Goal: Task Accomplishment & Management: Use online tool/utility

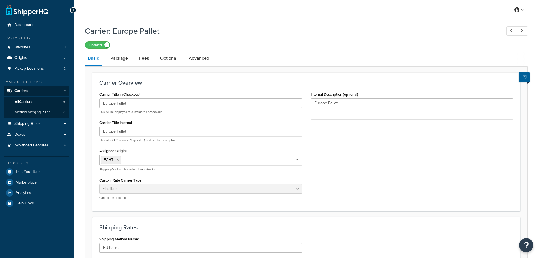
select select "flat"
select select "package"
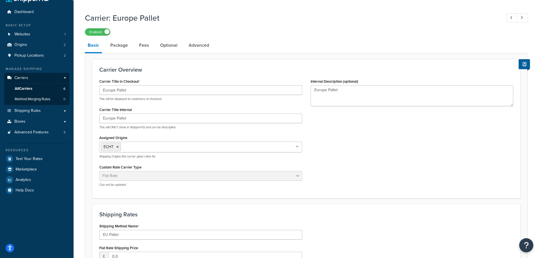
scroll to position [3, 0]
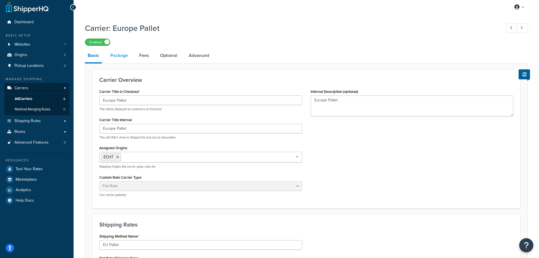
click at [121, 57] on link "Package" at bounding box center [119, 56] width 23 height 14
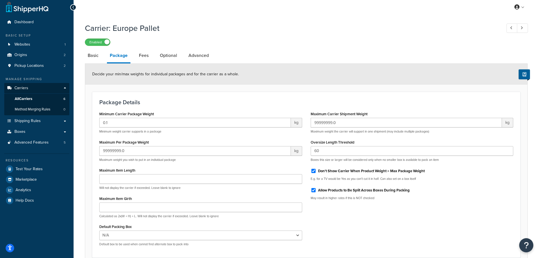
click at [345, 142] on label "Oversize Length Threshold" at bounding box center [333, 142] width 44 height 4
click at [345, 146] on input "60" at bounding box center [412, 151] width 203 height 10
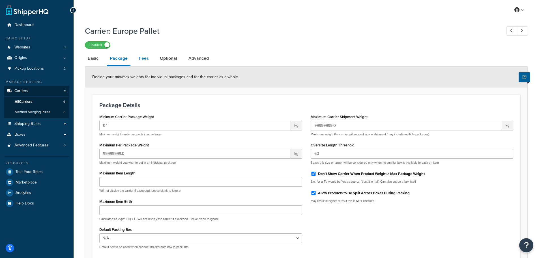
click at [140, 57] on link "Fees" at bounding box center [143, 59] width 15 height 14
select select "AFTER"
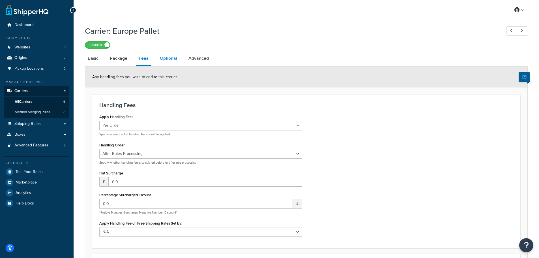
click at [169, 60] on link "Optional" at bounding box center [168, 59] width 23 height 14
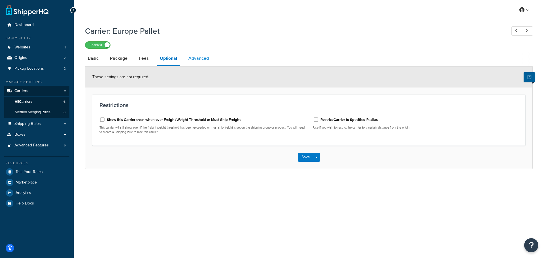
click at [202, 60] on link "Advanced" at bounding box center [198, 59] width 26 height 14
select select "false"
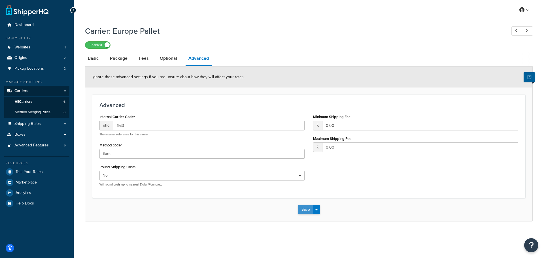
click at [305, 209] on button "Save" at bounding box center [305, 209] width 15 height 9
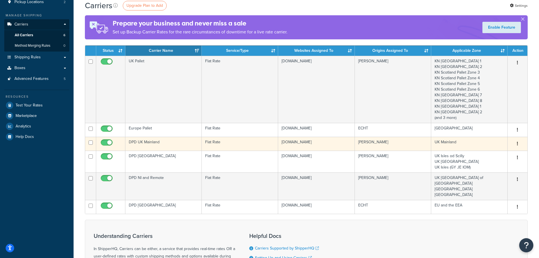
scroll to position [57, 0]
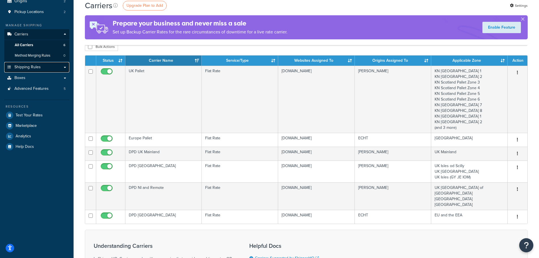
click at [28, 68] on span "Shipping Rules" at bounding box center [27, 67] width 26 height 5
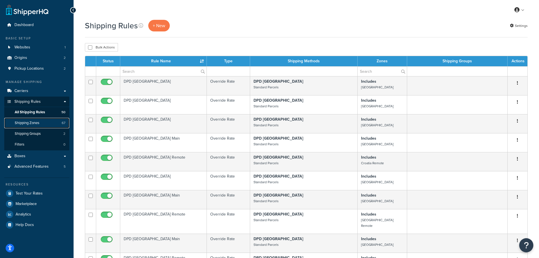
click at [30, 121] on span "Shipping Zones" at bounding box center [27, 123] width 25 height 5
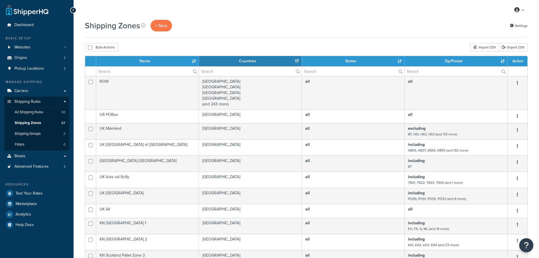
select select "15"
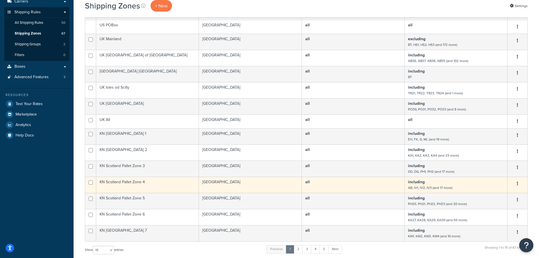
scroll to position [142, 0]
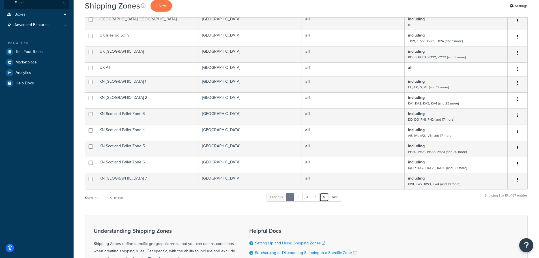
click at [326, 197] on link "5" at bounding box center [324, 197] width 9 height 8
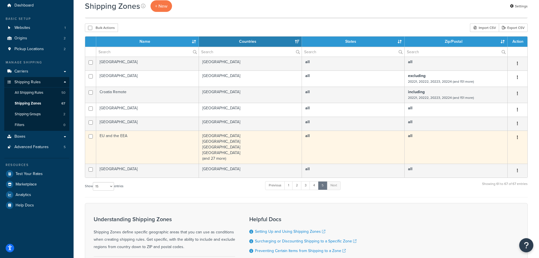
scroll to position [57, 0]
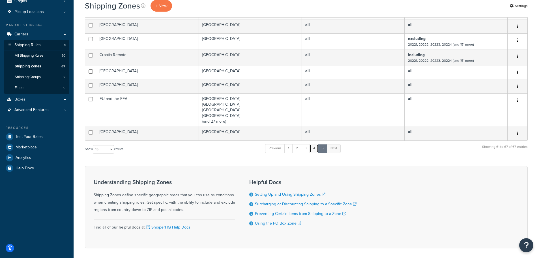
click at [316, 149] on link "4" at bounding box center [314, 148] width 9 height 8
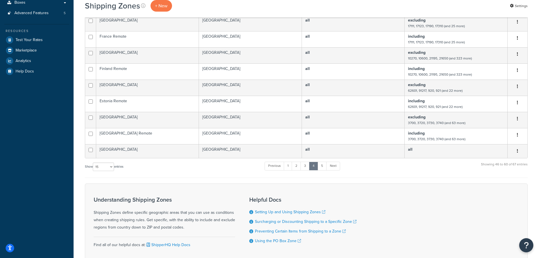
scroll to position [163, 0]
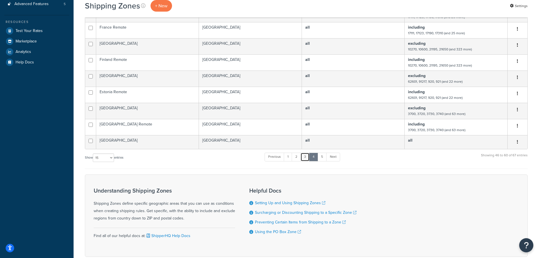
click at [305, 158] on link "3" at bounding box center [305, 157] width 9 height 8
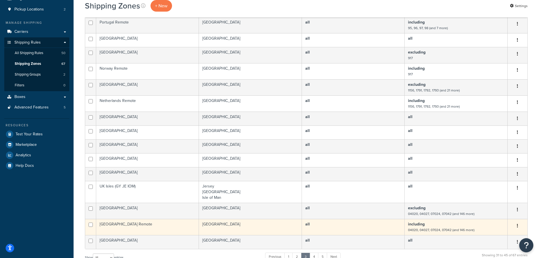
scroll to position [49, 0]
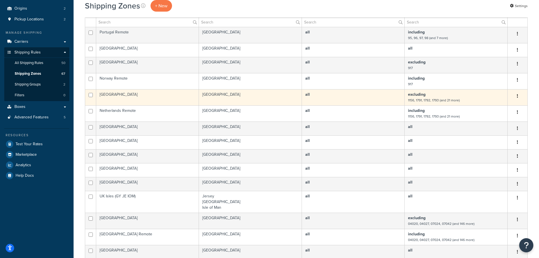
click at [132, 96] on td "[GEOGRAPHIC_DATA]" at bounding box center [147, 97] width 103 height 16
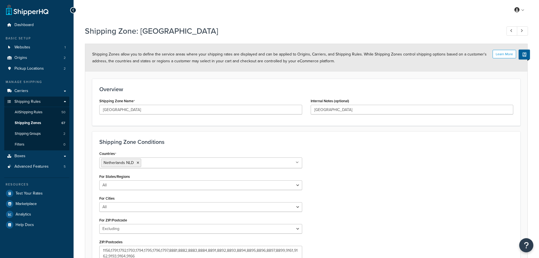
select select "excluding"
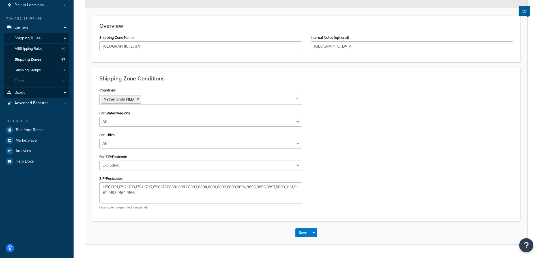
scroll to position [50, 0]
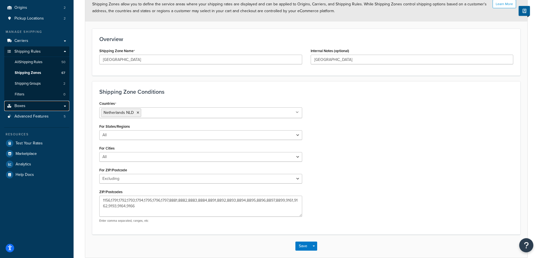
click at [25, 106] on link "Boxes" at bounding box center [36, 106] width 65 height 10
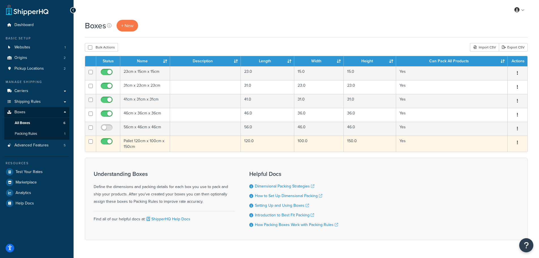
click at [148, 143] on td "Pallet 120cm x 100cm x 150cm" at bounding box center [145, 144] width 50 height 16
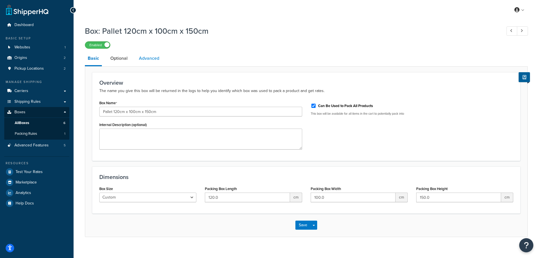
click at [153, 59] on link "Advanced" at bounding box center [149, 59] width 26 height 14
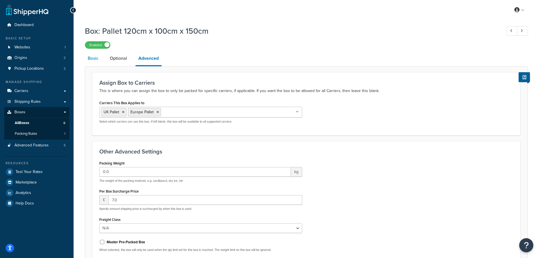
click at [90, 57] on link "Basic" at bounding box center [93, 59] width 16 height 14
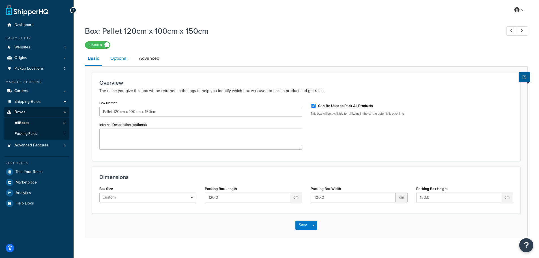
click at [116, 59] on link "Optional" at bounding box center [119, 59] width 23 height 14
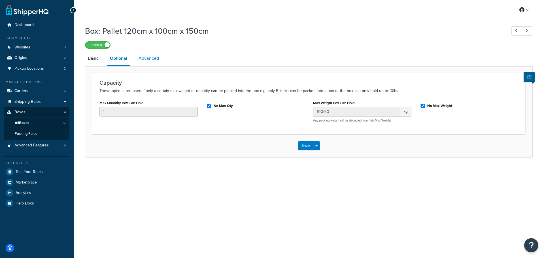
click at [151, 60] on link "Advanced" at bounding box center [149, 59] width 26 height 14
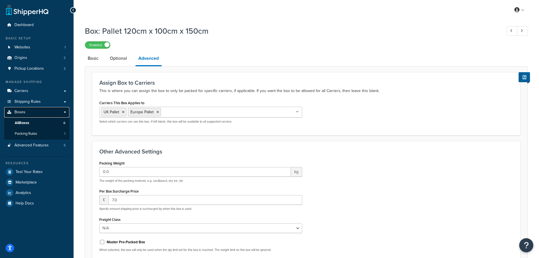
click at [19, 110] on span "Boxes" at bounding box center [19, 112] width 11 height 5
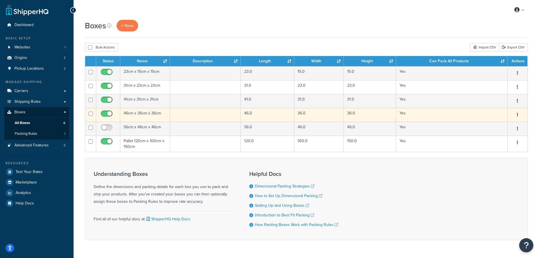
click at [142, 112] on td "46cm x 36cm x 36cm" at bounding box center [145, 115] width 50 height 14
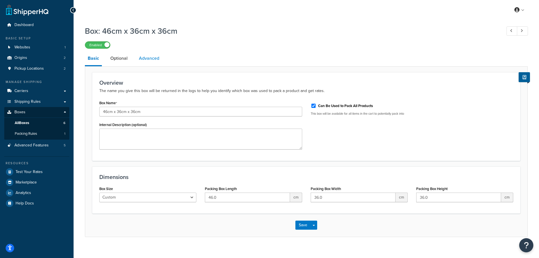
click at [149, 61] on link "Advanced" at bounding box center [149, 59] width 26 height 14
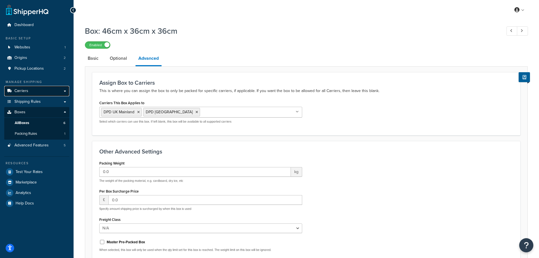
click at [25, 93] on span "Carriers" at bounding box center [21, 91] width 14 height 5
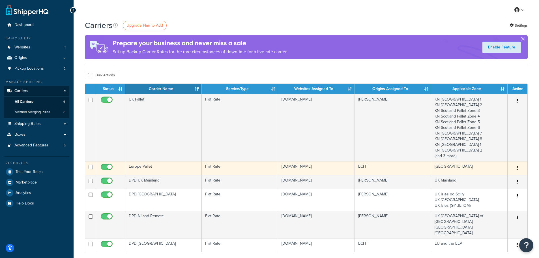
click at [160, 167] on td "Europe Pallet" at bounding box center [163, 168] width 76 height 14
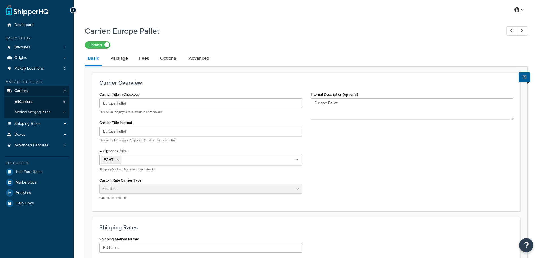
select select "flat"
select select "package"
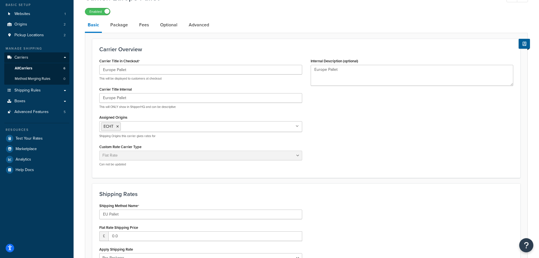
scroll to position [31, 0]
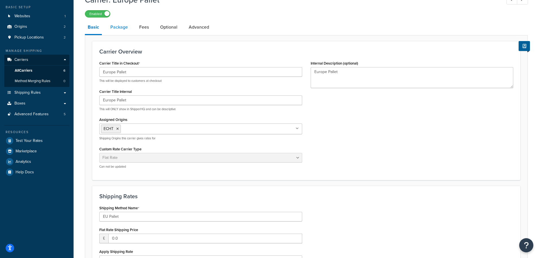
click at [118, 31] on link "Package" at bounding box center [119, 27] width 23 height 14
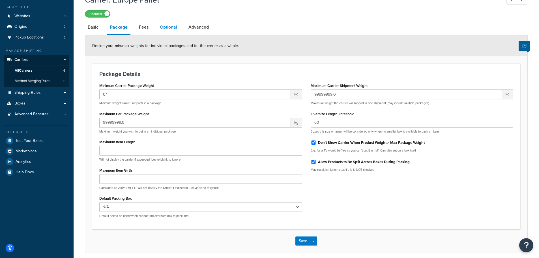
click at [169, 27] on link "Optional" at bounding box center [168, 27] width 23 height 14
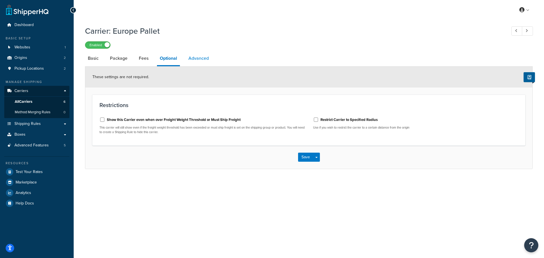
click at [198, 60] on link "Advanced" at bounding box center [198, 59] width 26 height 14
select select "false"
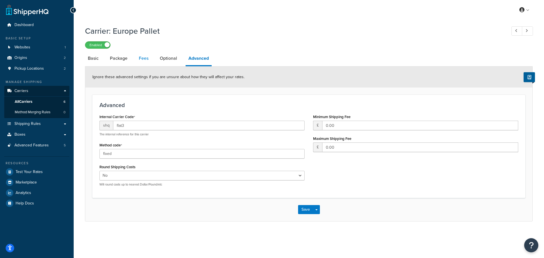
click at [143, 59] on link "Fees" at bounding box center [143, 59] width 15 height 14
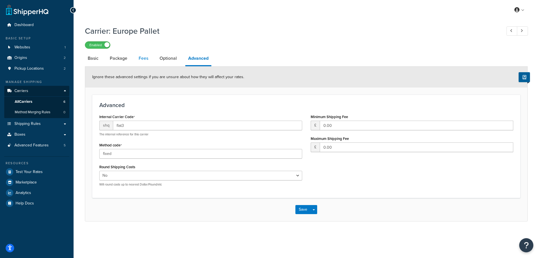
select select "AFTER"
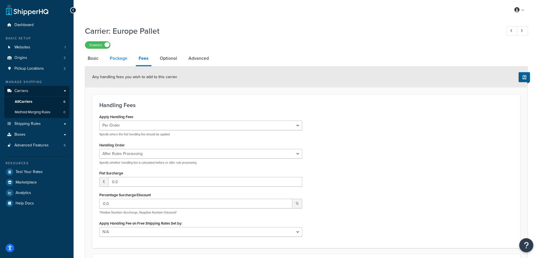
click at [114, 59] on link "Package" at bounding box center [118, 59] width 23 height 14
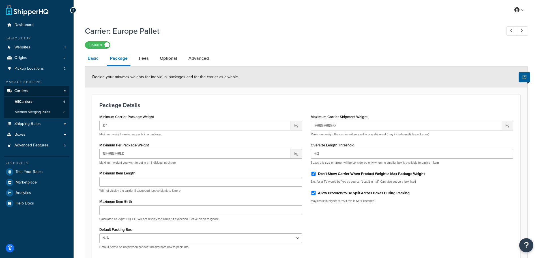
click at [91, 60] on link "Basic" at bounding box center [93, 59] width 16 height 14
select select "flat"
select select "package"
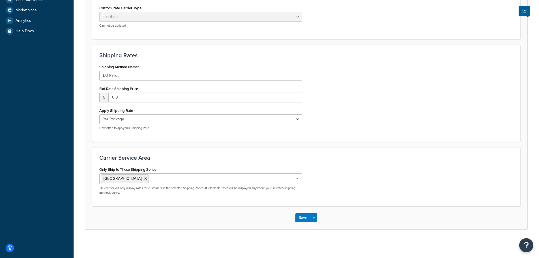
scroll to position [173, 0]
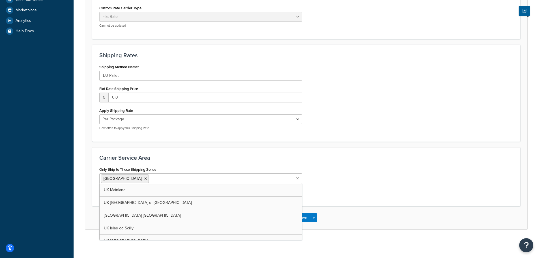
click at [153, 175] on ul "[GEOGRAPHIC_DATA]" at bounding box center [200, 178] width 203 height 11
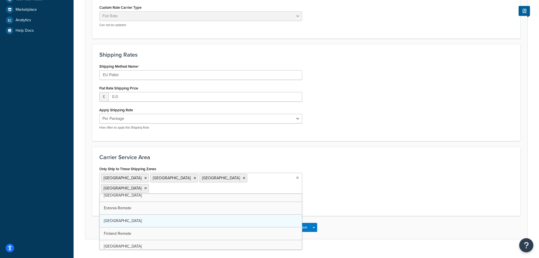
scroll to position [198, 0]
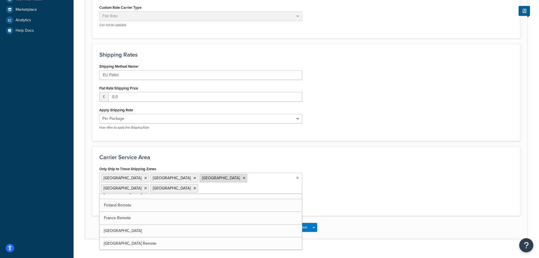
click at [243, 179] on icon at bounding box center [244, 177] width 3 height 3
click at [349, 190] on div "Only Ship to These Shipping Zones Austria Belgium France Germany Netherlands UK…" at bounding box center [306, 187] width 423 height 44
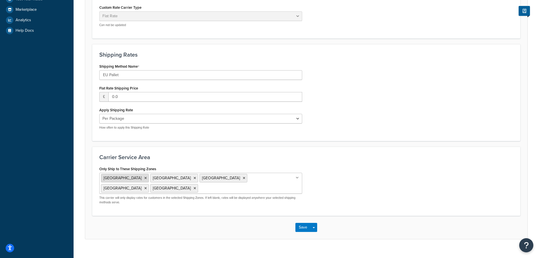
click at [144, 178] on icon at bounding box center [145, 177] width 3 height 3
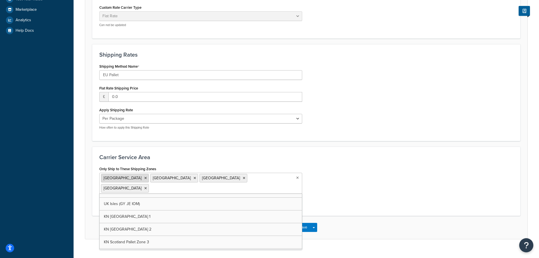
click at [144, 179] on icon at bounding box center [145, 177] width 3 height 3
click at [342, 178] on div "Only Ship to These Shipping Zones France Germany Netherlands UK Mainland UK Hig…" at bounding box center [306, 186] width 423 height 42
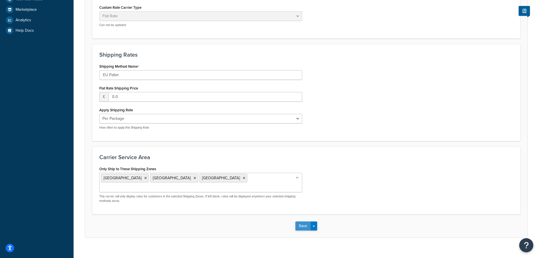
click at [299, 221] on button "Save" at bounding box center [303, 225] width 15 height 9
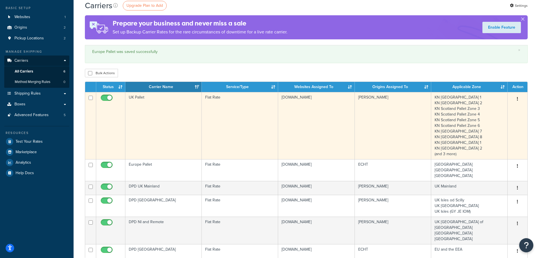
scroll to position [57, 0]
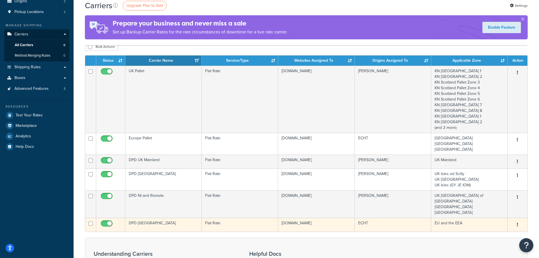
click at [157, 218] on td "DPD [GEOGRAPHIC_DATA]" at bounding box center [163, 225] width 76 height 14
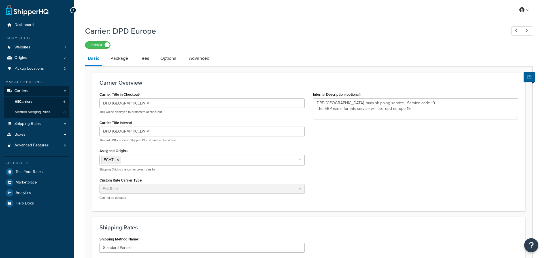
select select "flat"
select select "package"
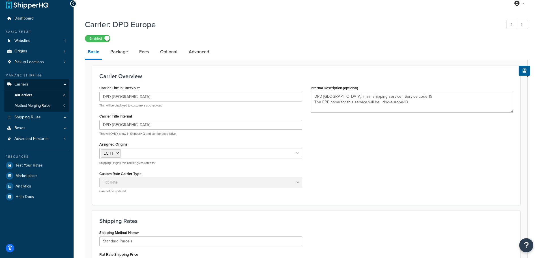
scroll to position [3, 0]
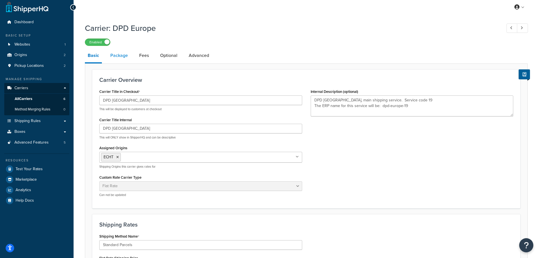
click at [124, 57] on link "Package" at bounding box center [119, 56] width 23 height 14
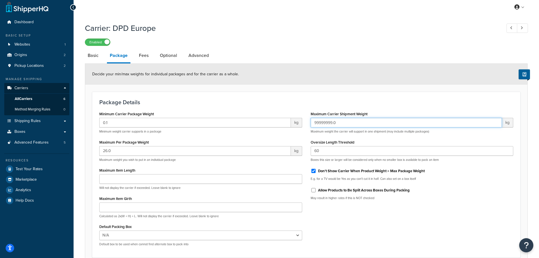
click at [325, 121] on input "99999999.0" at bounding box center [407, 123] width 192 height 10
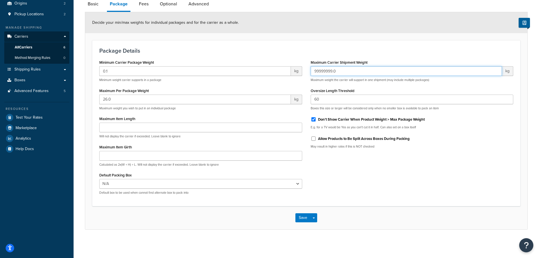
scroll to position [55, 0]
click at [303, 218] on button "Save" at bounding box center [303, 217] width 15 height 9
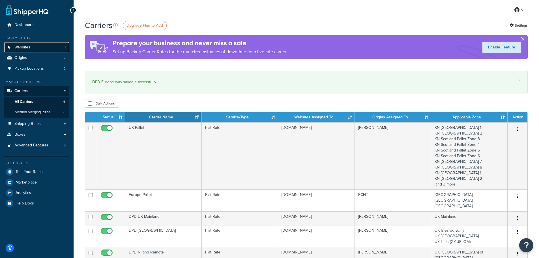
click at [26, 48] on span "Websites" at bounding box center [22, 47] width 16 height 5
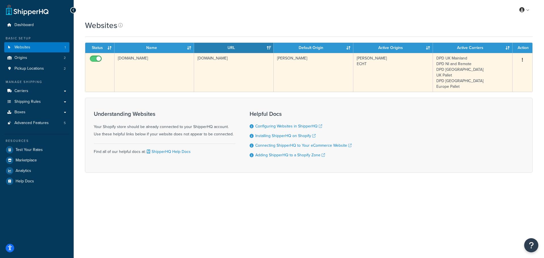
click at [150, 67] on td "[DOMAIN_NAME]" at bounding box center [154, 72] width 80 height 39
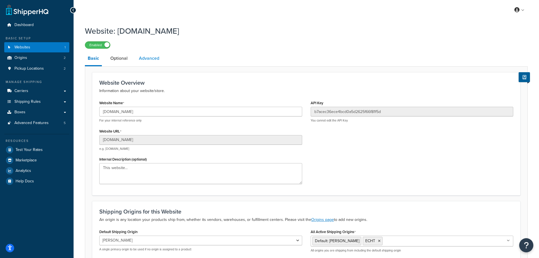
click at [157, 57] on link "Advanced" at bounding box center [149, 59] width 26 height 14
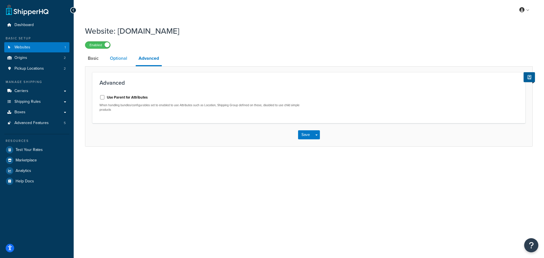
click at [118, 56] on link "Optional" at bounding box center [118, 59] width 23 height 14
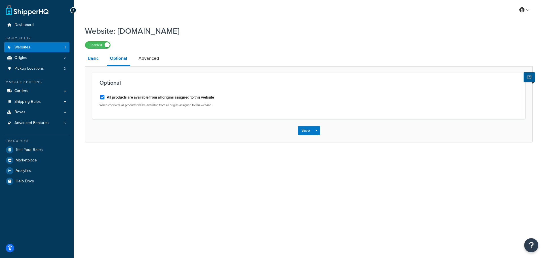
click at [91, 57] on link "Basic" at bounding box center [93, 59] width 16 height 14
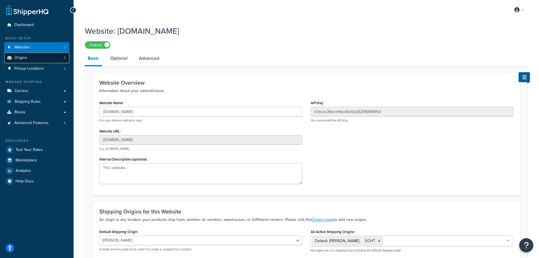
click at [32, 58] on link "Origins 2" at bounding box center [36, 58] width 65 height 10
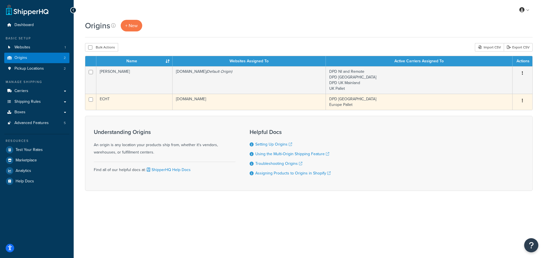
click at [127, 98] on td "ECHT" at bounding box center [134, 102] width 76 height 16
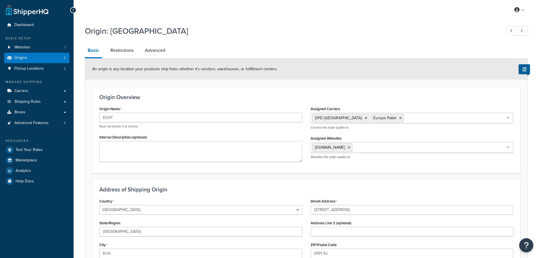
select select "1152"
click at [118, 49] on link "Restrictions" at bounding box center [122, 51] width 29 height 14
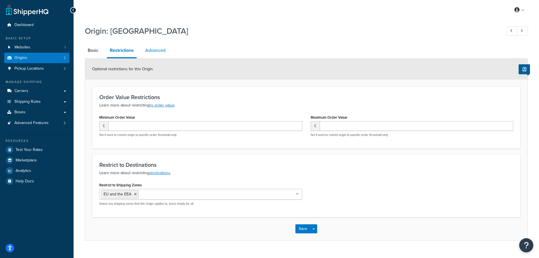
click at [154, 51] on link "Advanced" at bounding box center [155, 51] width 26 height 14
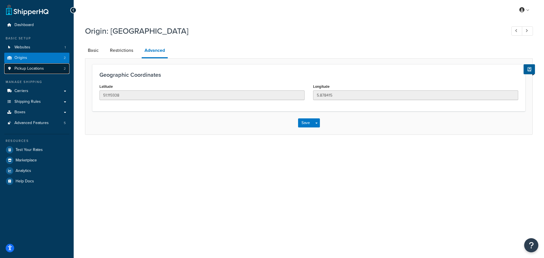
click at [30, 69] on span "Pickup Locations" at bounding box center [28, 68] width 29 height 5
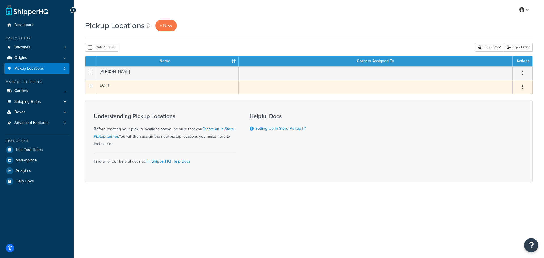
click at [130, 86] on td "ECHT" at bounding box center [167, 87] width 142 height 14
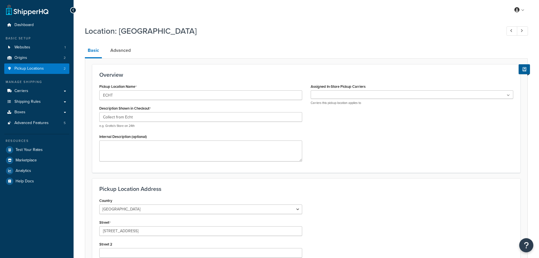
select select "1152"
click at [121, 51] on link "Advanced" at bounding box center [121, 51] width 26 height 14
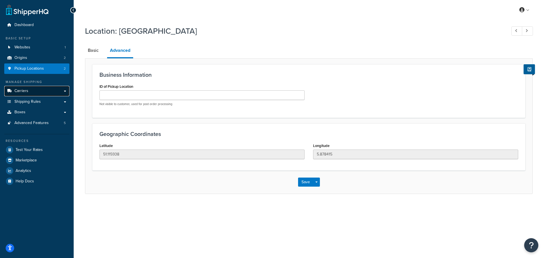
click at [25, 91] on span "Carriers" at bounding box center [21, 91] width 14 height 5
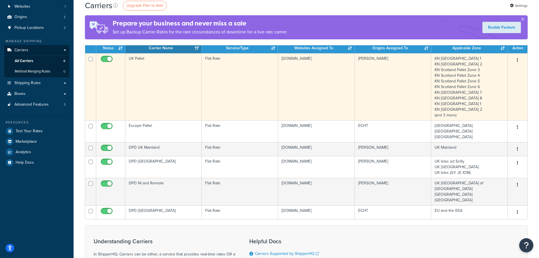
scroll to position [85, 0]
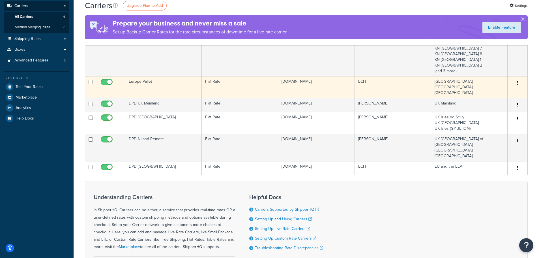
click at [152, 83] on td "Europe Pallet" at bounding box center [163, 87] width 76 height 22
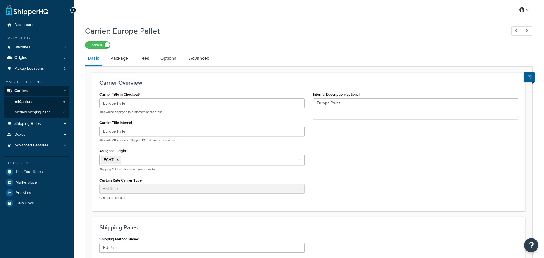
select select "flat"
select select "package"
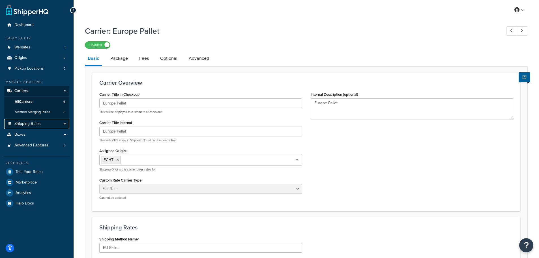
click at [37, 121] on span "Shipping Rules" at bounding box center [27, 123] width 26 height 5
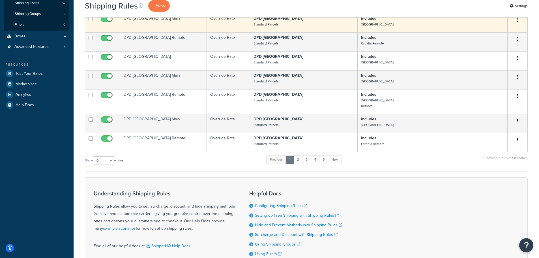
scroll to position [142, 0]
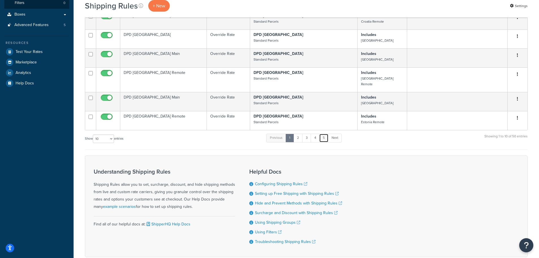
click at [326, 134] on link "5" at bounding box center [323, 138] width 9 height 8
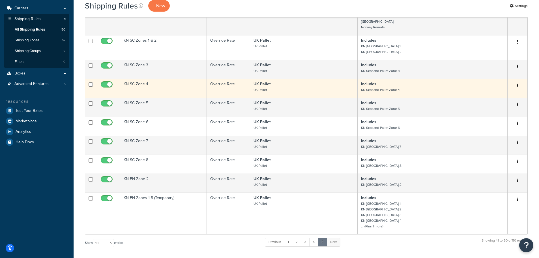
scroll to position [85, 0]
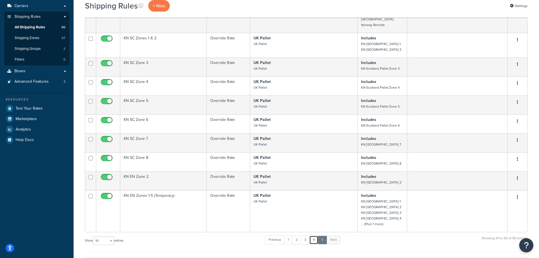
click at [315, 236] on link "4" at bounding box center [314, 240] width 9 height 8
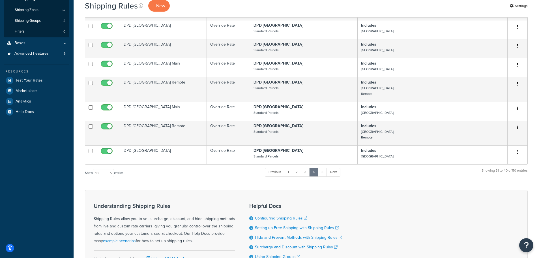
scroll to position [113, 0]
click at [306, 168] on link "3" at bounding box center [305, 172] width 9 height 8
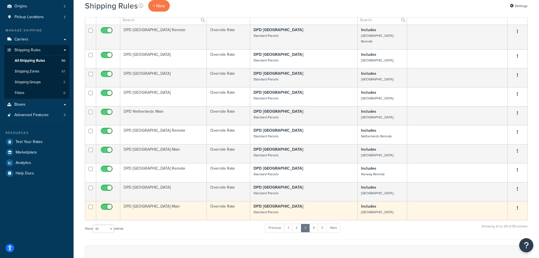
scroll to position [85, 0]
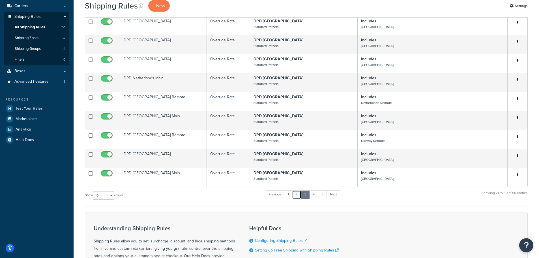
click at [297, 190] on link "2" at bounding box center [296, 194] width 9 height 8
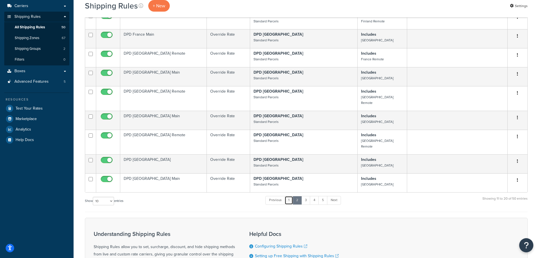
click at [289, 196] on link "1" at bounding box center [289, 200] width 8 height 8
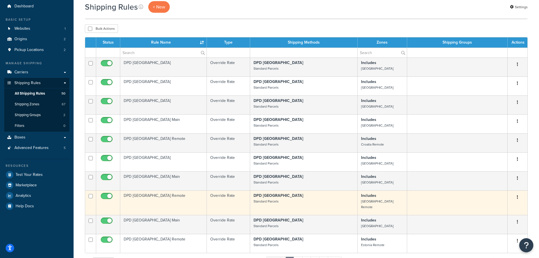
scroll to position [0, 0]
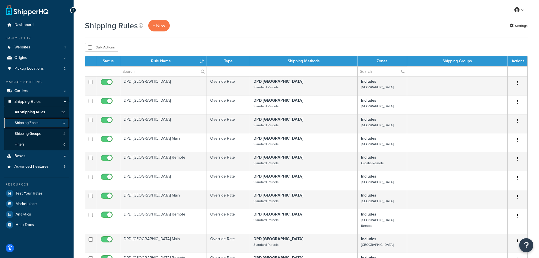
click at [33, 126] on link "Shipping Zones 67" at bounding box center [36, 123] width 65 height 10
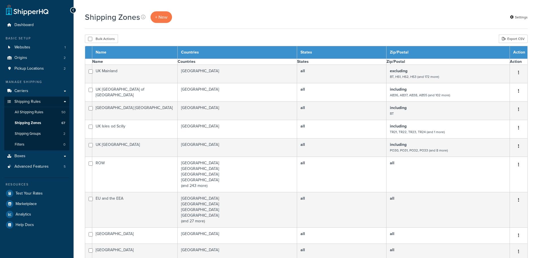
select select "15"
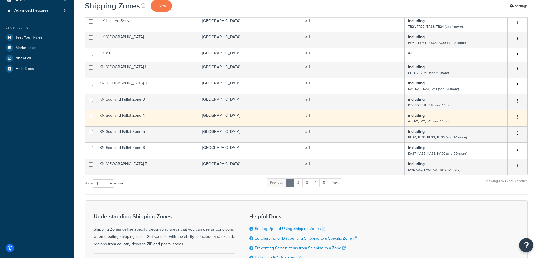
scroll to position [170, 0]
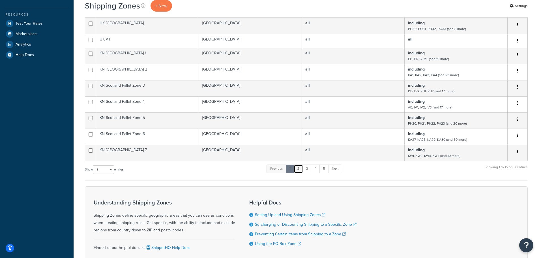
click at [300, 170] on link "2" at bounding box center [298, 169] width 9 height 8
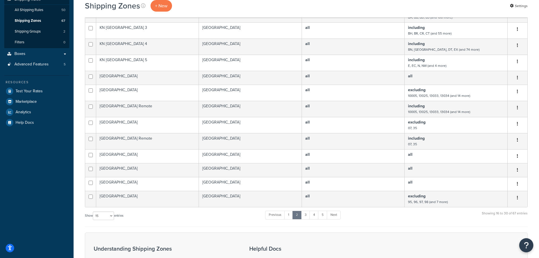
scroll to position [85, 0]
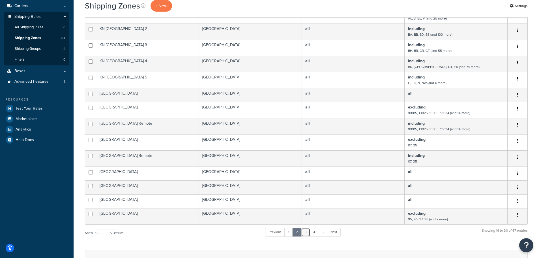
click at [305, 232] on link "3" at bounding box center [305, 232] width 9 height 8
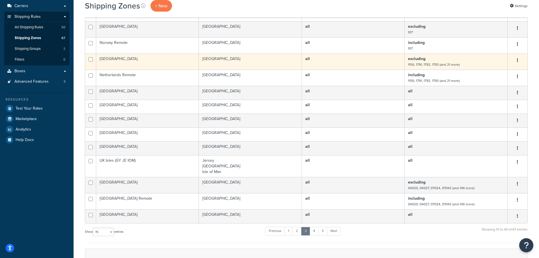
click at [134, 59] on td "[GEOGRAPHIC_DATA]" at bounding box center [147, 62] width 103 height 16
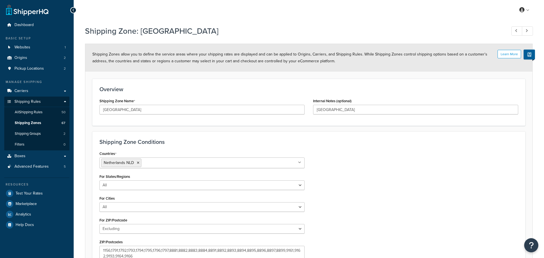
select select "excluding"
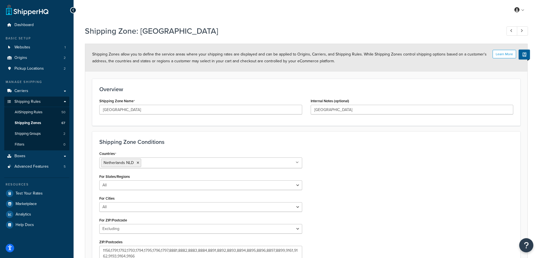
scroll to position [78, 0]
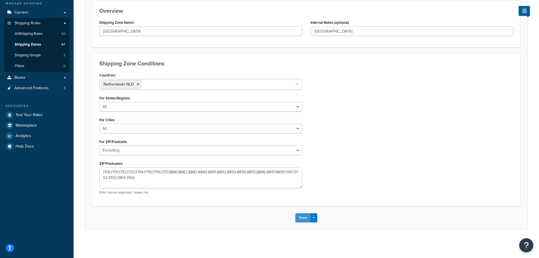
click at [299, 217] on button "Save" at bounding box center [303, 217] width 15 height 9
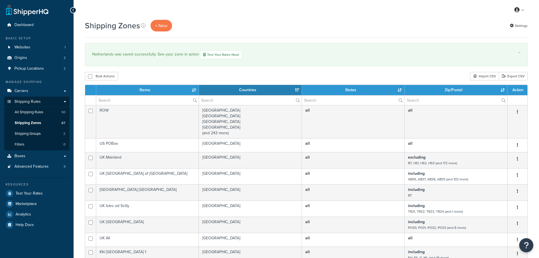
select select "15"
click at [31, 194] on span "Test Your Rates" at bounding box center [29, 193] width 27 height 5
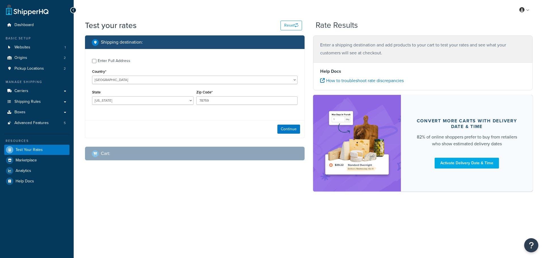
select select "[GEOGRAPHIC_DATA]"
click at [116, 78] on select "[GEOGRAPHIC_DATA] [GEOGRAPHIC_DATA] [GEOGRAPHIC_DATA] [GEOGRAPHIC_DATA] [GEOGRA…" at bounding box center [194, 80] width 205 height 8
select select "NL"
click at [92, 76] on select "United States United Kingdom Afghanistan Åland Islands Albania Algeria American…" at bounding box center [194, 80] width 205 height 8
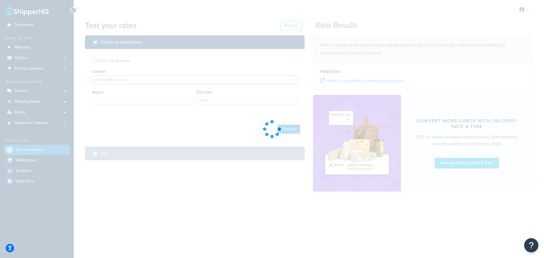
type input "TX"
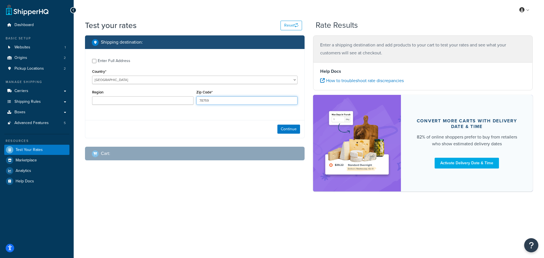
drag, startPoint x: 213, startPoint y: 101, endPoint x: 199, endPoint y: 100, distance: 13.9
click at [199, 100] on input "78759" at bounding box center [246, 100] width 101 height 8
type input "3084BD"
click at [285, 129] on button "Continue" at bounding box center [288, 129] width 23 height 9
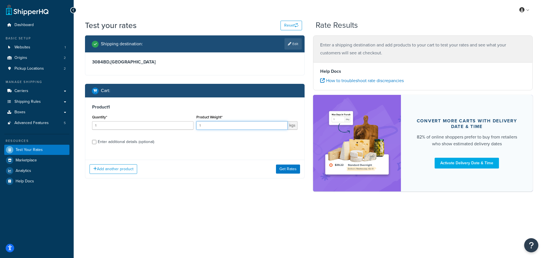
click at [222, 126] on input "1" at bounding box center [241, 125] width 91 height 8
type input "1000"
click at [225, 149] on div "Product 1 Quantity* 1 Product Weight* 1000 kgs Enter additional details (option…" at bounding box center [194, 126] width 219 height 58
click at [124, 142] on div "Enter additional details (optional)" at bounding box center [126, 142] width 56 height 8
click at [96, 142] on input "Enter additional details (optional)" at bounding box center [94, 142] width 4 height 4
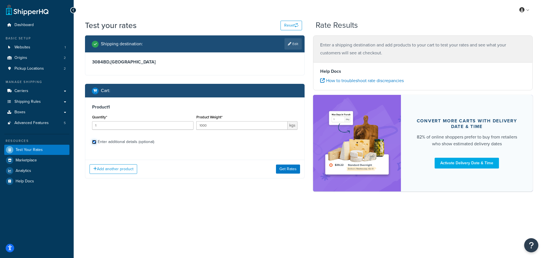
checkbox input "true"
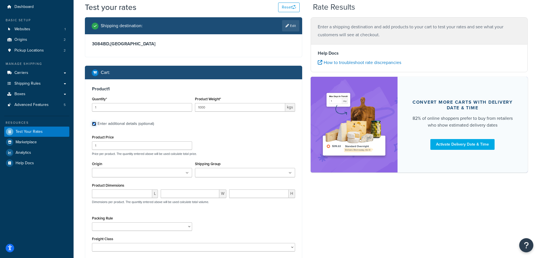
scroll to position [28, 0]
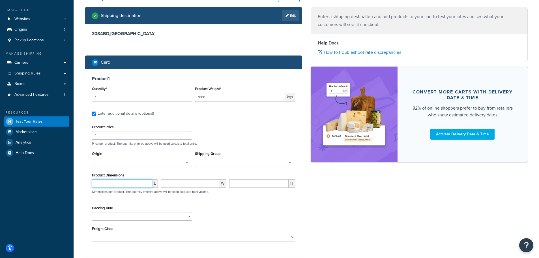
click at [138, 184] on input "number" at bounding box center [122, 183] width 60 height 8
type input "120"
click at [178, 186] on input "number" at bounding box center [190, 183] width 59 height 8
type input "100"
click at [242, 185] on input "number" at bounding box center [258, 183] width 59 height 8
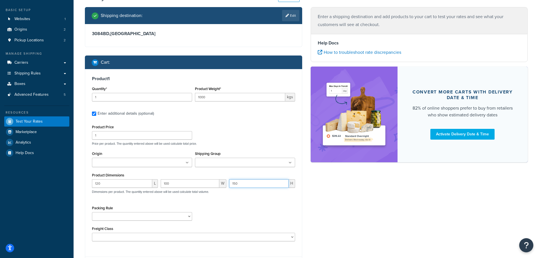
type input "150"
click at [227, 202] on div "Product Price 1 Price per product. The quantity entered above will be used calc…" at bounding box center [193, 182] width 203 height 118
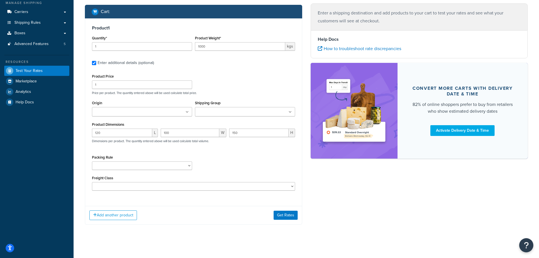
scroll to position [83, 0]
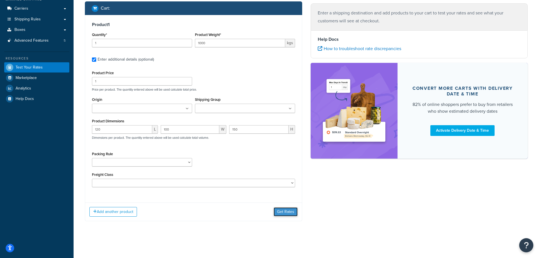
click at [283, 211] on button "Get Rates" at bounding box center [286, 211] width 24 height 9
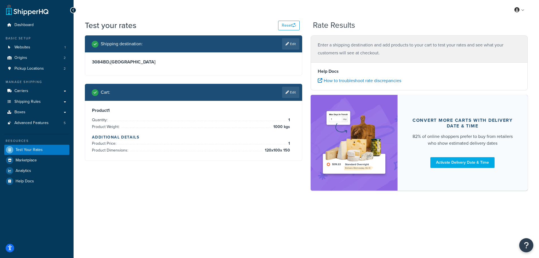
scroll to position [0, 0]
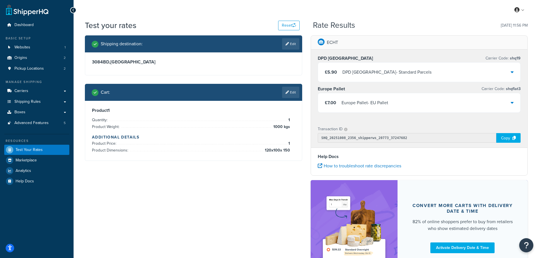
click at [495, 70] on div "£5.90 DPD Europe - Standard Parcels" at bounding box center [419, 72] width 203 height 19
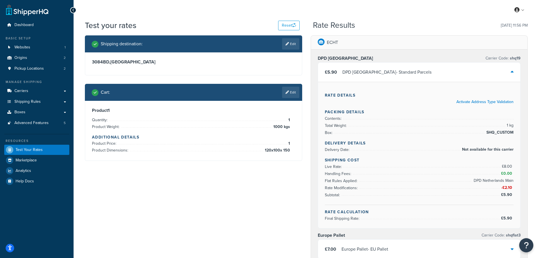
scroll to position [28, 0]
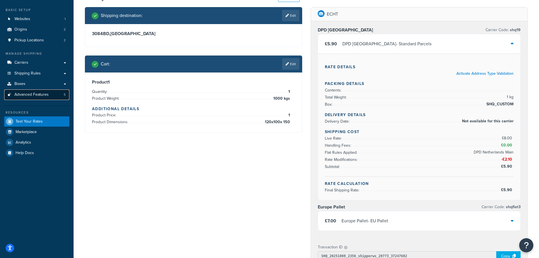
click at [29, 94] on span "Advanced Features" at bounding box center [31, 94] width 34 height 5
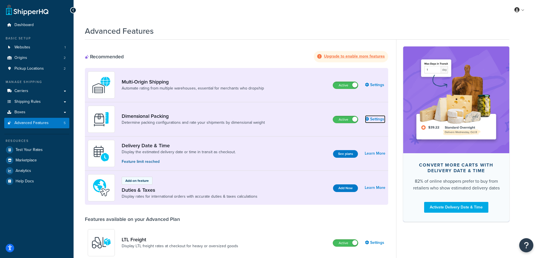
click at [374, 119] on link "Settings" at bounding box center [375, 119] width 20 height 8
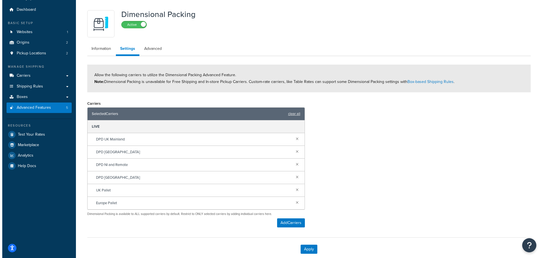
scroll to position [28, 0]
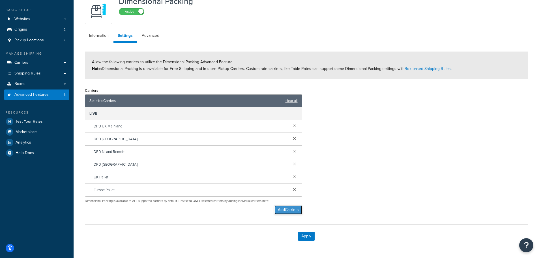
click at [283, 210] on button "Add Carriers" at bounding box center [289, 209] width 28 height 9
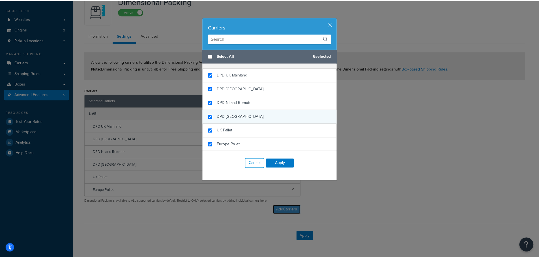
scroll to position [0, 0]
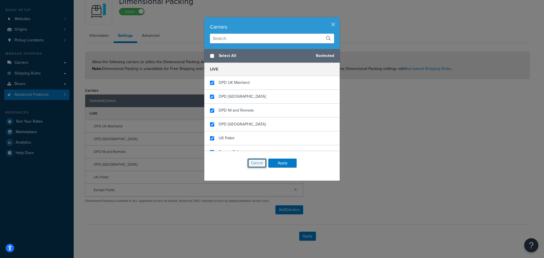
click at [257, 165] on button "Cancel" at bounding box center [256, 163] width 19 height 10
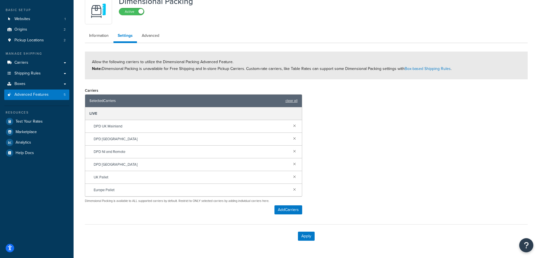
click at [144, 189] on div "Europe Pallet" at bounding box center [193, 190] width 217 height 12
click at [308, 236] on button "Apply" at bounding box center [306, 236] width 17 height 9
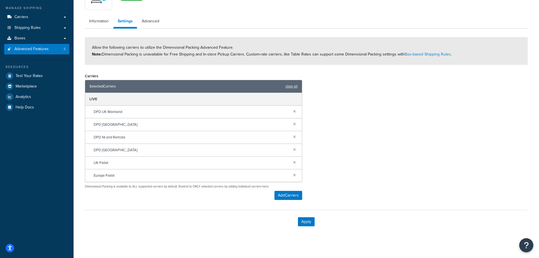
scroll to position [77, 0]
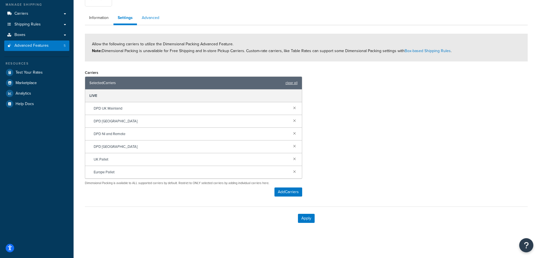
click at [153, 19] on link "Advanced" at bounding box center [151, 17] width 26 height 11
select select "false"
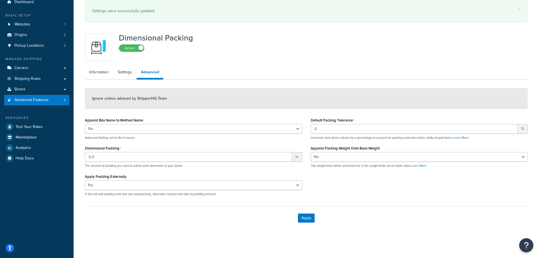
scroll to position [23, 0]
click at [96, 75] on link "Information" at bounding box center [99, 72] width 28 height 11
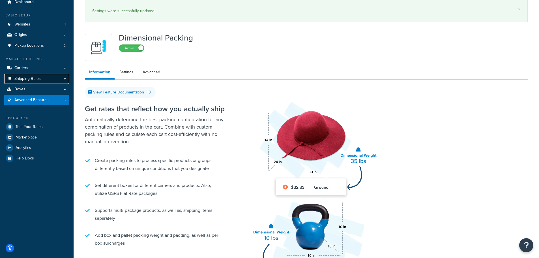
click at [24, 79] on span "Shipping Rules" at bounding box center [27, 78] width 26 height 5
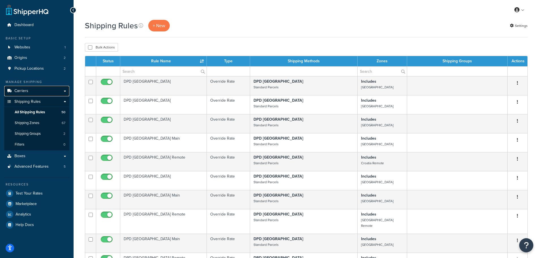
click at [24, 91] on span "Carriers" at bounding box center [21, 91] width 14 height 5
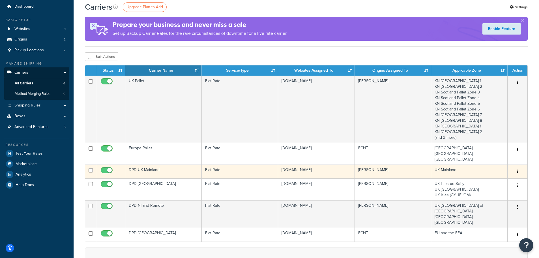
scroll to position [28, 0]
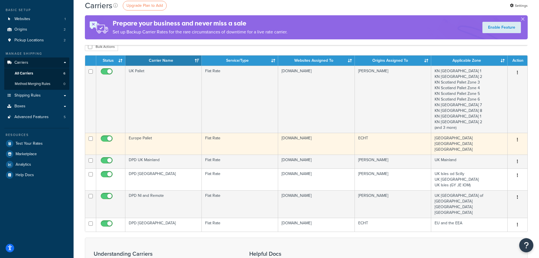
click at [149, 141] on td "Europe Pallet" at bounding box center [163, 144] width 76 height 22
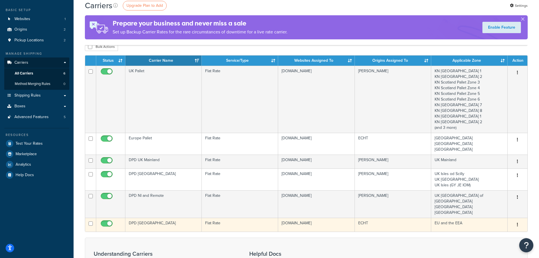
click at [154, 218] on td "DPD [GEOGRAPHIC_DATA]" at bounding box center [163, 225] width 76 height 14
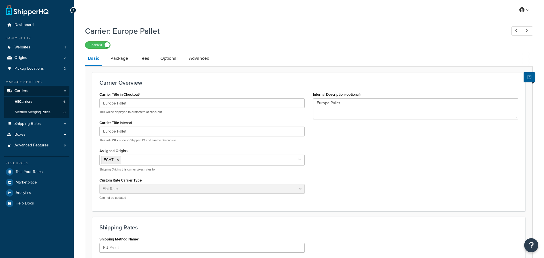
select select "flat"
select select "package"
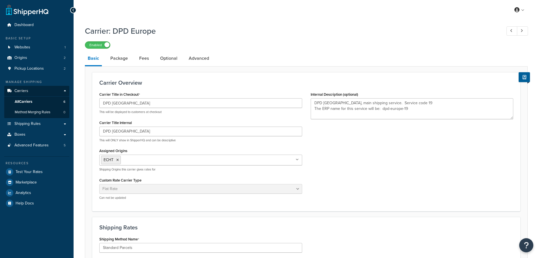
select select "flat"
select select "package"
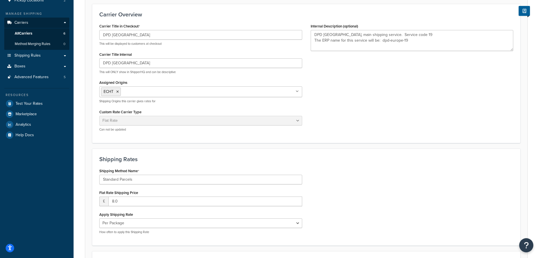
scroll to position [59, 0]
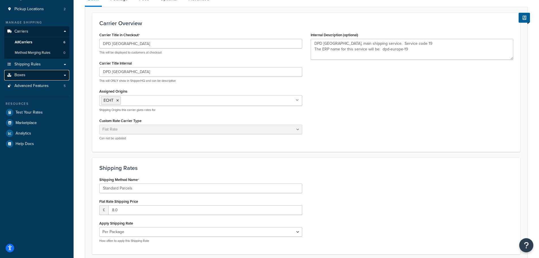
click at [28, 76] on link "Boxes" at bounding box center [36, 75] width 65 height 10
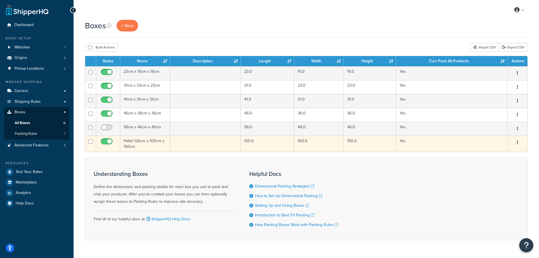
click at [127, 142] on td "Pallet 120cm x 100cm x 150cm" at bounding box center [145, 144] width 50 height 16
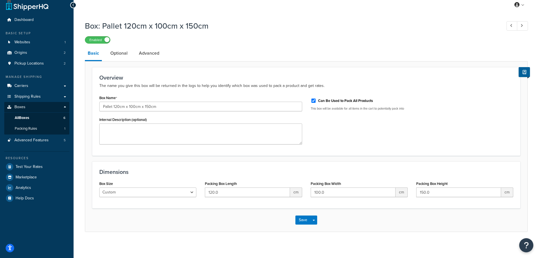
scroll to position [8, 0]
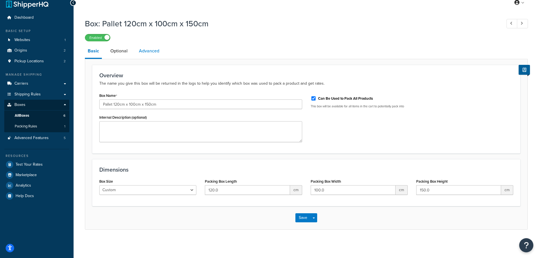
click at [144, 50] on link "Advanced" at bounding box center [149, 51] width 26 height 14
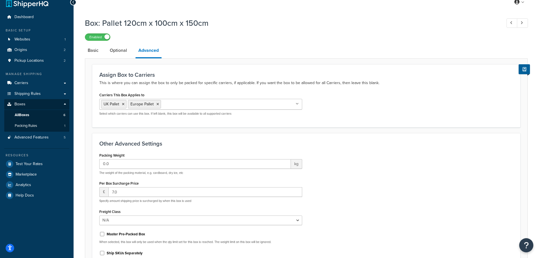
click at [179, 120] on div "Carriers This Box Applies to [GEOGRAPHIC_DATA] Pallet Europe Pallet DPD UK Main…" at bounding box center [201, 105] width 212 height 29
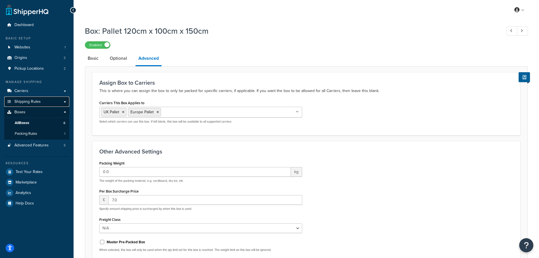
click at [35, 103] on span "Shipping Rules" at bounding box center [27, 101] width 26 height 5
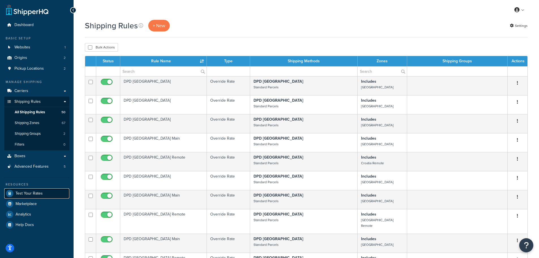
click at [30, 192] on span "Test Your Rates" at bounding box center [29, 193] width 27 height 5
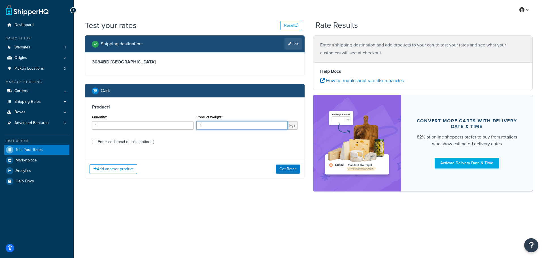
click at [214, 127] on input "1" at bounding box center [241, 125] width 91 height 8
drag, startPoint x: 208, startPoint y: 127, endPoint x: 196, endPoint y: 127, distance: 12.2
click at [196, 127] on div "Product Weight* 10 kgs" at bounding box center [247, 123] width 104 height 21
type input "750"
click at [200, 146] on div "Product 1 Quantity* 1 Product Weight* 750 kgs Enter additional details (optiona…" at bounding box center [194, 126] width 219 height 58
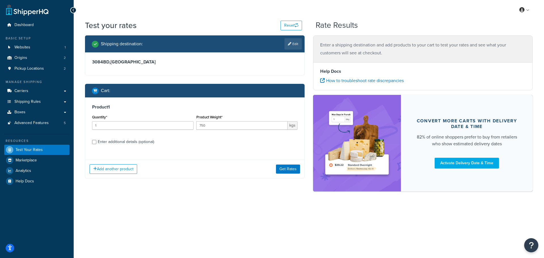
click at [126, 144] on div "Enter additional details (optional)" at bounding box center [126, 142] width 56 height 8
click at [96, 144] on input "Enter additional details (optional)" at bounding box center [94, 142] width 4 height 4
checkbox input "true"
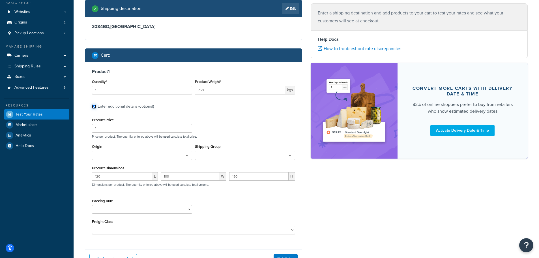
scroll to position [54, 0]
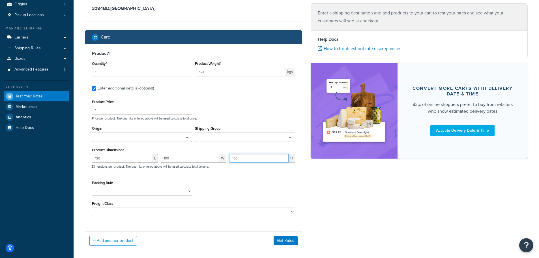
drag, startPoint x: 239, startPoint y: 158, endPoint x: 230, endPoint y: 160, distance: 8.6
click at [230, 160] on input "150" at bounding box center [258, 158] width 59 height 8
type input "120"
click at [240, 176] on div "Product Price 1 Price per product. The quantity entered above will be used calc…" at bounding box center [193, 157] width 203 height 118
click at [283, 241] on button "Get Rates" at bounding box center [286, 240] width 24 height 9
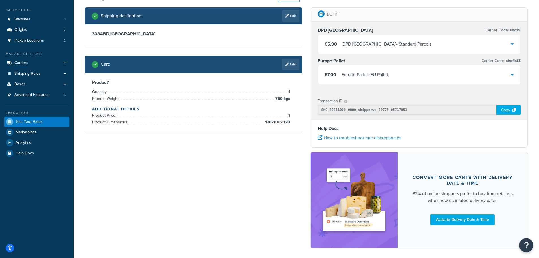
scroll to position [28, 0]
click at [395, 74] on div "£7.00 Europe Pallet - EU Pallet" at bounding box center [419, 74] width 203 height 19
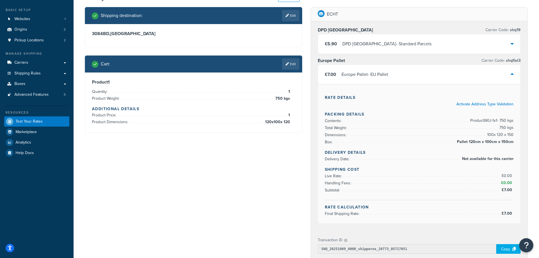
click at [379, 42] on div "DPD Europe - Standard Parcels" at bounding box center [387, 44] width 89 height 8
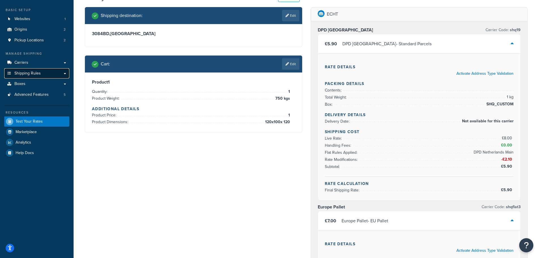
click at [21, 72] on span "Shipping Rules" at bounding box center [27, 73] width 26 height 5
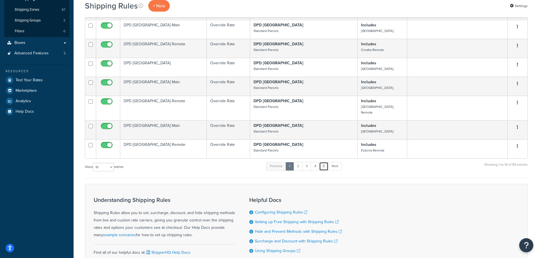
click at [325, 162] on link "5" at bounding box center [323, 166] width 9 height 8
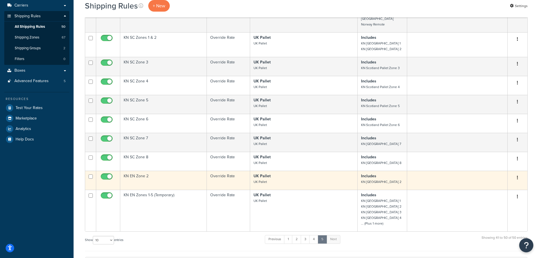
scroll to position [113, 0]
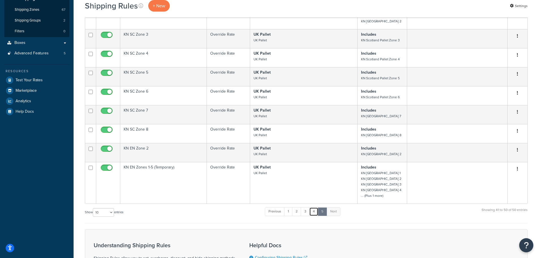
click at [317, 207] on link "4" at bounding box center [314, 211] width 9 height 8
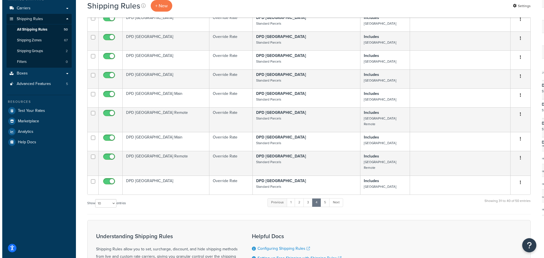
scroll to position [85, 0]
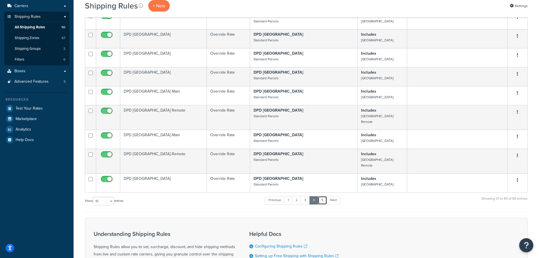
click at [322, 196] on link "5" at bounding box center [322, 200] width 9 height 8
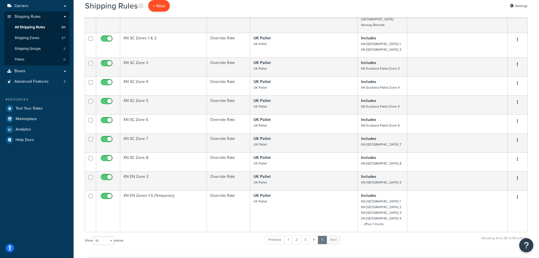
click at [159, 7] on p "+ New" at bounding box center [159, 6] width 22 height 12
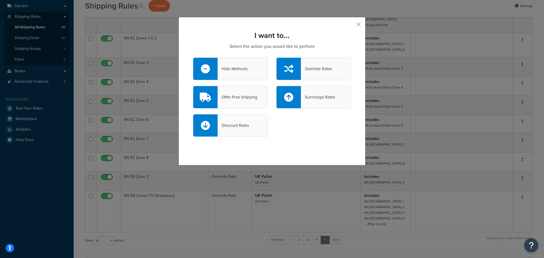
click at [318, 68] on div "Override Rates" at bounding box center [316, 69] width 31 height 8
click at [0, 0] on input "Override Rates" at bounding box center [0, 0] width 0 height 0
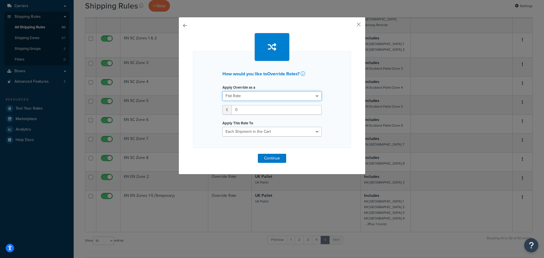
click at [252, 96] on select "Flat Rate Percentage Flat Rate & Percentage" at bounding box center [271, 96] width 99 height 10
drag, startPoint x: 240, startPoint y: 111, endPoint x: 222, endPoint y: 110, distance: 18.1
click at [222, 110] on div "£ 0" at bounding box center [271, 110] width 99 height 10
type input "100"
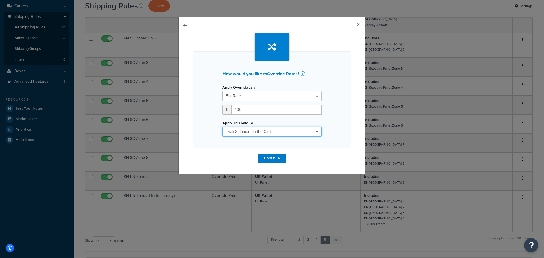
click at [244, 130] on select "Each Shipment in the Cart Each Origin in the Cart Each Shipping Group in the Ca…" at bounding box center [271, 132] width 99 height 10
select select "BOX"
click at [222, 127] on select "Each Shipment in the Cart Each Origin in the Cart Each Shipping Group in the Ca…" at bounding box center [271, 132] width 99 height 10
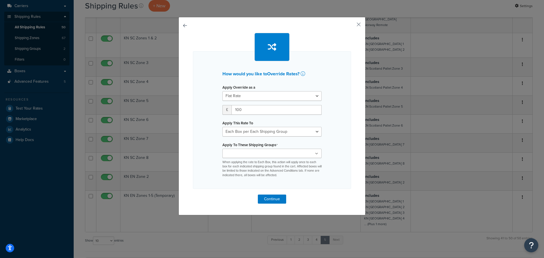
click at [264, 154] on input "Apply To These Shipping Groups" at bounding box center [249, 154] width 50 height 6
click at [336, 151] on div "How would you like to Override Rates ? Apply Override as a Flat Rate Percentage…" at bounding box center [272, 120] width 158 height 138
click at [274, 200] on button "Continue" at bounding box center [272, 199] width 28 height 9
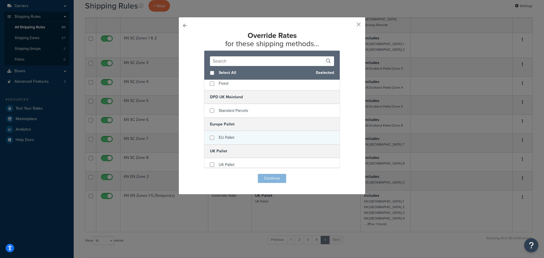
scroll to position [74, 0]
checkbox input "true"
click at [230, 135] on span "EU Pallet" at bounding box center [227, 134] width 16 height 6
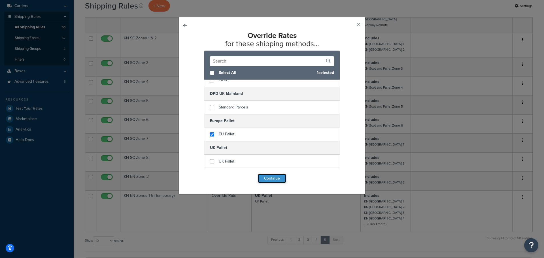
click at [267, 179] on button "Continue" at bounding box center [272, 178] width 28 height 9
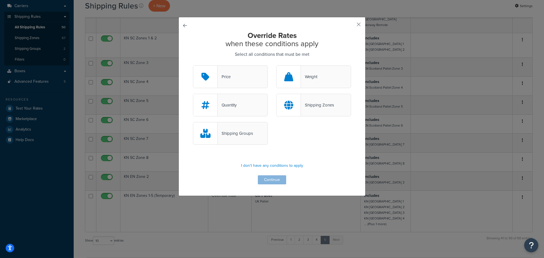
click at [308, 105] on div "Shipping Zones" at bounding box center [317, 105] width 33 height 8
click at [0, 0] on input "Shipping Zones" at bounding box center [0, 0] width 0 height 0
click at [271, 181] on button "Continue" at bounding box center [272, 179] width 28 height 9
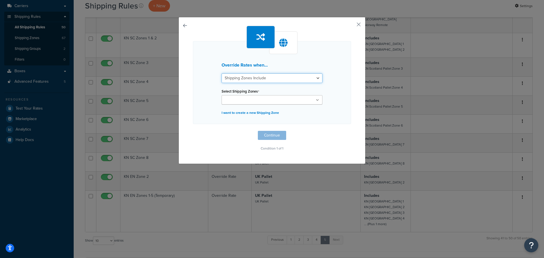
click at [246, 79] on select "Shipping Zones Include Shipping Zones Do Not Include" at bounding box center [271, 78] width 101 height 10
click at [248, 101] on input "Select Shipping Zones" at bounding box center [248, 100] width 50 height 6
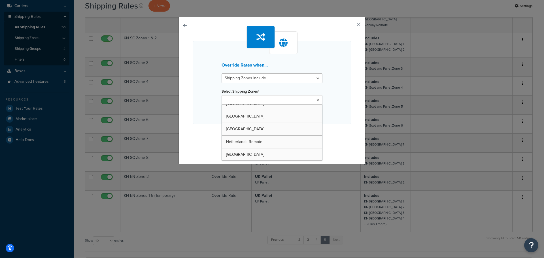
scroll to position [453, 0]
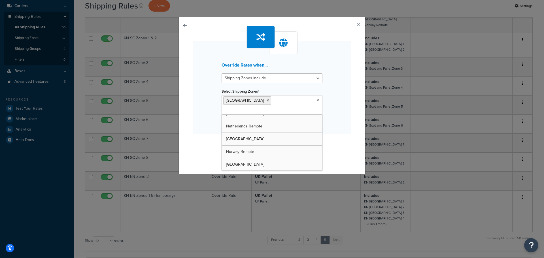
click at [338, 117] on div "Override Rates when... Shipping Zones Include Shipping Zones Do Not Include Sel…" at bounding box center [272, 87] width 158 height 93
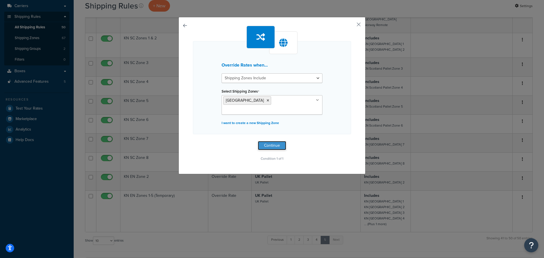
click at [270, 141] on button "Continue" at bounding box center [272, 145] width 28 height 9
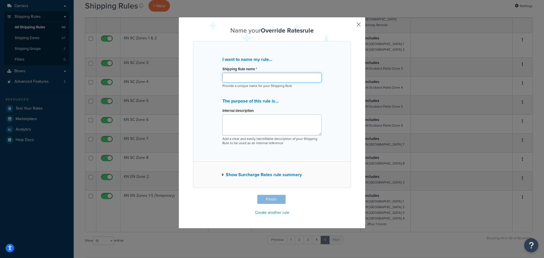
click at [241, 78] on input "Shipping Rule name *" at bounding box center [271, 78] width 99 height 10
type input "EU Pallet NL"
click at [265, 198] on button "Finish" at bounding box center [271, 199] width 28 height 9
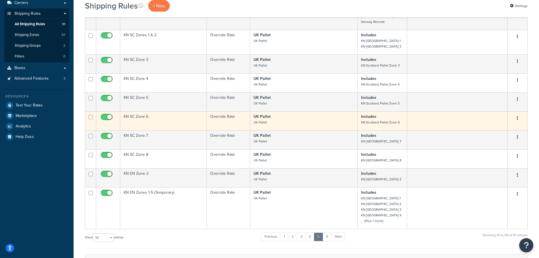
scroll to position [113, 0]
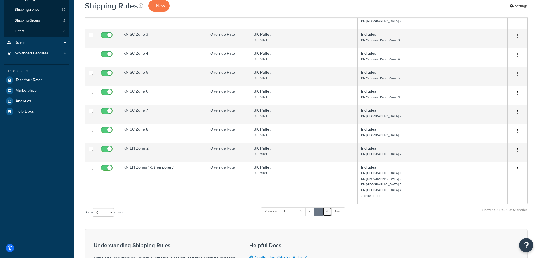
click at [327, 207] on link "6" at bounding box center [327, 211] width 9 height 8
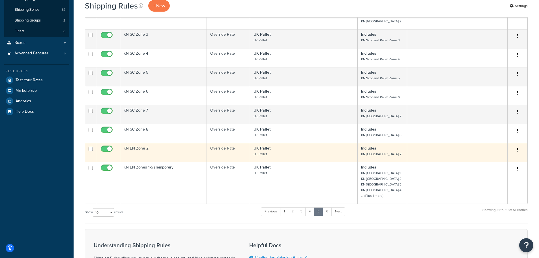
scroll to position [0, 0]
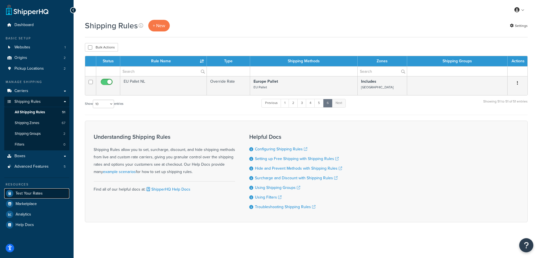
click at [30, 195] on span "Test Your Rates" at bounding box center [29, 193] width 27 height 5
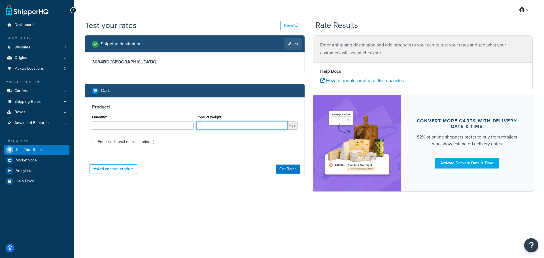
click at [227, 128] on input "1" at bounding box center [241, 125] width 91 height 8
type input "1000"
click at [117, 141] on div "Enter additional details (optional)" at bounding box center [126, 142] width 56 height 8
click at [96, 141] on input "Enter additional details (optional)" at bounding box center [94, 142] width 4 height 4
checkbox input "true"
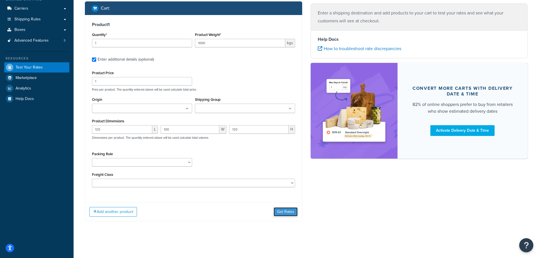
click at [283, 210] on button "Get Rates" at bounding box center [286, 211] width 24 height 9
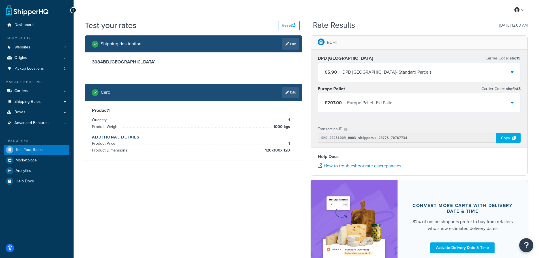
click at [405, 100] on div "£207.00 Europe Pallet - EU Pallet" at bounding box center [419, 102] width 203 height 19
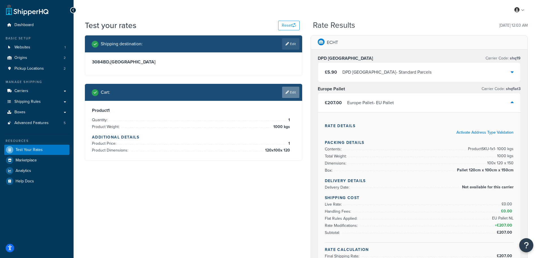
click at [290, 92] on link "Edit" at bounding box center [290, 92] width 17 height 11
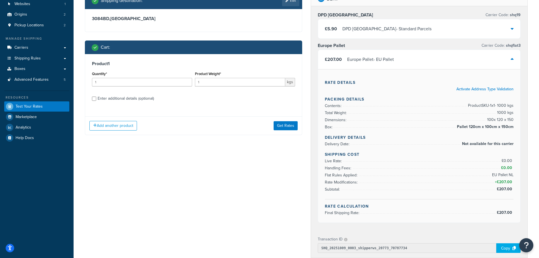
scroll to position [57, 0]
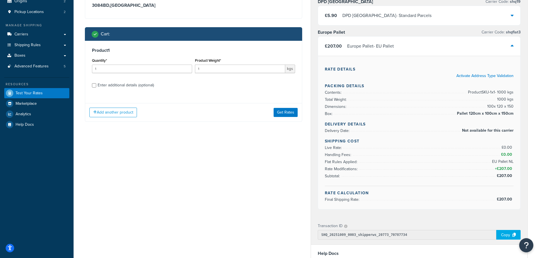
click at [114, 88] on div "Enter additional details (optional)" at bounding box center [126, 85] width 56 height 8
click at [96, 87] on input "Enter additional details (optional)" at bounding box center [94, 85] width 4 height 4
checkbox input "true"
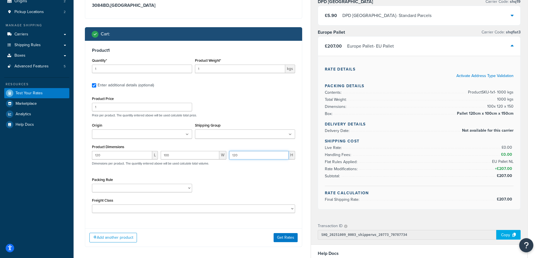
drag, startPoint x: 238, startPoint y: 156, endPoint x: 231, endPoint y: 156, distance: 7.6
click at [231, 156] on input "120" at bounding box center [258, 155] width 59 height 8
type input "100"
click at [287, 238] on button "Get Rates" at bounding box center [286, 237] width 24 height 9
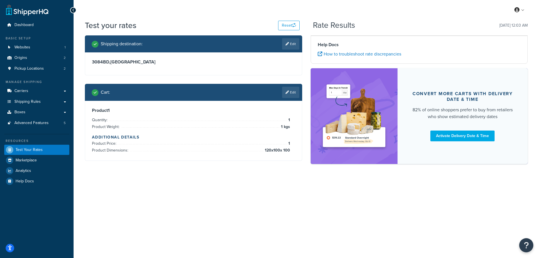
scroll to position [0, 0]
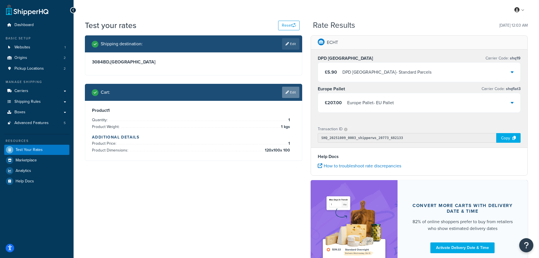
click at [293, 93] on link "Edit" at bounding box center [290, 92] width 17 height 11
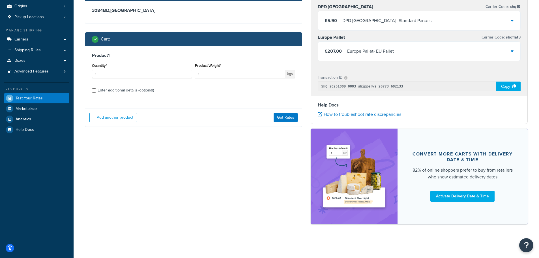
scroll to position [52, 0]
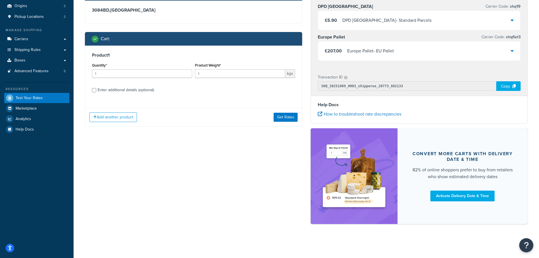
click at [111, 88] on div "Enter additional details (optional)" at bounding box center [126, 90] width 56 height 8
click at [96, 88] on input "Enter additional details (optional)" at bounding box center [94, 90] width 4 height 4
checkbox input "true"
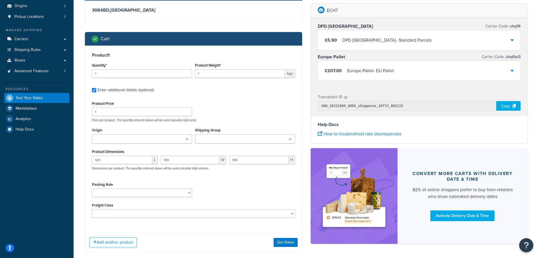
click at [109, 140] on input "Origin" at bounding box center [119, 139] width 50 height 6
click at [226, 199] on div "Packing Rule Separate" at bounding box center [194, 192] width 206 height 21
click at [278, 243] on button "Get Rates" at bounding box center [286, 243] width 24 height 9
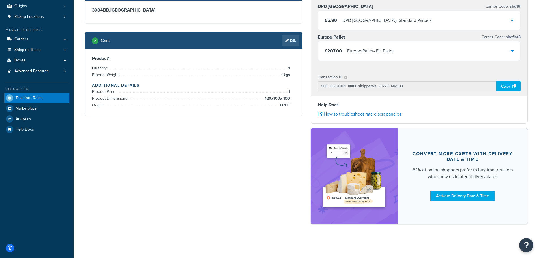
scroll to position [0, 0]
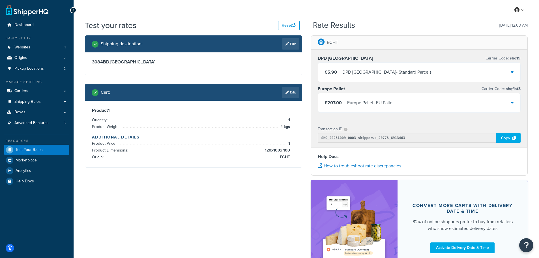
click at [467, 103] on div "£207.00 Europe Pallet - EU Pallet" at bounding box center [419, 102] width 203 height 19
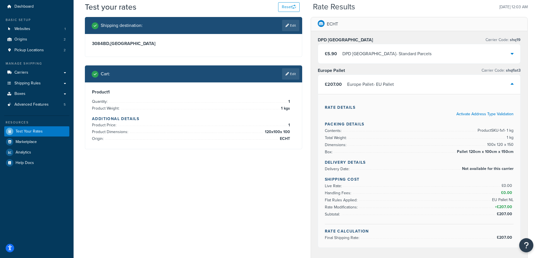
scroll to position [28, 0]
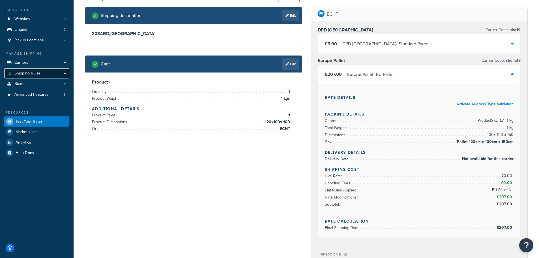
click at [27, 73] on span "Shipping Rules" at bounding box center [27, 73] width 26 height 5
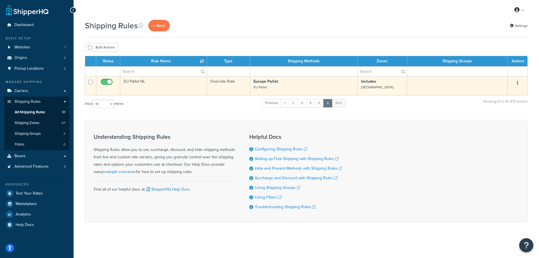
click at [144, 82] on td "EU Pallet NL" at bounding box center [163, 85] width 87 height 19
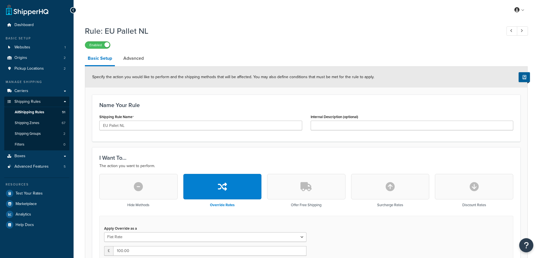
select select "BOX"
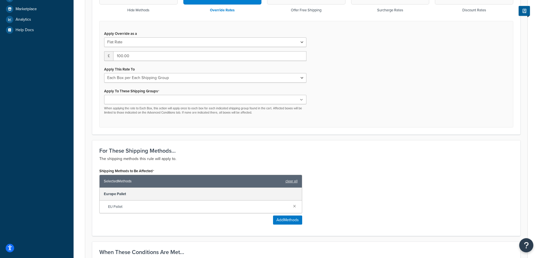
scroll to position [198, 0]
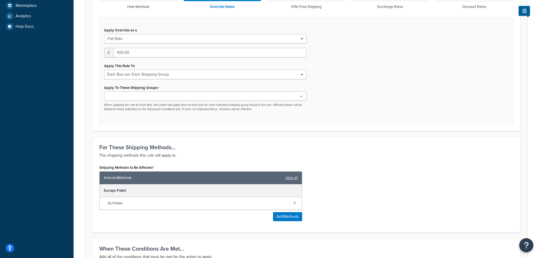
click at [191, 97] on ul at bounding box center [205, 95] width 202 height 9
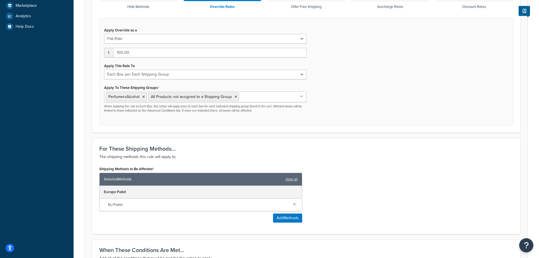
click at [293, 125] on div "Apply Override as a Flat Rate Percentage Flat Rate & Percentage £ 100.00 Apply …" at bounding box center [306, 72] width 414 height 108
click at [246, 217] on div "Shipping Methods to Be Affected Selected Methods clear all Europe Pallet EU Pal…" at bounding box center [200, 194] width 203 height 58
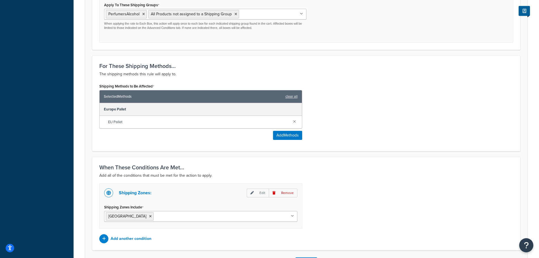
scroll to position [311, 0]
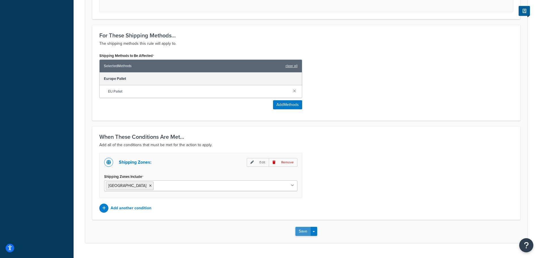
click at [303, 232] on button "Save" at bounding box center [303, 231] width 15 height 9
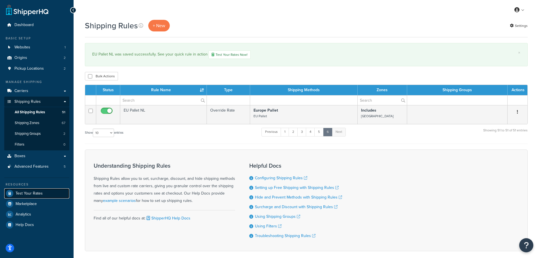
click at [27, 192] on span "Test Your Rates" at bounding box center [29, 193] width 27 height 5
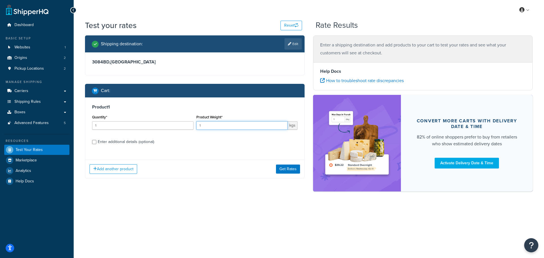
click at [221, 129] on input "1" at bounding box center [241, 125] width 91 height 8
type input "1000"
click at [288, 169] on button "Get Rates" at bounding box center [288, 169] width 24 height 9
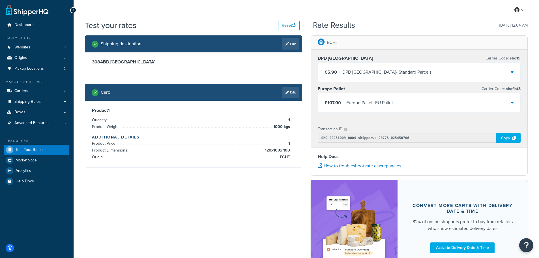
click at [379, 102] on div "Europe Pallet - EU Pallet" at bounding box center [370, 103] width 47 height 8
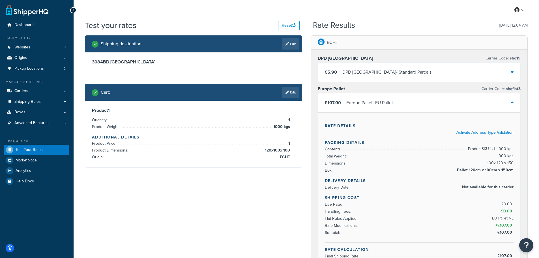
click at [365, 69] on div "DPD Europe - Standard Parcels" at bounding box center [387, 72] width 89 height 8
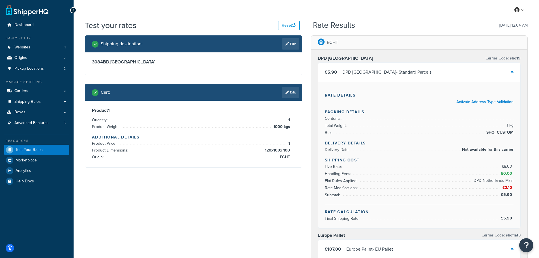
scroll to position [28, 0]
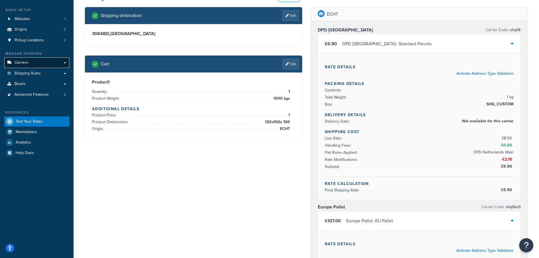
click at [27, 64] on span "Carriers" at bounding box center [21, 62] width 14 height 5
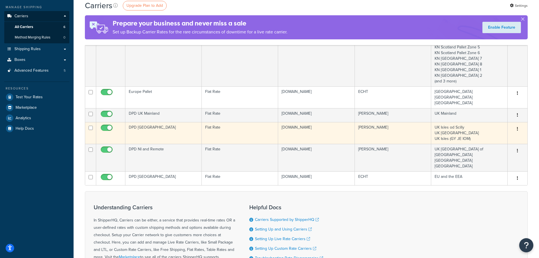
scroll to position [85, 0]
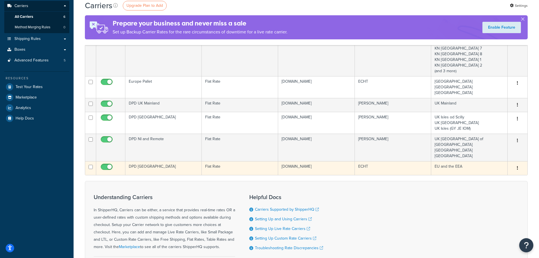
click at [164, 161] on td "DPD [GEOGRAPHIC_DATA]" at bounding box center [163, 168] width 76 height 14
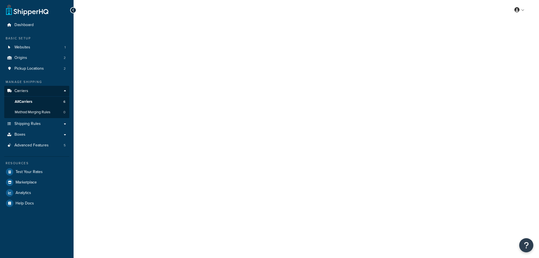
select select "flat"
select select "package"
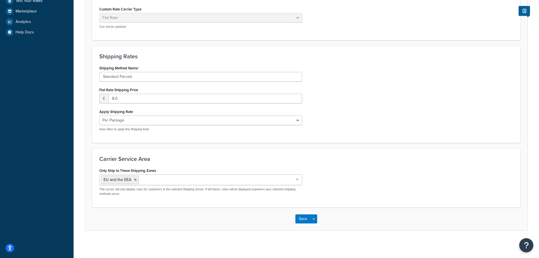
scroll to position [173, 0]
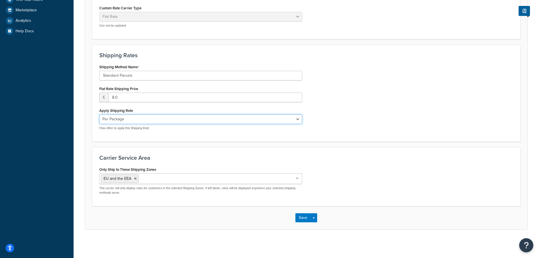
click at [158, 120] on select "Per Order Per Item Per Package" at bounding box center [200, 119] width 203 height 10
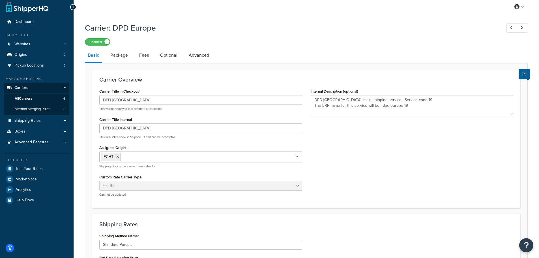
scroll to position [3, 0]
type textarea "DPD [GEOGRAPHIC_DATA], main shipping service. Service code 19 The ERP name for …"
click at [123, 60] on link "Package" at bounding box center [119, 56] width 23 height 14
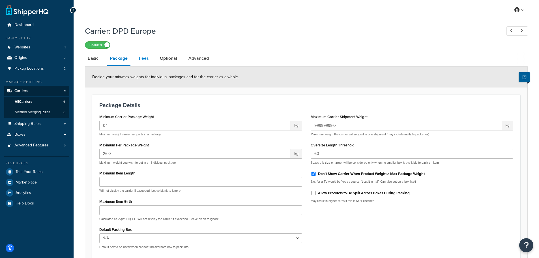
click at [147, 59] on link "Fees" at bounding box center [143, 59] width 15 height 14
select select "AFTER"
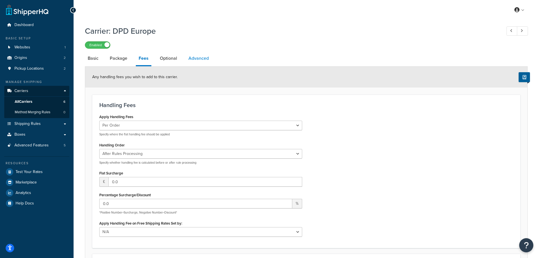
click at [194, 62] on link "Advanced" at bounding box center [199, 59] width 26 height 14
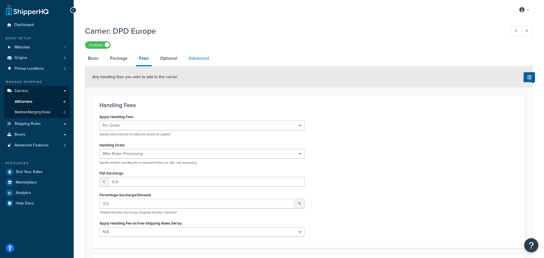
select select "false"
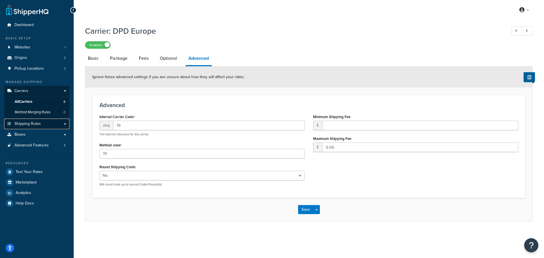
click at [29, 123] on span "Shipping Rules" at bounding box center [27, 123] width 26 height 5
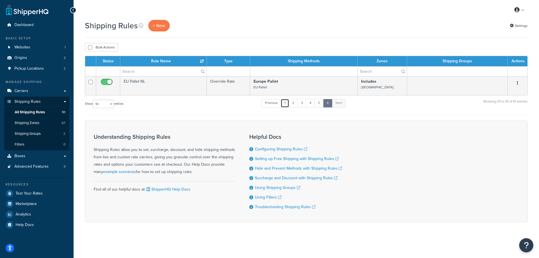
click at [286, 104] on link "1" at bounding box center [285, 103] width 8 height 8
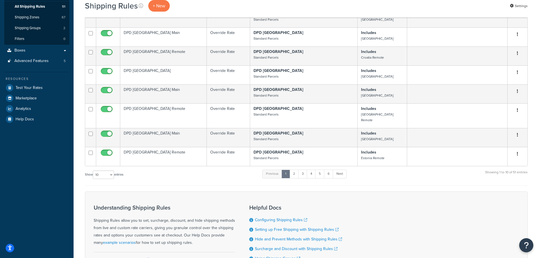
scroll to position [117, 0]
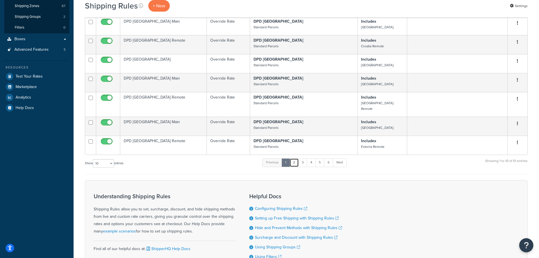
click at [295, 158] on link "2" at bounding box center [294, 162] width 9 height 8
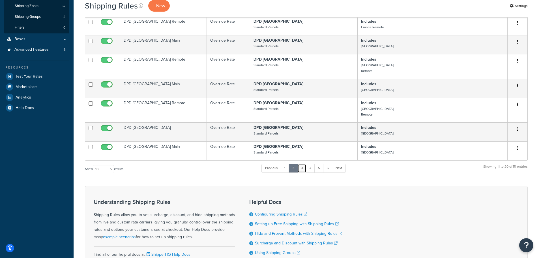
click at [304, 164] on link "3" at bounding box center [302, 168] width 9 height 8
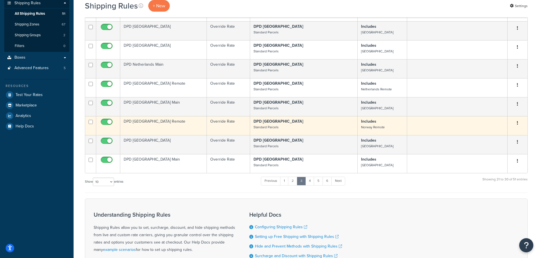
scroll to position [89, 0]
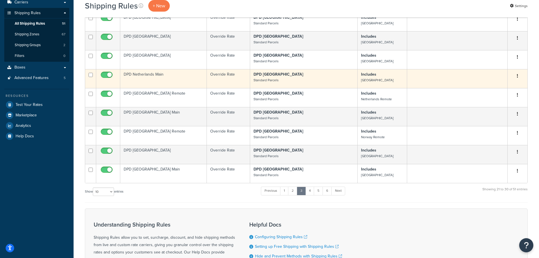
click at [149, 71] on td "DPD Netherlands Main" at bounding box center [163, 78] width 87 height 19
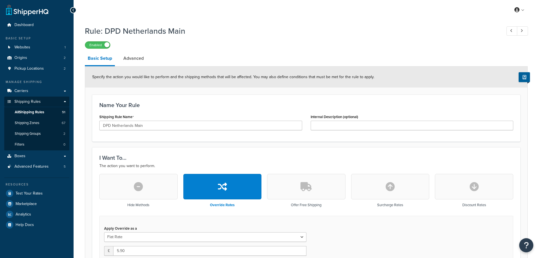
select select "BOX"
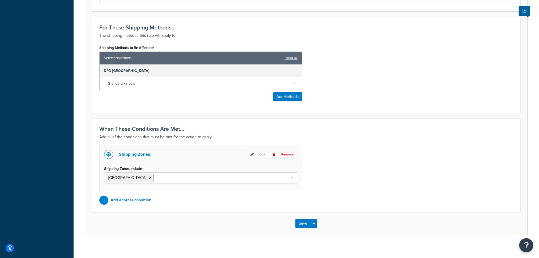
scroll to position [326, 0]
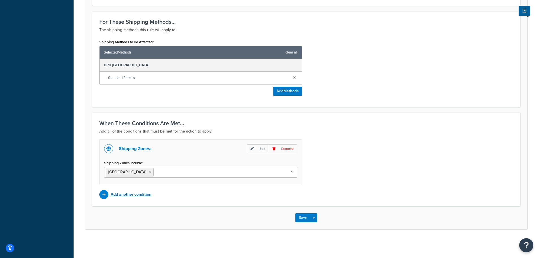
click at [127, 193] on p "Add another condition" at bounding box center [131, 195] width 41 height 8
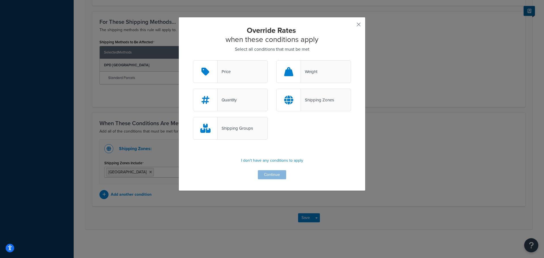
click at [351, 26] on button "button" at bounding box center [349, 26] width 1 height 1
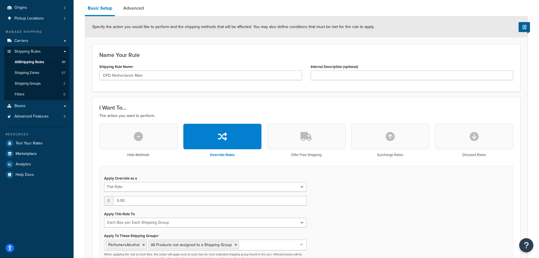
scroll to position [14, 0]
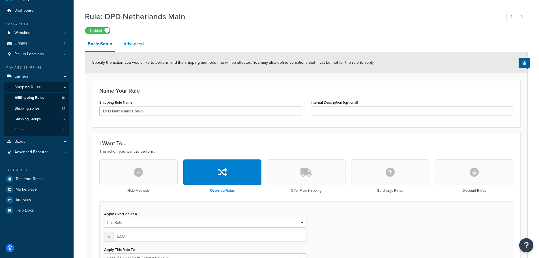
click at [134, 45] on link "Advanced" at bounding box center [134, 44] width 26 height 14
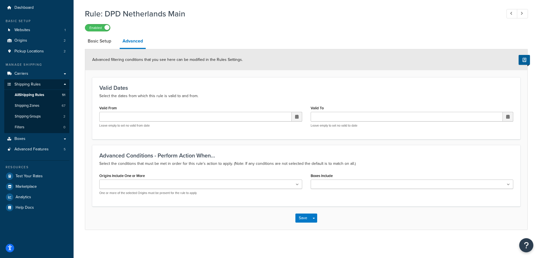
scroll to position [18, 0]
click at [329, 181] on input "Boxes Include" at bounding box center [338, 184] width 50 height 6
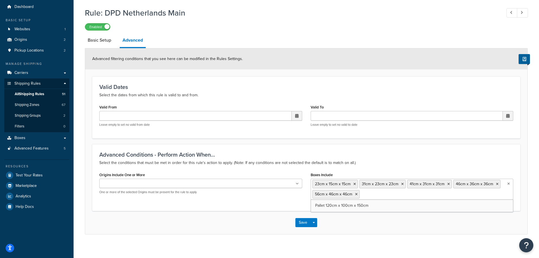
click at [290, 200] on div "Origins Include One or More [PERSON_NAME] One or more of the selected Origins m…" at bounding box center [306, 187] width 423 height 33
click at [201, 185] on ul at bounding box center [200, 183] width 203 height 9
click at [157, 171] on div "Advanced Conditions - Perform Action When... Select the conditions that must be…" at bounding box center [306, 177] width 428 height 67
click at [303, 223] on button "Save" at bounding box center [303, 222] width 15 height 9
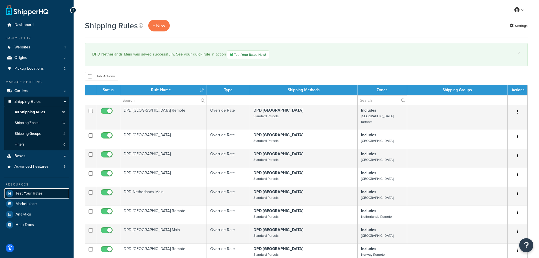
click at [27, 193] on span "Test Your Rates" at bounding box center [29, 193] width 27 height 5
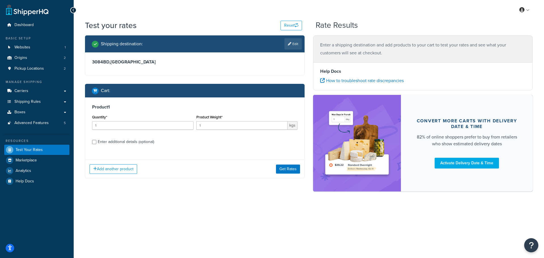
click at [210, 113] on div "Product Weight* 1 kgs" at bounding box center [246, 121] width 101 height 16
click at [214, 125] on input "1" at bounding box center [241, 125] width 91 height 8
type input "1000"
click at [287, 170] on button "Get Rates" at bounding box center [288, 169] width 24 height 9
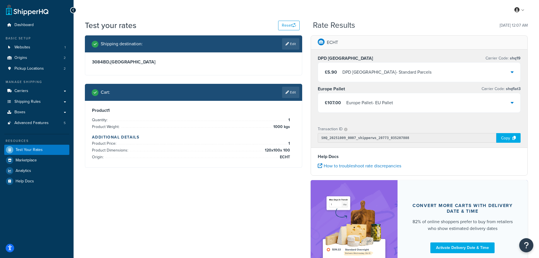
click at [409, 74] on div "£5.90 DPD Europe - Standard Parcels" at bounding box center [419, 72] width 203 height 19
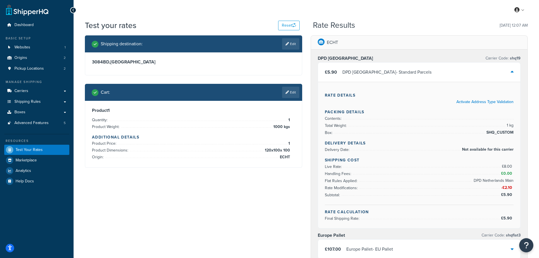
click at [409, 74] on div "£5.90 DPD Europe - Standard Parcels" at bounding box center [419, 72] width 203 height 19
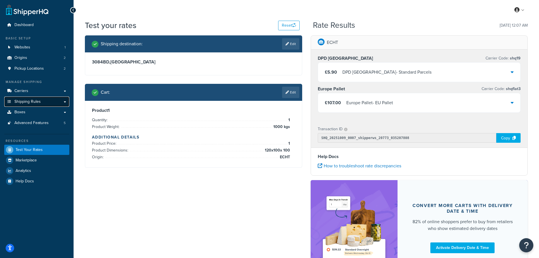
click at [27, 100] on span "Shipping Rules" at bounding box center [27, 101] width 26 height 5
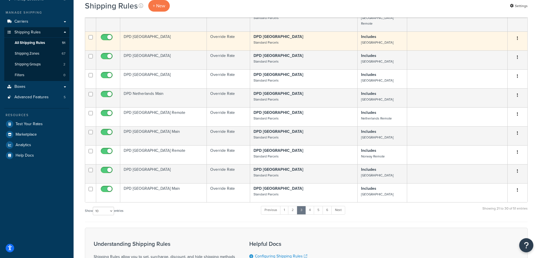
scroll to position [57, 0]
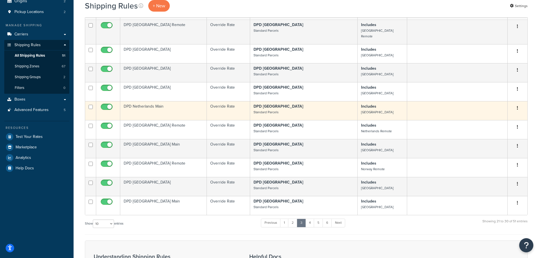
click at [152, 104] on td "DPD Netherlands Main" at bounding box center [163, 110] width 87 height 19
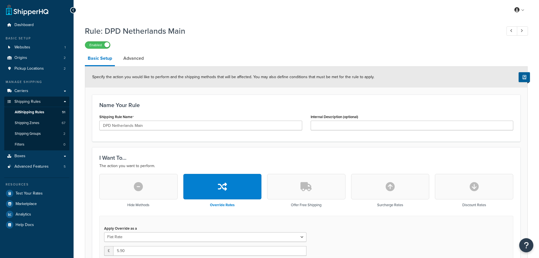
select select "BOX"
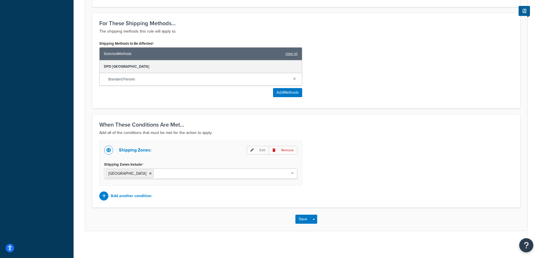
scroll to position [326, 0]
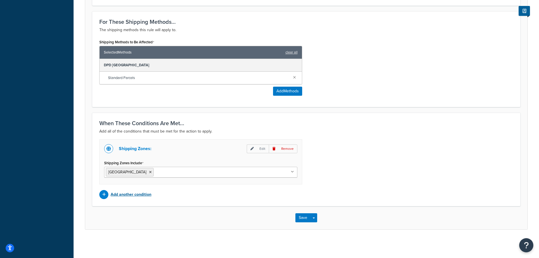
click at [138, 194] on p "Add another condition" at bounding box center [131, 195] width 41 height 8
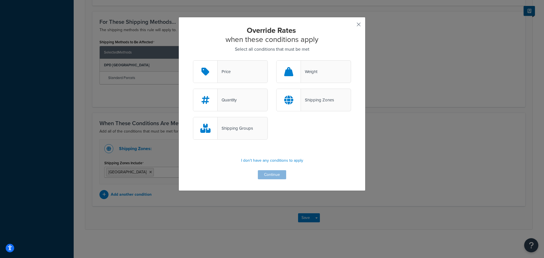
click at [351, 26] on button "button" at bounding box center [349, 26] width 1 height 1
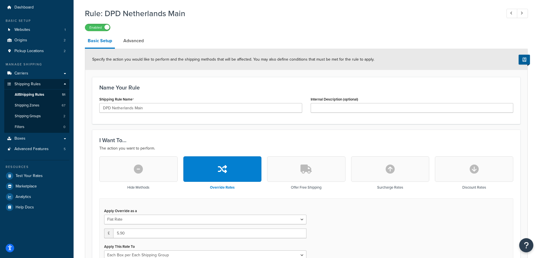
scroll to position [14, 0]
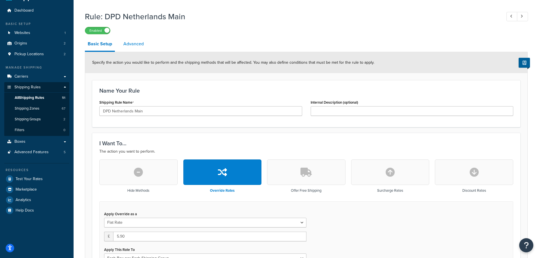
click at [137, 40] on link "Advanced" at bounding box center [134, 44] width 26 height 14
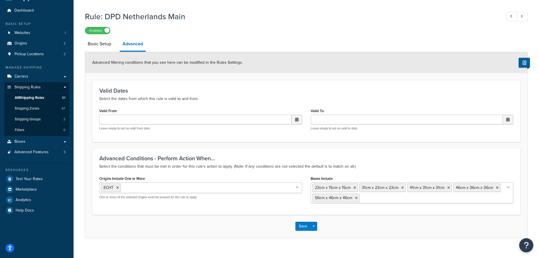
click at [243, 211] on div "Advanced Conditions - Perform Action When... Select the conditions that must be…" at bounding box center [306, 181] width 428 height 67
click at [302, 226] on button "Save" at bounding box center [303, 226] width 15 height 9
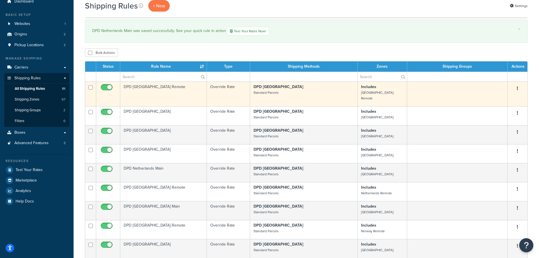
scroll to position [57, 0]
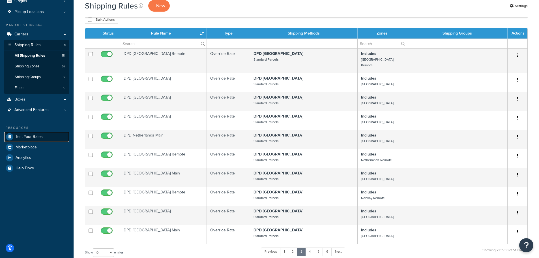
click at [21, 136] on span "Test Your Rates" at bounding box center [29, 137] width 27 height 5
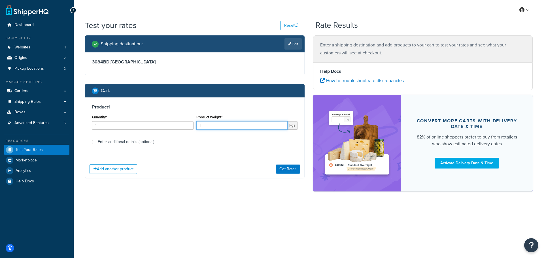
click at [211, 129] on input "1" at bounding box center [241, 125] width 91 height 8
type input "1000"
click at [208, 138] on label "Enter additional details (optional)" at bounding box center [198, 141] width 200 height 9
click at [96, 140] on input "Enter additional details (optional)" at bounding box center [94, 142] width 4 height 4
checkbox input "true"
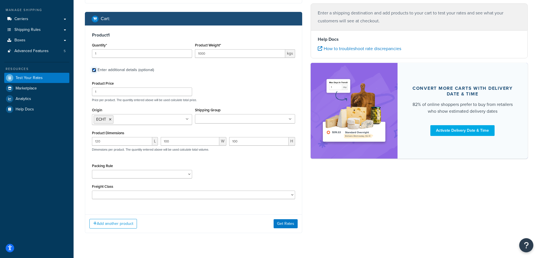
scroll to position [85, 0]
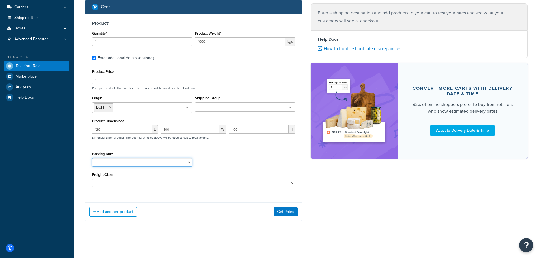
click at [189, 160] on select "Separate" at bounding box center [142, 162] width 100 height 8
click at [217, 161] on div "Packing Rule Separate" at bounding box center [194, 160] width 206 height 21
click at [280, 211] on button "Get Rates" at bounding box center [286, 211] width 24 height 9
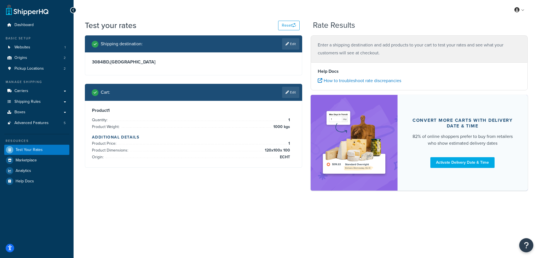
scroll to position [0, 0]
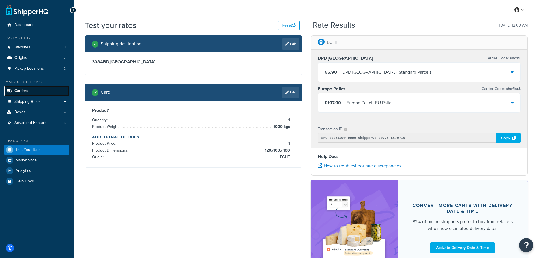
click at [20, 88] on link "Carriers" at bounding box center [36, 91] width 65 height 10
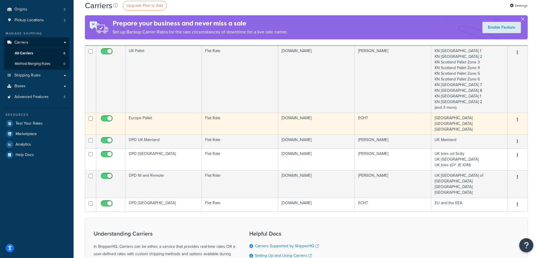
scroll to position [85, 0]
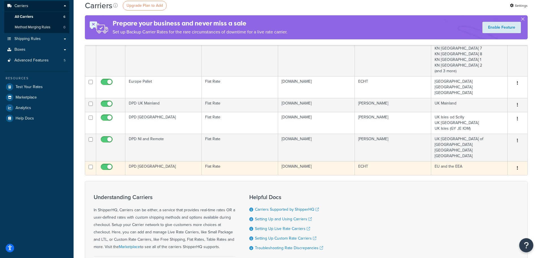
click at [161, 161] on td "DPD [GEOGRAPHIC_DATA]" at bounding box center [163, 168] width 76 height 14
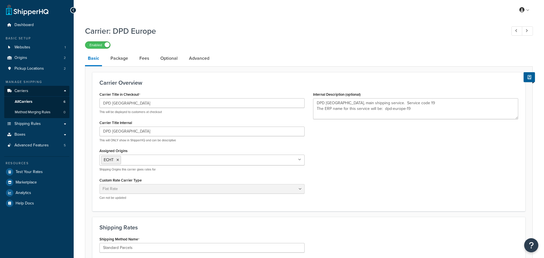
select select "flat"
select select "package"
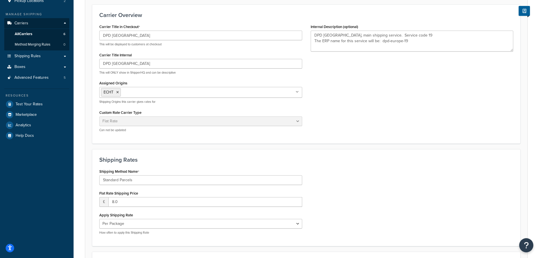
scroll to position [142, 0]
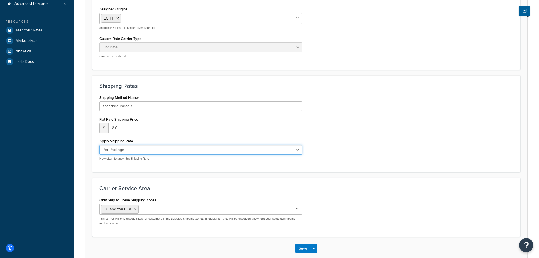
click at [168, 151] on select "Per Order Per Item Per Package" at bounding box center [200, 150] width 203 height 10
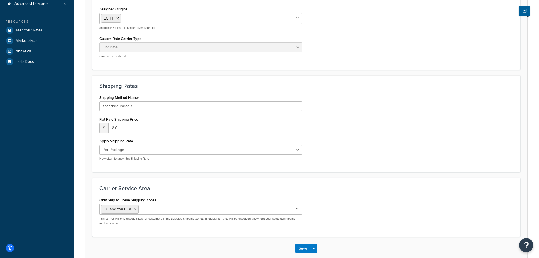
click at [168, 141] on div "Apply Shipping Rate Per Order Per Item Per Package How often to apply this Ship…" at bounding box center [200, 149] width 203 height 24
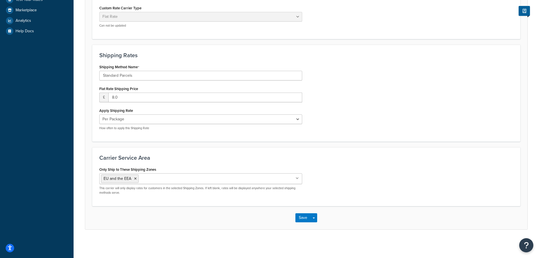
scroll to position [31, 0]
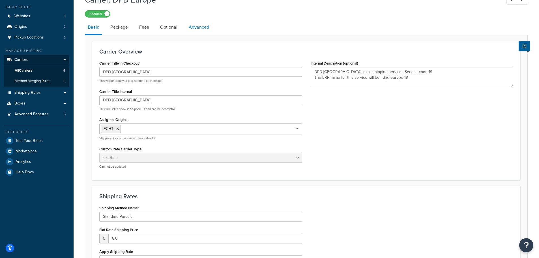
click at [195, 27] on link "Advanced" at bounding box center [199, 27] width 26 height 14
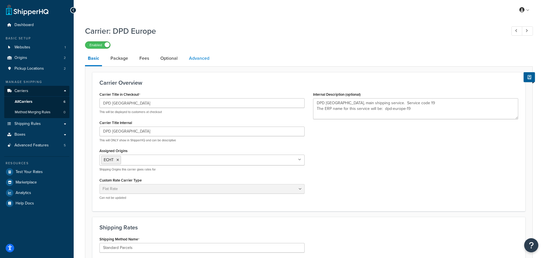
select select "false"
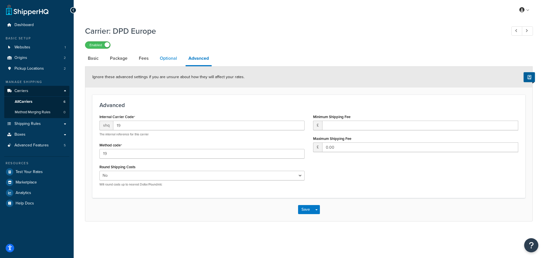
click at [163, 60] on link "Optional" at bounding box center [168, 59] width 23 height 14
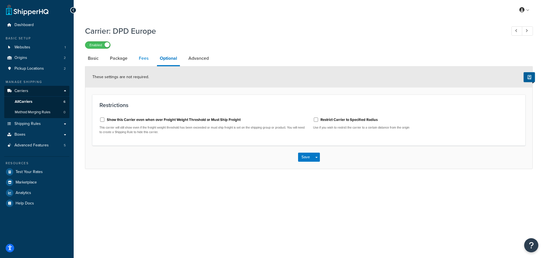
click at [140, 59] on link "Fees" at bounding box center [143, 59] width 15 height 14
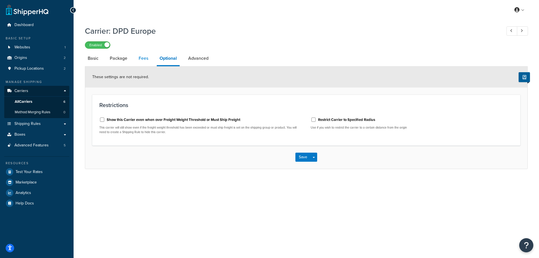
select select "AFTER"
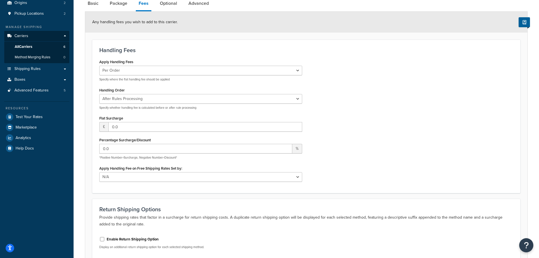
scroll to position [28, 0]
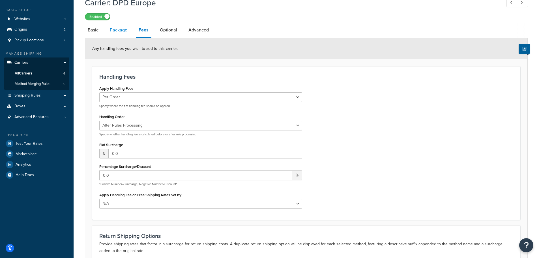
click at [119, 31] on link "Package" at bounding box center [118, 30] width 23 height 14
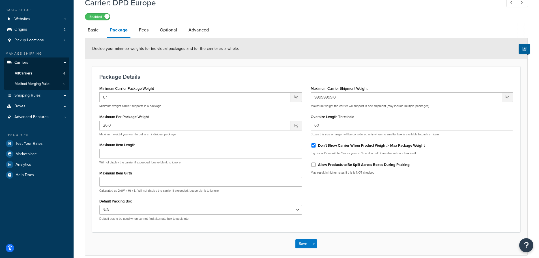
scroll to position [55, 0]
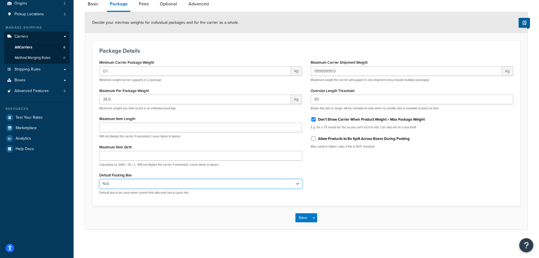
click at [193, 183] on select "N/A" at bounding box center [200, 184] width 203 height 10
click at [296, 184] on select "N/A" at bounding box center [200, 184] width 203 height 10
click at [314, 183] on div "Minimum Carrier Package Weight 0.1 kg Minimum weight carrier supports in a pack…" at bounding box center [306, 128] width 423 height 141
click at [97, 4] on link "Basic" at bounding box center [93, 4] width 16 height 14
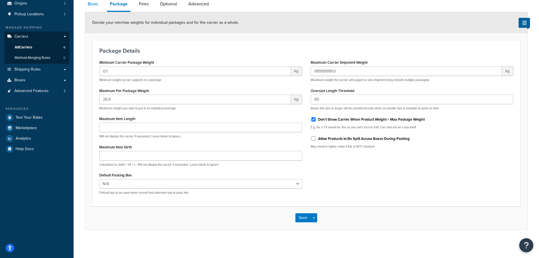
select select "flat"
select select "package"
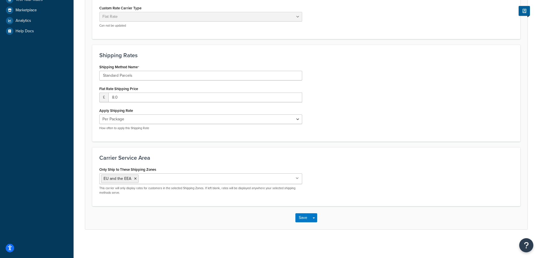
scroll to position [173, 0]
click at [303, 216] on button "Save" at bounding box center [303, 217] width 15 height 9
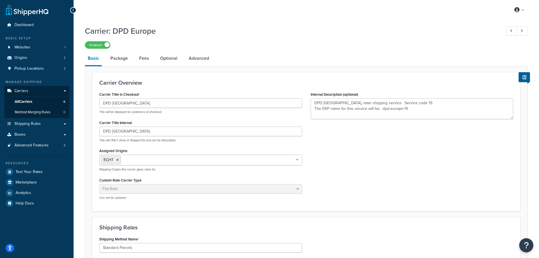
type textarea "DPD Europe, main shipping service. Service code 19 The ERP name for this servic…"
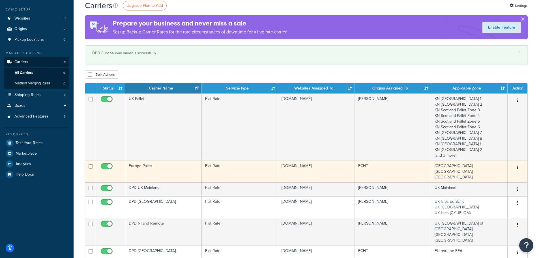
scroll to position [28, 0]
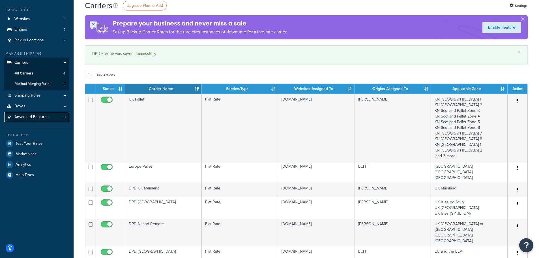
click at [22, 115] on span "Advanced Features" at bounding box center [31, 117] width 34 height 5
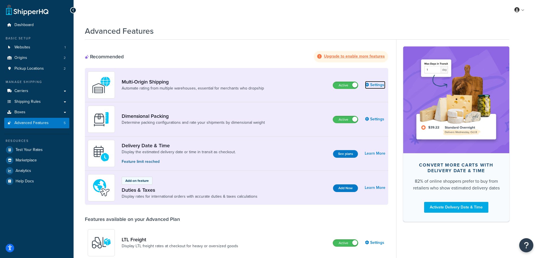
click at [379, 84] on link "Settings" at bounding box center [375, 85] width 20 height 8
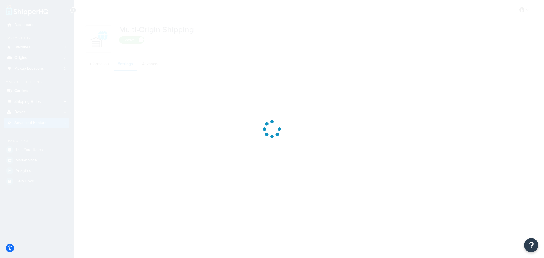
select select "false"
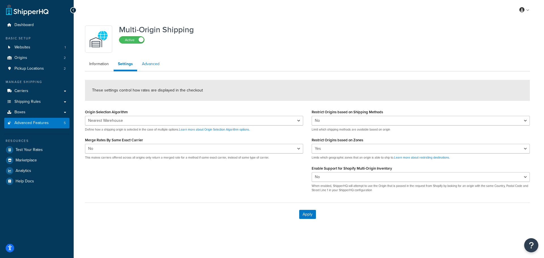
click at [152, 64] on link "Advanced" at bounding box center [151, 63] width 26 height 11
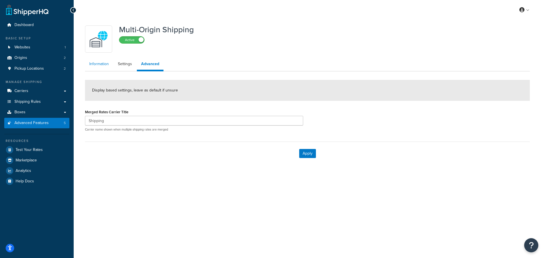
click at [102, 61] on link "Information" at bounding box center [99, 63] width 28 height 11
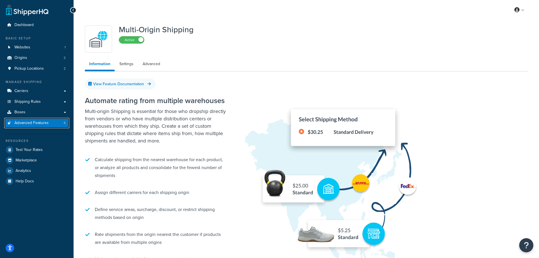
click at [23, 122] on span "Advanced Features" at bounding box center [31, 123] width 34 height 5
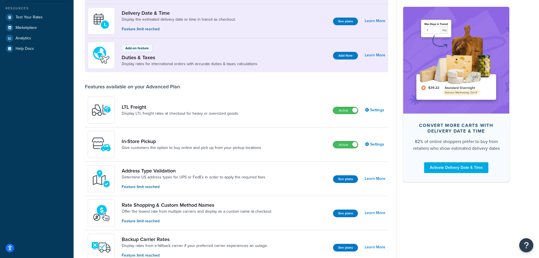
scroll to position [142, 0]
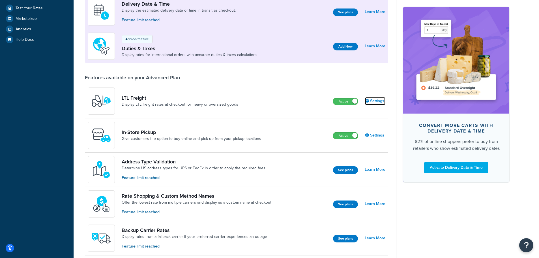
click at [381, 103] on link "Settings" at bounding box center [375, 101] width 20 height 8
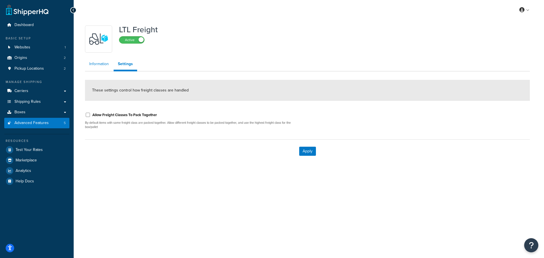
click at [97, 63] on link "Information" at bounding box center [99, 63] width 28 height 11
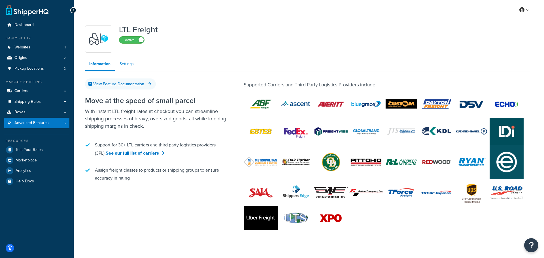
click at [126, 63] on link "Settings" at bounding box center [126, 63] width 23 height 11
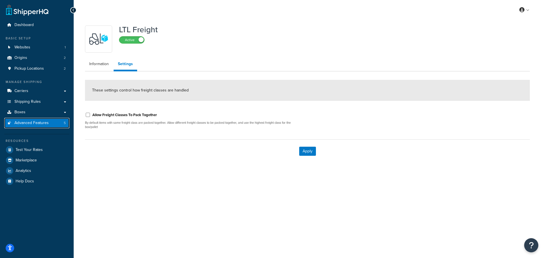
click at [24, 121] on span "Advanced Features" at bounding box center [31, 123] width 34 height 5
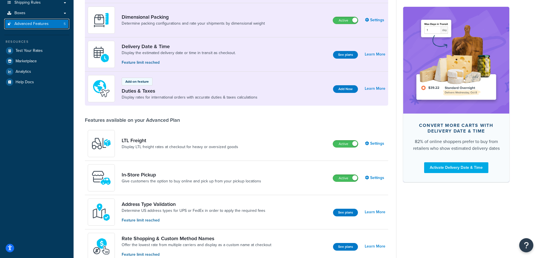
scroll to position [113, 0]
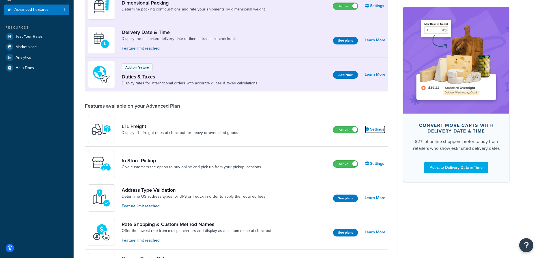
click at [373, 128] on link "Settings" at bounding box center [375, 129] width 20 height 8
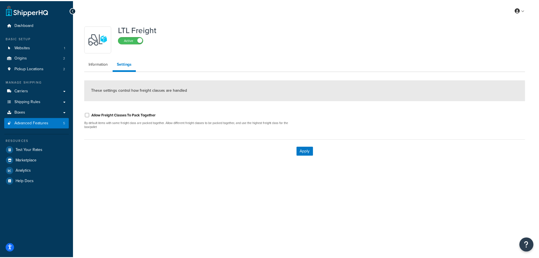
scroll to position [113, 0]
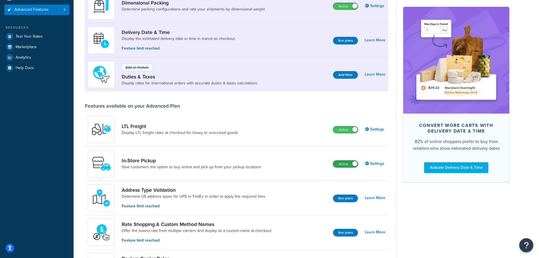
click at [343, 167] on label "Active" at bounding box center [345, 164] width 25 height 7
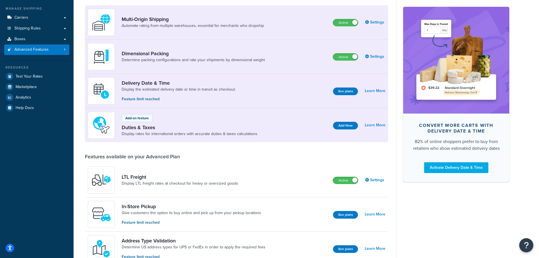
scroll to position [85, 0]
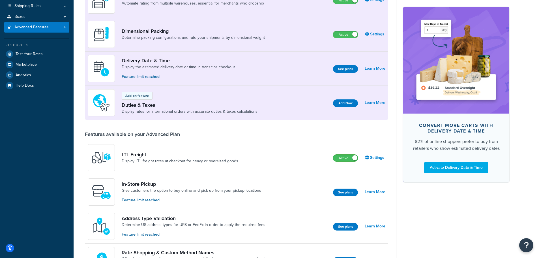
click at [336, 157] on label "Active" at bounding box center [345, 158] width 25 height 7
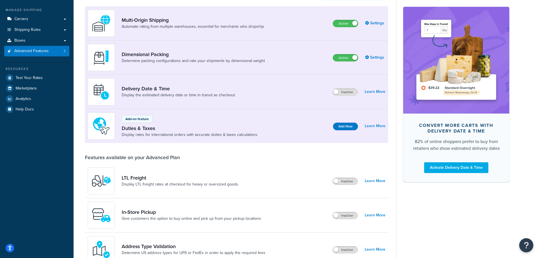
scroll to position [53, 0]
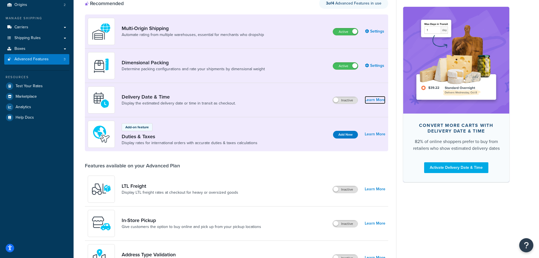
click at [370, 101] on link "Learn More" at bounding box center [375, 100] width 21 height 8
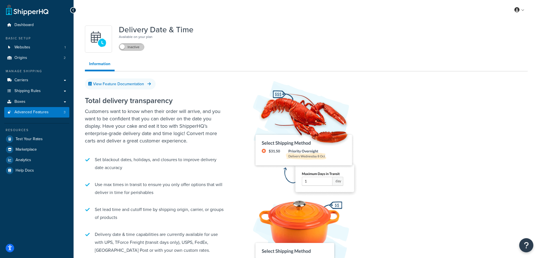
click at [133, 48] on label "Inactive" at bounding box center [131, 47] width 25 height 7
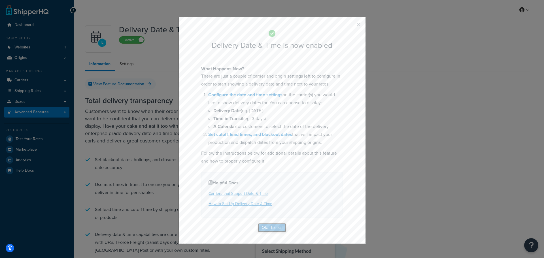
click at [268, 226] on button "Ok, Thanks!" at bounding box center [272, 227] width 28 height 9
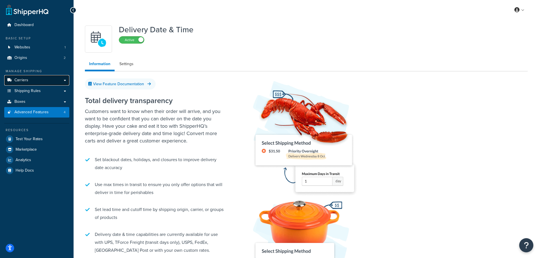
click at [24, 77] on link "Carriers" at bounding box center [36, 80] width 65 height 10
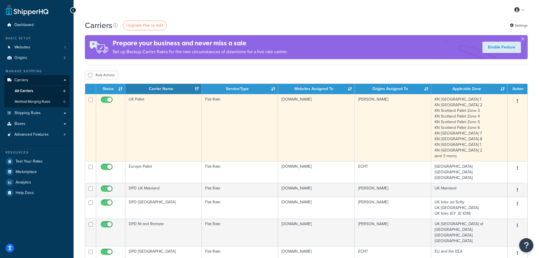
click at [150, 111] on td "UK Pallet" at bounding box center [163, 127] width 76 height 67
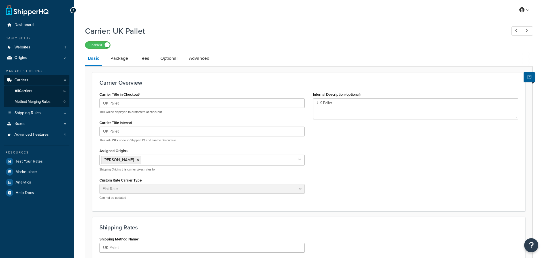
select select "flat"
select select "package"
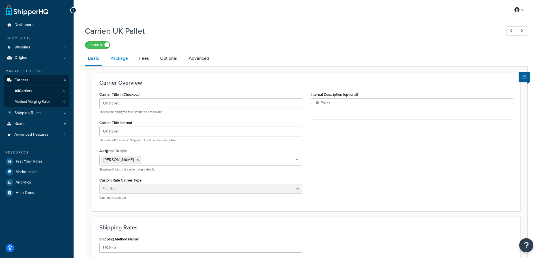
click at [120, 59] on link "Package" at bounding box center [119, 59] width 23 height 14
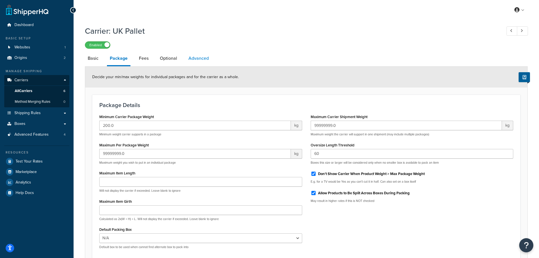
click at [195, 61] on link "Advanced" at bounding box center [199, 59] width 26 height 14
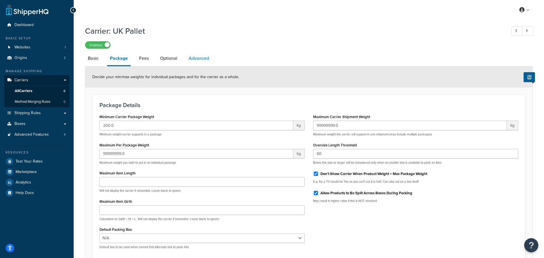
select select "false"
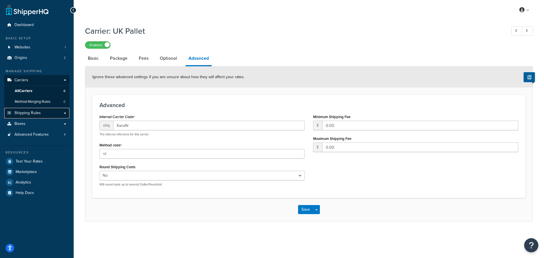
click at [34, 111] on span "Shipping Rules" at bounding box center [27, 113] width 26 height 5
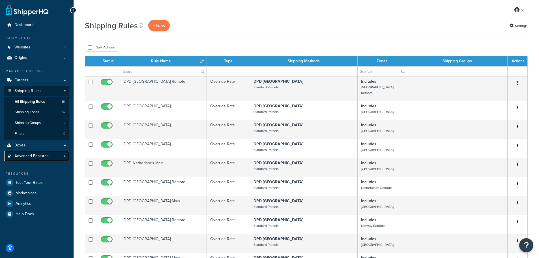
click at [23, 157] on span "Advanced Features" at bounding box center [31, 156] width 34 height 5
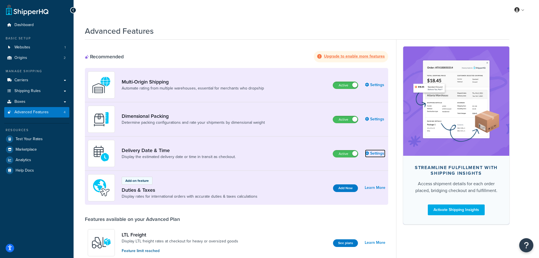
click at [375, 152] on link "Settings" at bounding box center [375, 154] width 20 height 8
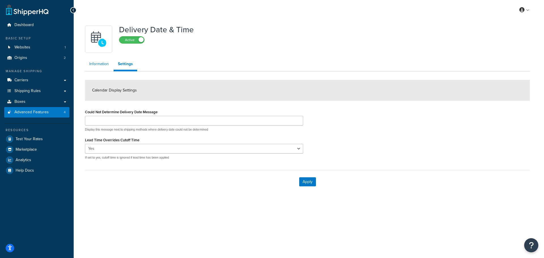
click at [97, 64] on link "Information" at bounding box center [99, 63] width 28 height 11
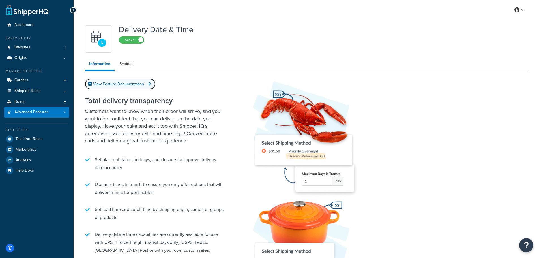
click at [127, 83] on link "View Feature Documentation" at bounding box center [120, 83] width 71 height 11
click at [128, 36] on div "Active" at bounding box center [131, 40] width 25 height 8
click at [137, 43] on label "Active" at bounding box center [131, 40] width 25 height 7
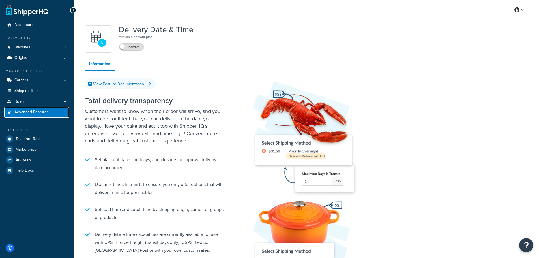
click at [27, 114] on span "Advanced Features" at bounding box center [31, 112] width 34 height 5
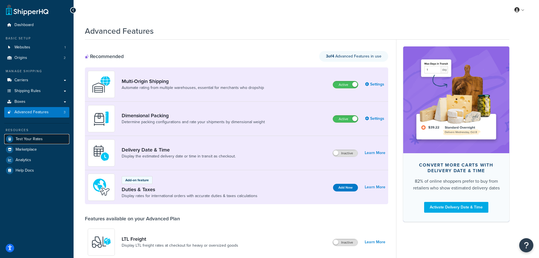
click at [23, 138] on span "Test Your Rates" at bounding box center [29, 139] width 27 height 5
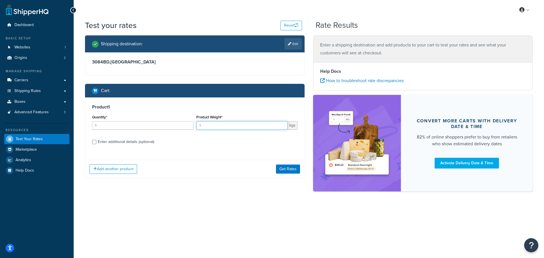
click at [214, 127] on input "1" at bounding box center [241, 125] width 91 height 8
type input "1000"
click at [292, 170] on button "Get Rates" at bounding box center [288, 169] width 24 height 9
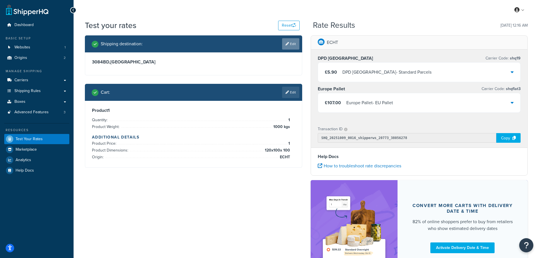
click at [286, 42] on icon at bounding box center [287, 43] width 3 height 3
select select "NL"
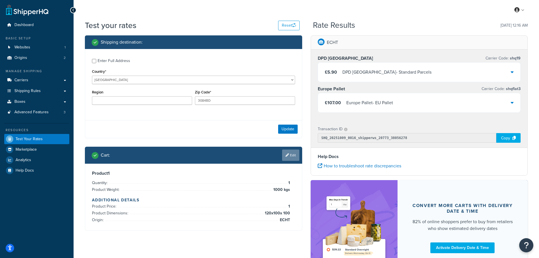
click at [292, 152] on link "Edit" at bounding box center [290, 155] width 17 height 11
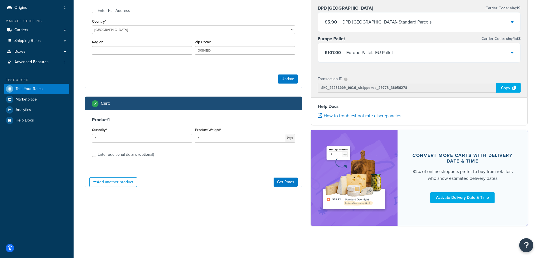
scroll to position [52, 0]
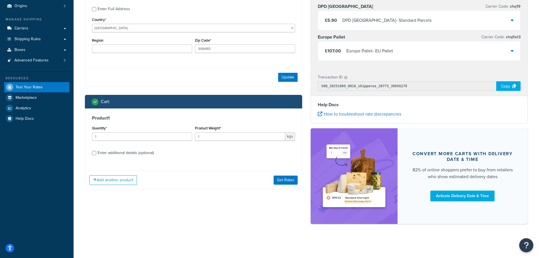
click at [142, 150] on div "Enter additional details (optional)" at bounding box center [126, 153] width 56 height 8
click at [96, 151] on input "Enter additional details (optional)" at bounding box center [94, 153] width 4 height 4
checkbox input "true"
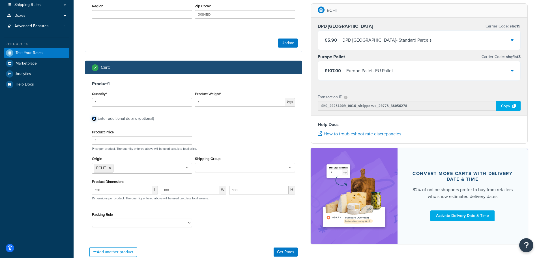
scroll to position [87, 0]
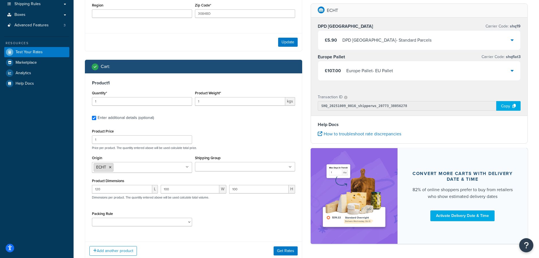
click at [111, 168] on icon at bounding box center [110, 167] width 3 height 3
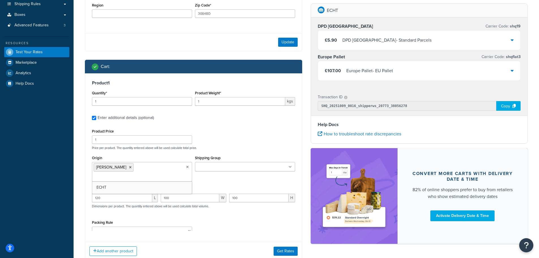
click at [224, 140] on div "Product Price 1 Price per product. The quantity entered above will be used calc…" at bounding box center [194, 138] width 206 height 22
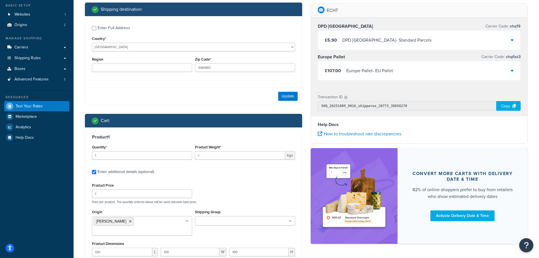
scroll to position [30, 0]
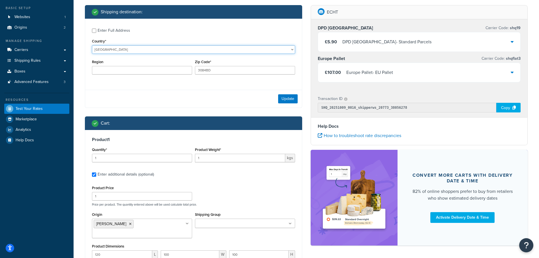
click at [109, 51] on select "[GEOGRAPHIC_DATA] [GEOGRAPHIC_DATA] [GEOGRAPHIC_DATA] [GEOGRAPHIC_DATA] [GEOGRA…" at bounding box center [193, 49] width 203 height 8
select select "GB"
click at [92, 45] on select "[GEOGRAPHIC_DATA] [GEOGRAPHIC_DATA] [GEOGRAPHIC_DATA] [GEOGRAPHIC_DATA] [GEOGRA…" at bounding box center [193, 49] width 203 height 8
click at [205, 70] on input "3084BD" at bounding box center [245, 70] width 100 height 8
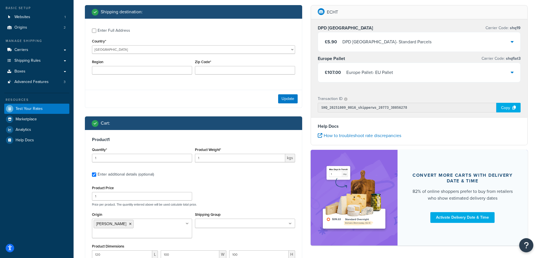
click at [212, 88] on div "Enter Full Address Country* United States United Kingdom Afghanistan Åland Isla…" at bounding box center [193, 63] width 217 height 89
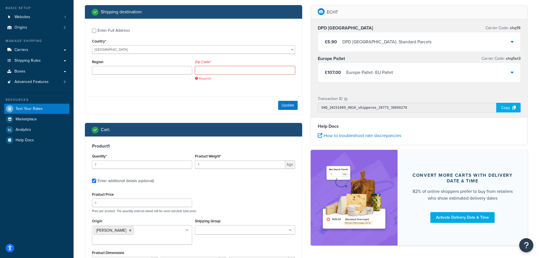
click at [220, 74] on input "Zip Code*" at bounding box center [245, 70] width 100 height 8
type input "KY13 0PX"
type input "Kinross-Shire"
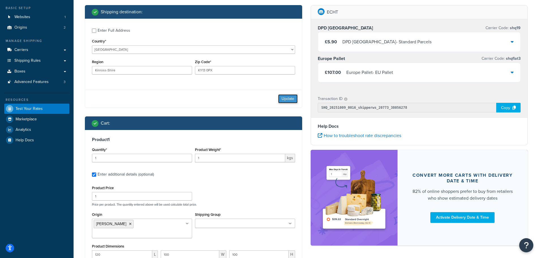
click at [287, 99] on button "Update" at bounding box center [288, 98] width 20 height 9
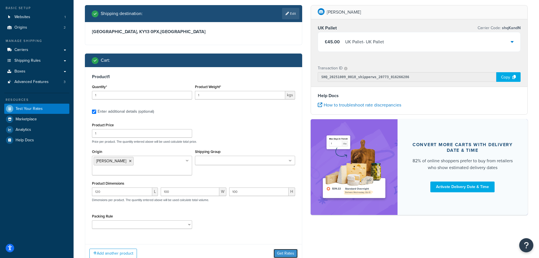
click at [288, 249] on button "Get Rates" at bounding box center [286, 253] width 24 height 9
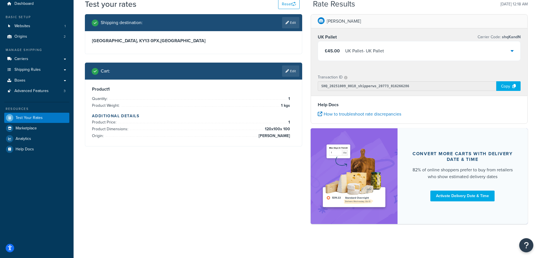
scroll to position [0, 0]
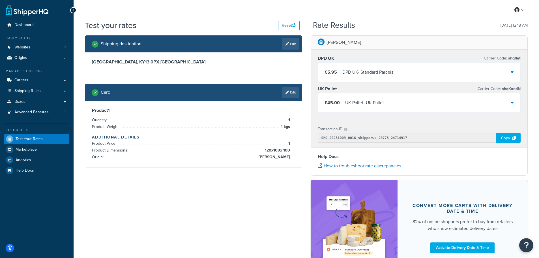
click at [362, 76] on div "DPD UK - Standard Parcels" at bounding box center [368, 72] width 51 height 8
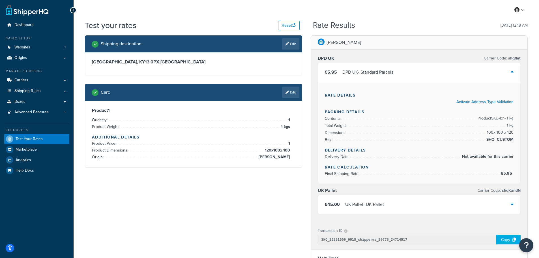
click at [362, 76] on div "DPD UK - Standard Parcels" at bounding box center [368, 72] width 51 height 8
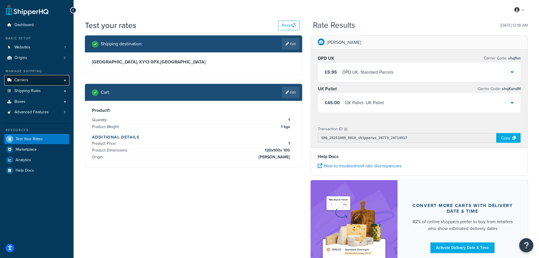
click at [36, 83] on link "Carriers" at bounding box center [36, 80] width 65 height 10
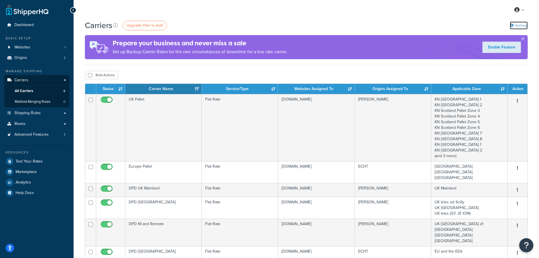
click at [515, 24] on link "Settings" at bounding box center [519, 26] width 18 height 8
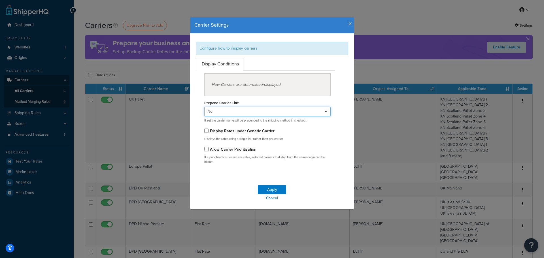
click at [225, 109] on select "Yes No" at bounding box center [267, 112] width 126 height 10
click at [285, 103] on div "Prepend Carrier Title Yes No If set the carrier name will be prepended to the s…" at bounding box center [267, 111] width 126 height 24
click at [348, 22] on icon "button" at bounding box center [350, 23] width 4 height 5
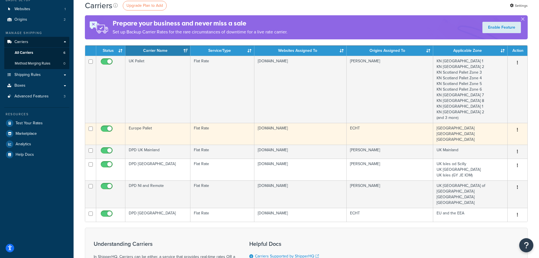
scroll to position [28, 0]
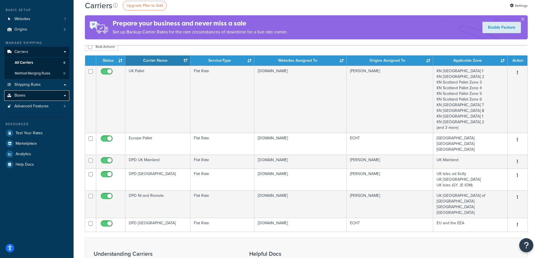
click at [24, 92] on link "Boxes" at bounding box center [36, 95] width 65 height 10
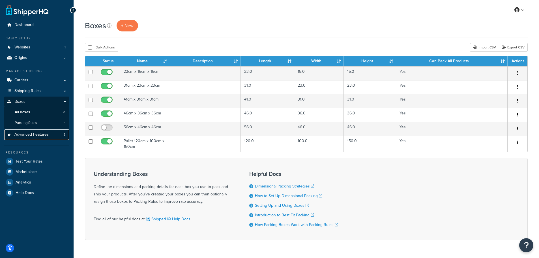
click at [32, 133] on span "Advanced Features" at bounding box center [31, 134] width 34 height 5
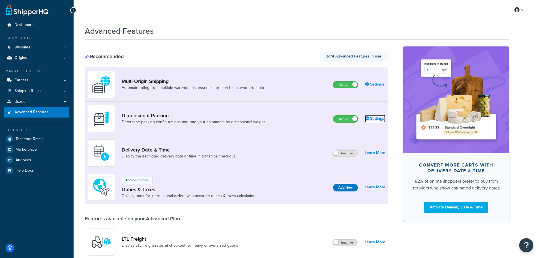
click at [373, 120] on link "Settings" at bounding box center [375, 119] width 20 height 8
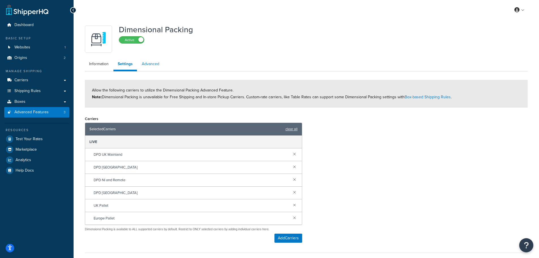
click at [155, 63] on link "Advanced" at bounding box center [151, 63] width 26 height 11
select select "false"
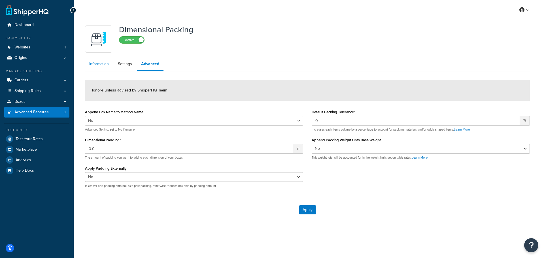
click at [102, 65] on link "Information" at bounding box center [99, 63] width 28 height 11
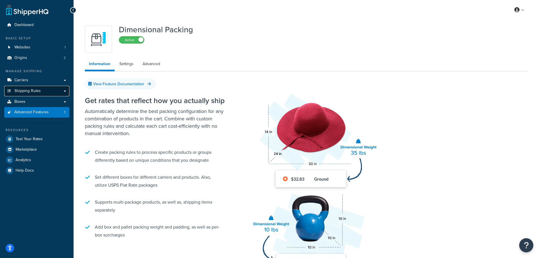
click at [23, 90] on span "Shipping Rules" at bounding box center [27, 91] width 26 height 5
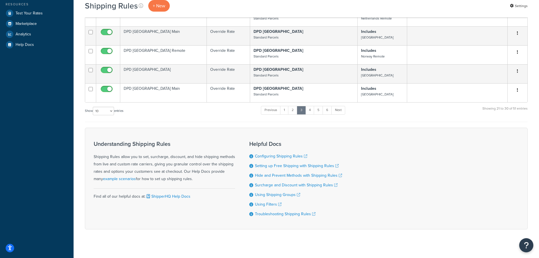
scroll to position [170, 0]
click at [328, 105] on link "6" at bounding box center [327, 109] width 9 height 8
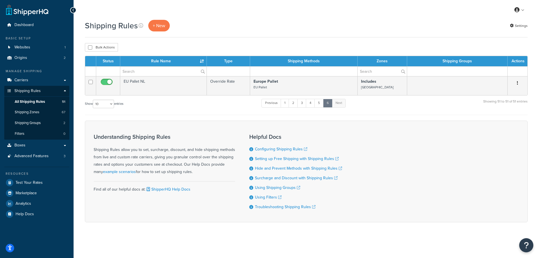
scroll to position [0, 0]
click at [319, 102] on link "5" at bounding box center [319, 103] width 9 height 8
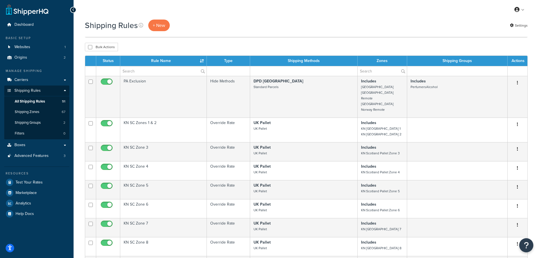
scroll to position [191, 0]
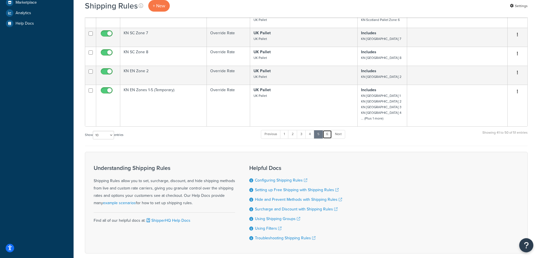
click at [326, 130] on link "6" at bounding box center [327, 134] width 9 height 8
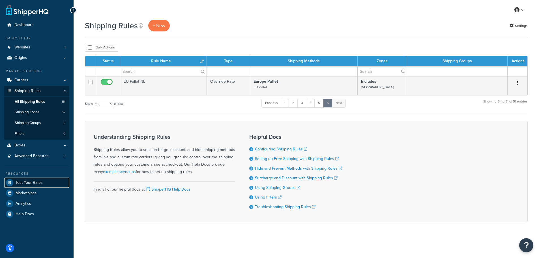
click at [30, 180] on span "Test Your Rates" at bounding box center [29, 182] width 27 height 5
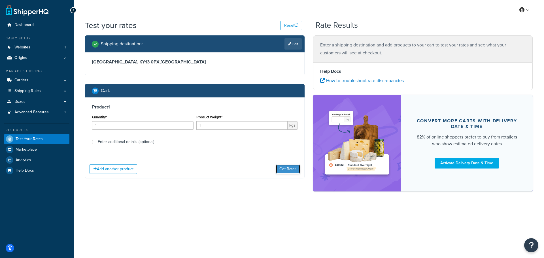
click at [284, 170] on button "Get Rates" at bounding box center [288, 169] width 24 height 9
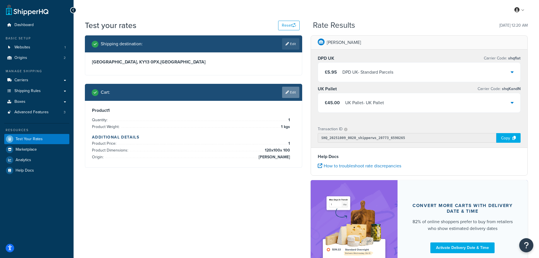
click at [288, 94] on link "Edit" at bounding box center [290, 92] width 17 height 11
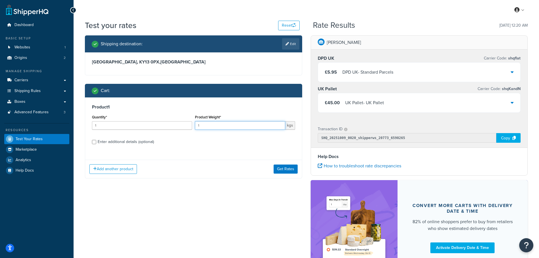
click at [212, 127] on input "1" at bounding box center [240, 125] width 90 height 8
type input "1000"
click at [291, 169] on button "Get Rates" at bounding box center [286, 169] width 24 height 9
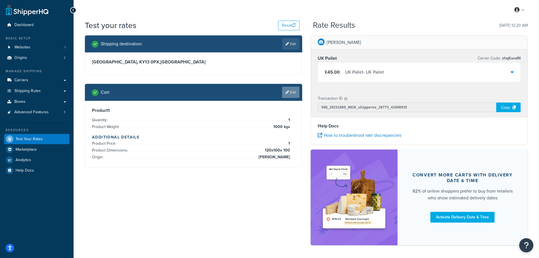
click at [290, 91] on link "Edit" at bounding box center [290, 92] width 17 height 11
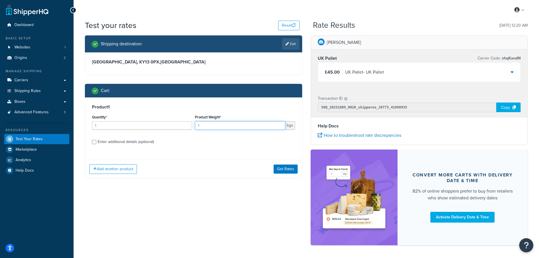
click at [219, 124] on input "1" at bounding box center [240, 125] width 90 height 8
type input "750"
click at [284, 169] on button "Get Rates" at bounding box center [286, 169] width 24 height 9
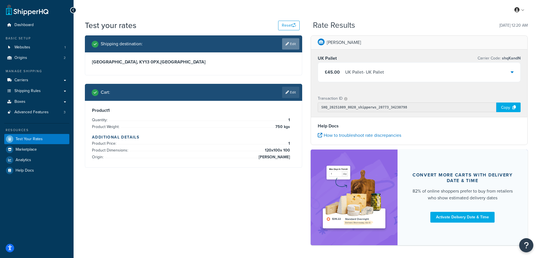
click at [287, 44] on icon at bounding box center [287, 43] width 3 height 3
select select "GB"
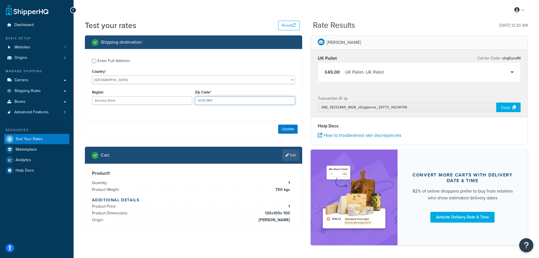
drag, startPoint x: 220, startPoint y: 101, endPoint x: 195, endPoint y: 101, distance: 24.6
click at [195, 101] on input "KY13 0PX" at bounding box center [245, 100] width 100 height 8
click at [131, 82] on select "[GEOGRAPHIC_DATA] [GEOGRAPHIC_DATA] [GEOGRAPHIC_DATA] [GEOGRAPHIC_DATA] [GEOGRA…" at bounding box center [193, 80] width 203 height 8
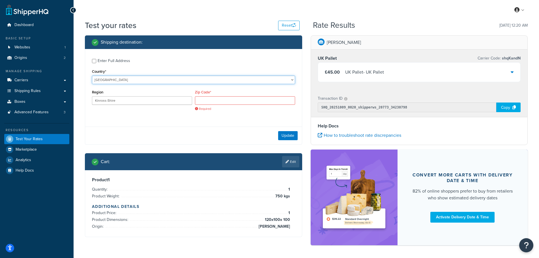
select select "NL"
click at [92, 76] on select "[GEOGRAPHIC_DATA] [GEOGRAPHIC_DATA] [GEOGRAPHIC_DATA] [GEOGRAPHIC_DATA] [GEOGRA…" at bounding box center [193, 80] width 203 height 8
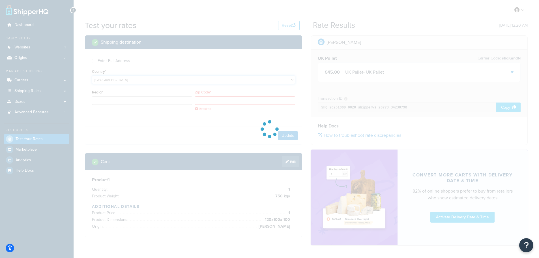
type input "Kinross-Shire"
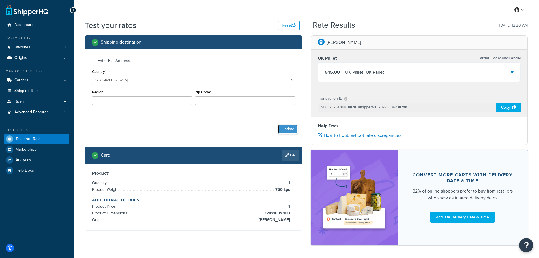
click at [289, 129] on button "Update" at bounding box center [288, 129] width 20 height 9
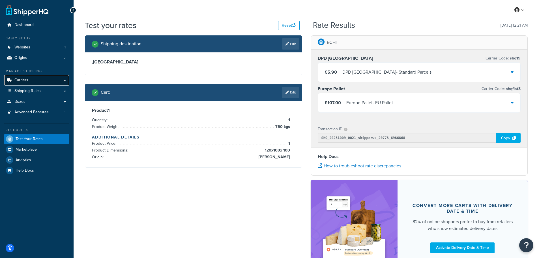
click at [23, 80] on span "Carriers" at bounding box center [21, 80] width 14 height 5
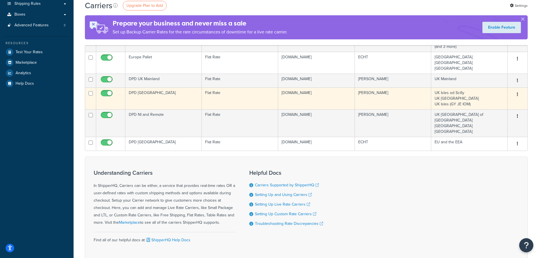
scroll to position [113, 0]
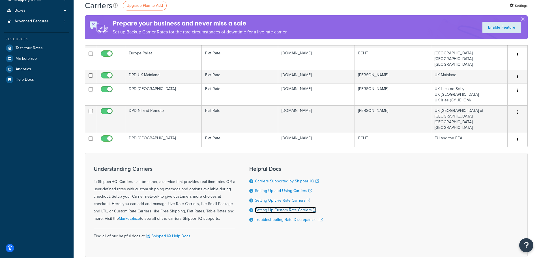
click at [268, 207] on link "Setting Up Custom Rate Carriers" at bounding box center [285, 210] width 61 height 6
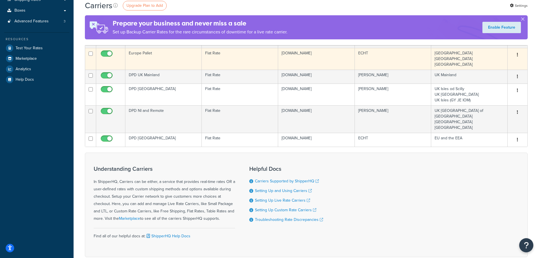
click at [153, 63] on td "Europe Pallet" at bounding box center [163, 59] width 76 height 22
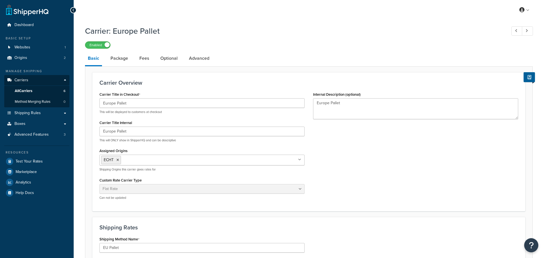
select select "flat"
select select "package"
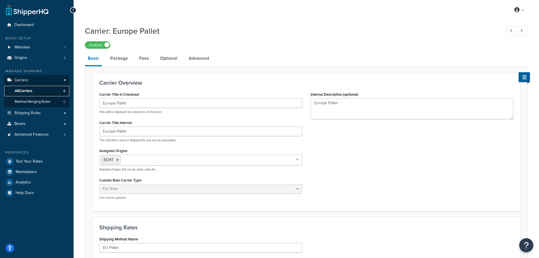
click at [24, 89] on span "All Carriers" at bounding box center [24, 91] width 18 height 5
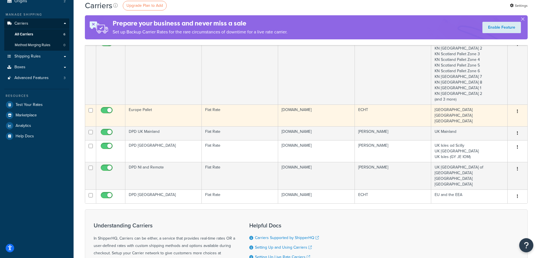
scroll to position [28, 0]
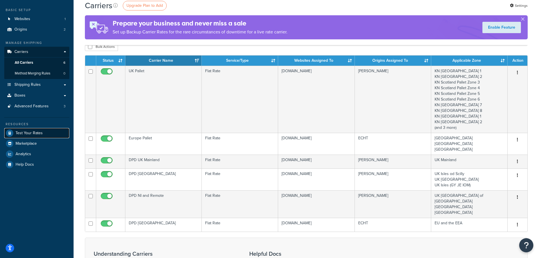
click at [22, 134] on span "Test Your Rates" at bounding box center [29, 133] width 27 height 5
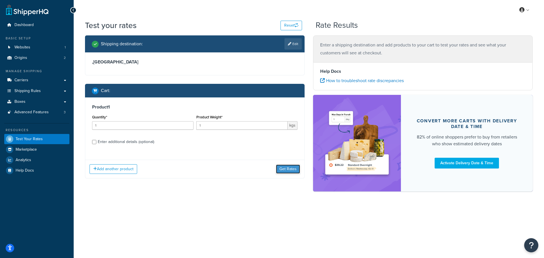
click at [284, 169] on button "Get Rates" at bounding box center [288, 169] width 24 height 9
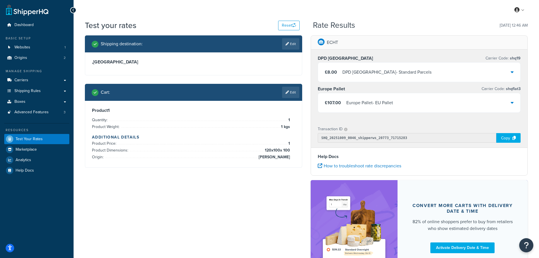
click at [392, 101] on div "Europe Pallet - EU Pallet" at bounding box center [370, 103] width 47 height 8
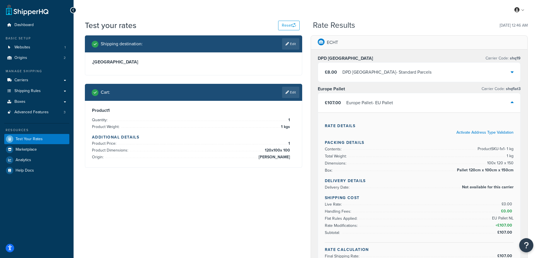
click at [396, 72] on div "DPD Europe - Standard Parcels" at bounding box center [387, 72] width 89 height 8
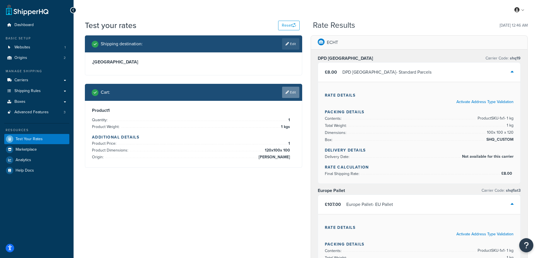
click at [291, 95] on link "Edit" at bounding box center [290, 92] width 17 height 11
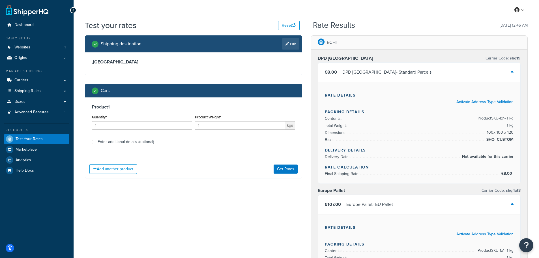
click at [289, 44] on link "Edit" at bounding box center [290, 43] width 17 height 11
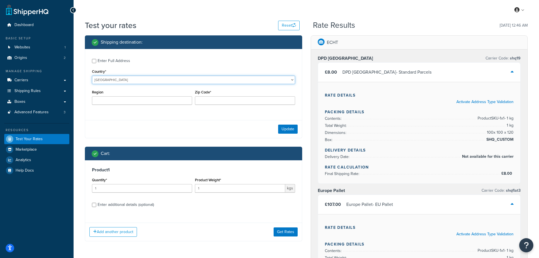
click at [106, 80] on select "United States United Kingdom Afghanistan Åland Islands Albania Algeria American…" at bounding box center [193, 80] width 203 height 8
select select "GB"
click at [92, 76] on select "United States United Kingdom Afghanistan Åland Islands Albania Algeria American…" at bounding box center [193, 80] width 203 height 8
click at [152, 66] on div "Enter Full Address Country* United States United Kingdom Afghanistan Åland Isla…" at bounding box center [193, 82] width 217 height 67
click at [289, 129] on button "Update" at bounding box center [288, 129] width 20 height 9
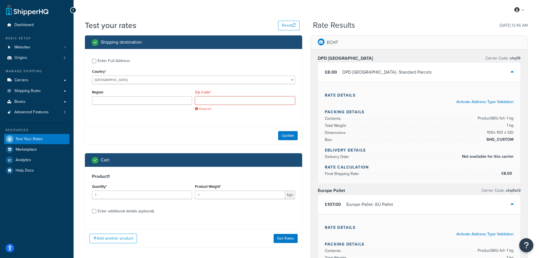
click at [207, 100] on input "Zip Code*" at bounding box center [245, 100] width 100 height 8
type input "FK2 8DR"
type input "Stirling"
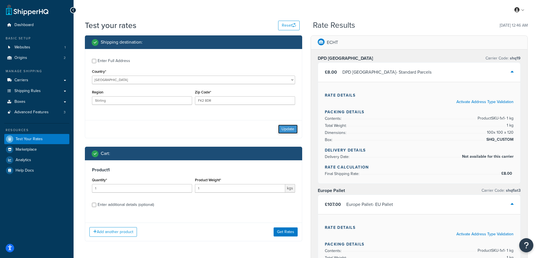
click at [284, 128] on button "Update" at bounding box center [288, 129] width 20 height 9
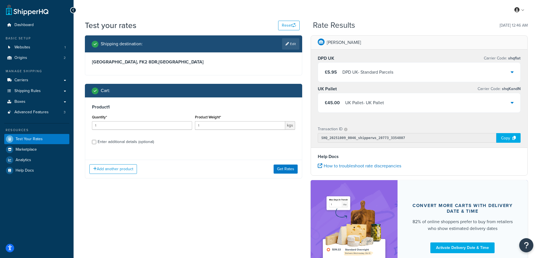
click at [130, 141] on div "Enter additional details (optional)" at bounding box center [126, 142] width 56 height 8
click at [96, 141] on input "Enter additional details (optional)" at bounding box center [94, 142] width 4 height 4
checkbox input "true"
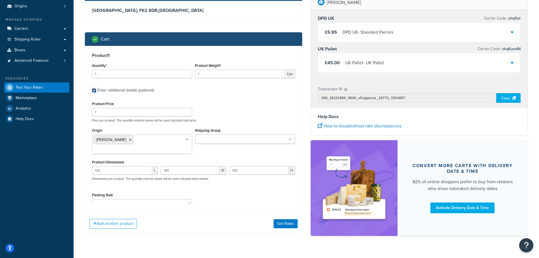
scroll to position [52, 0]
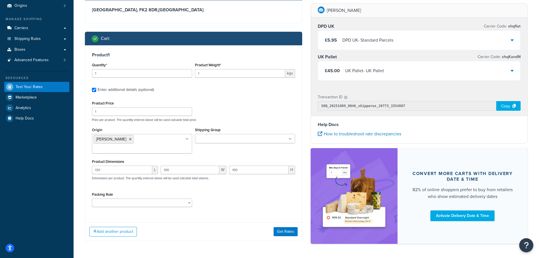
click at [146, 158] on div "Product Dimensions 120 L 100 W 100 H Dimensions per product. The quantity enter…" at bounding box center [193, 172] width 203 height 29
click at [279, 227] on button "Get Rates" at bounding box center [286, 231] width 24 height 9
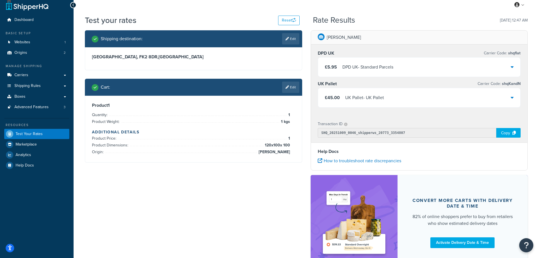
scroll to position [0, 0]
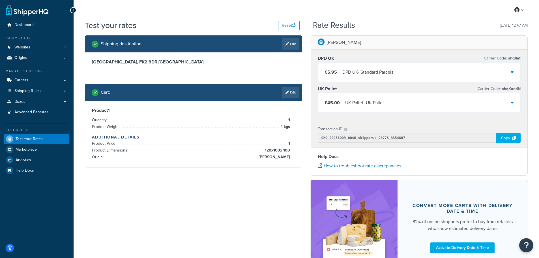
click at [510, 69] on div "£5.95 DPD UK - Standard Parcels" at bounding box center [419, 72] width 203 height 19
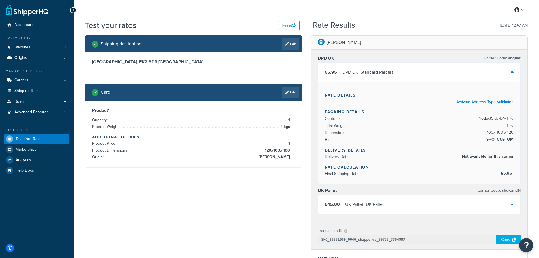
click at [510, 69] on div "£5.95 DPD UK - Standard Parcels" at bounding box center [419, 72] width 203 height 19
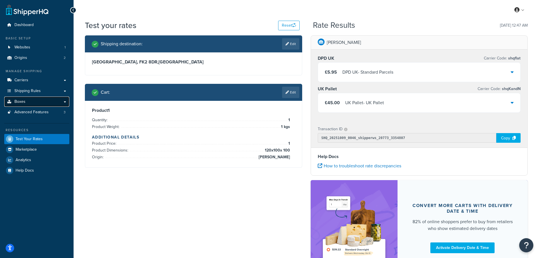
click at [22, 102] on span "Boxes" at bounding box center [19, 101] width 11 height 5
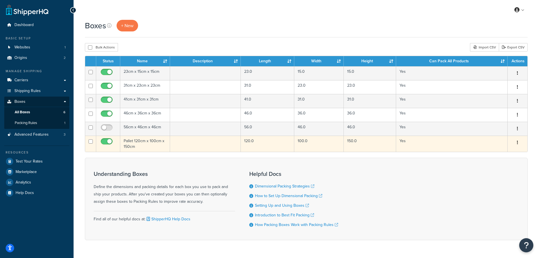
click at [137, 142] on td "Pallet 120cm x 100cm x 150cm" at bounding box center [145, 144] width 50 height 16
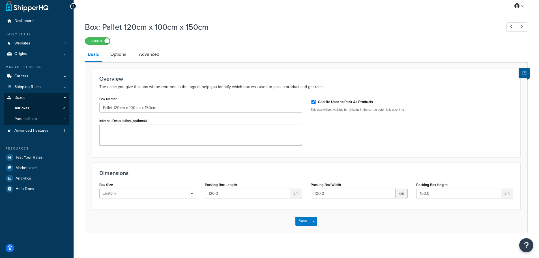
scroll to position [8, 0]
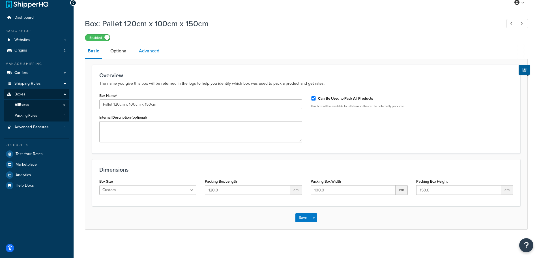
click at [138, 49] on link "Advanced" at bounding box center [149, 51] width 26 height 14
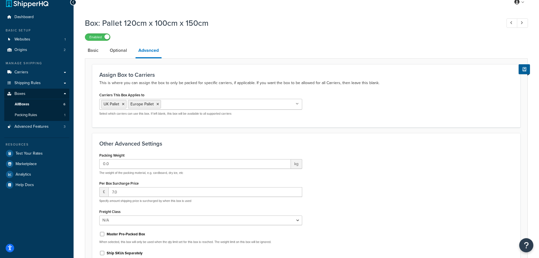
click at [177, 120] on div "Carriers This Box Applies to [GEOGRAPHIC_DATA] Pallet Europe Pallet DPD UK Main…" at bounding box center [201, 105] width 212 height 29
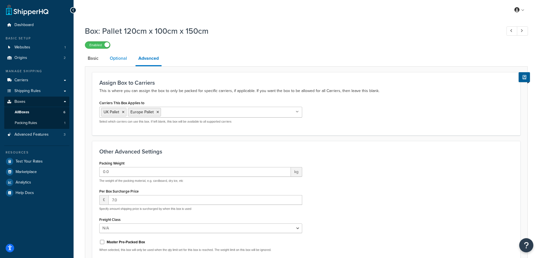
click at [115, 60] on link "Optional" at bounding box center [118, 59] width 23 height 14
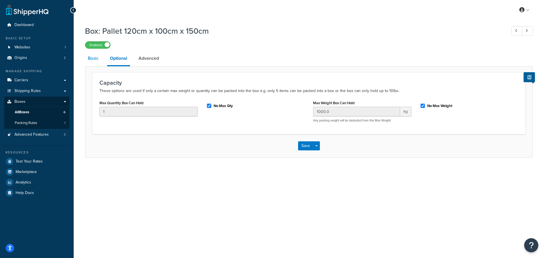
click at [92, 59] on link "Basic" at bounding box center [93, 59] width 16 height 14
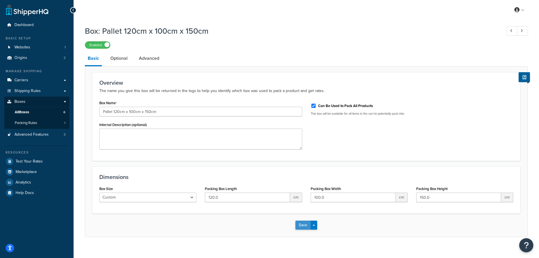
click at [300, 226] on button "Save" at bounding box center [303, 225] width 15 height 9
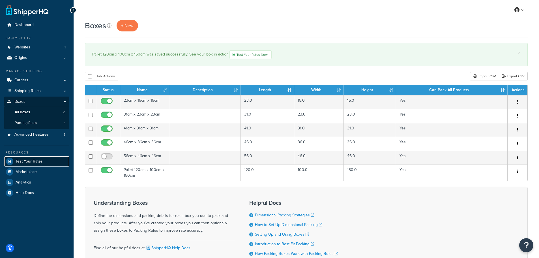
click at [26, 159] on span "Test Your Rates" at bounding box center [29, 161] width 27 height 5
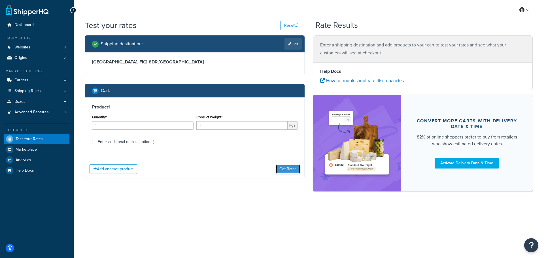
click at [288, 170] on button "Get Rates" at bounding box center [288, 169] width 24 height 9
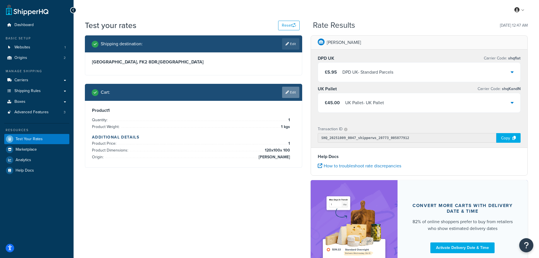
click at [289, 94] on link "Edit" at bounding box center [290, 92] width 17 height 11
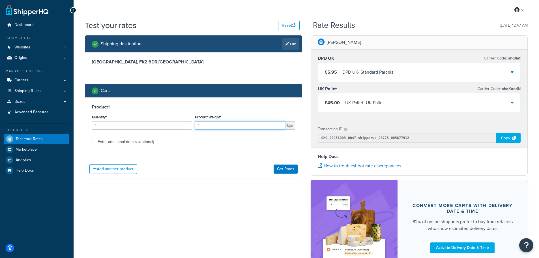
click at [228, 125] on input "1" at bounding box center [240, 125] width 90 height 8
type input "100"
click at [286, 168] on button "Get Rates" at bounding box center [286, 169] width 24 height 9
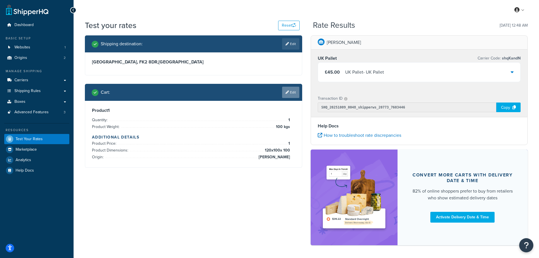
click at [287, 93] on icon at bounding box center [287, 92] width 3 height 3
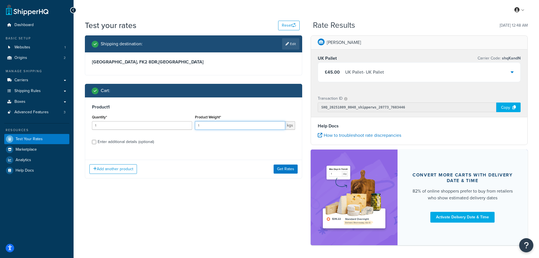
drag, startPoint x: 212, startPoint y: 125, endPoint x: 195, endPoint y: 125, distance: 16.7
click at [195, 125] on input "1" at bounding box center [240, 125] width 90 height 8
click at [150, 142] on div "Enter additional details (optional)" at bounding box center [126, 142] width 56 height 8
click at [96, 142] on input "Enter additional details (optional)" at bounding box center [94, 142] width 4 height 4
checkbox input "true"
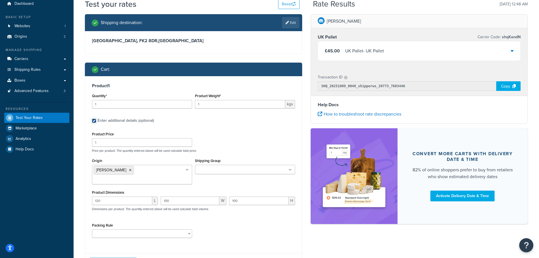
scroll to position [57, 0]
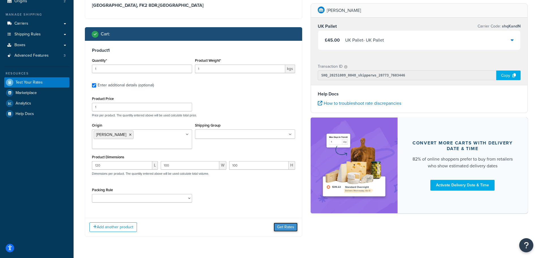
click at [282, 223] on button "Get Rates" at bounding box center [286, 227] width 24 height 9
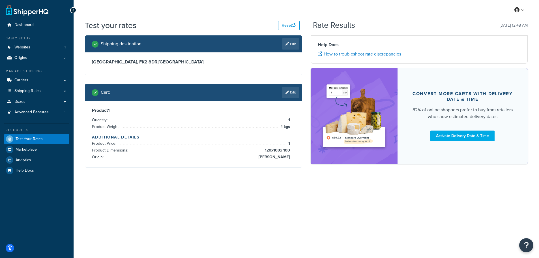
scroll to position [0, 0]
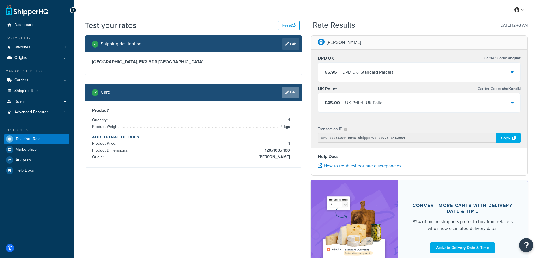
click at [291, 93] on link "Edit" at bounding box center [290, 92] width 17 height 11
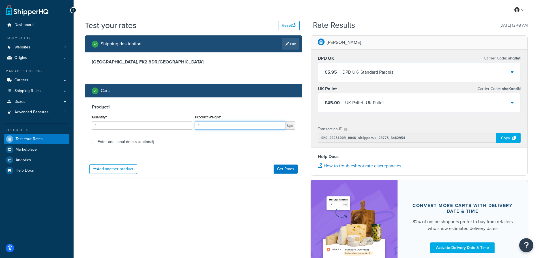
click at [236, 125] on input "1" at bounding box center [240, 125] width 90 height 8
type input "10"
click at [283, 168] on button "Get Rates" at bounding box center [286, 169] width 24 height 9
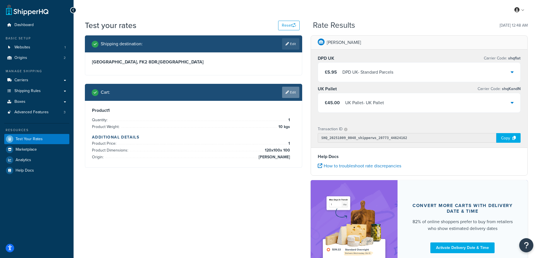
click at [290, 93] on link "Edit" at bounding box center [290, 92] width 17 height 11
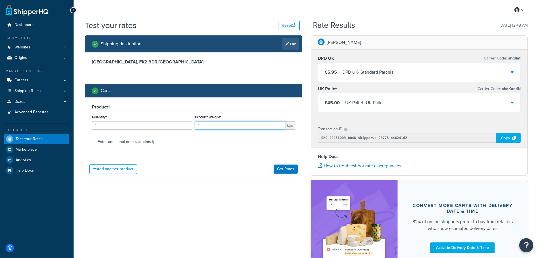
drag, startPoint x: 211, startPoint y: 125, endPoint x: 189, endPoint y: 125, distance: 21.5
click at [189, 125] on div "Quantity* 1 Product Weight* 1 kgs" at bounding box center [194, 123] width 206 height 21
type input "30"
click at [281, 169] on button "Get Rates" at bounding box center [286, 169] width 24 height 9
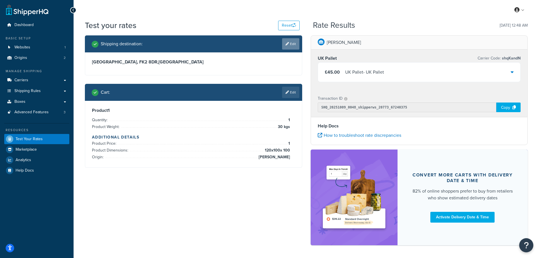
click at [292, 47] on link "Edit" at bounding box center [290, 43] width 17 height 11
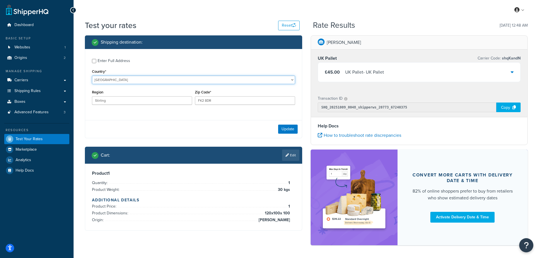
click at [130, 78] on select "[GEOGRAPHIC_DATA] [GEOGRAPHIC_DATA] [GEOGRAPHIC_DATA] [GEOGRAPHIC_DATA] [GEOGRA…" at bounding box center [193, 80] width 203 height 8
select select "NL"
click at [92, 76] on select "[GEOGRAPHIC_DATA] [GEOGRAPHIC_DATA] [GEOGRAPHIC_DATA] [GEOGRAPHIC_DATA] [GEOGRA…" at bounding box center [193, 80] width 203 height 8
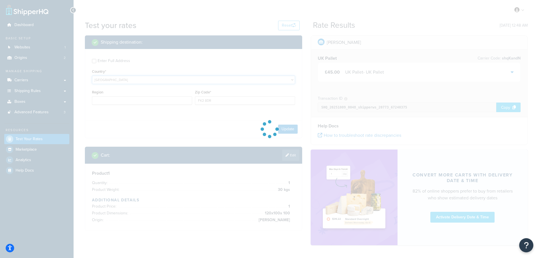
type input "Stirling"
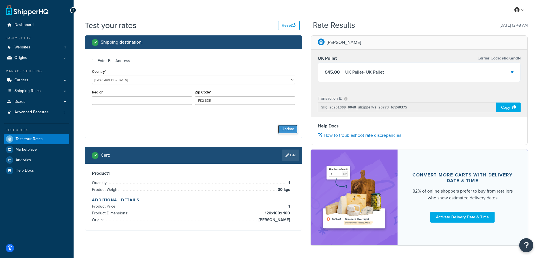
click at [288, 127] on button "Update" at bounding box center [288, 129] width 20 height 9
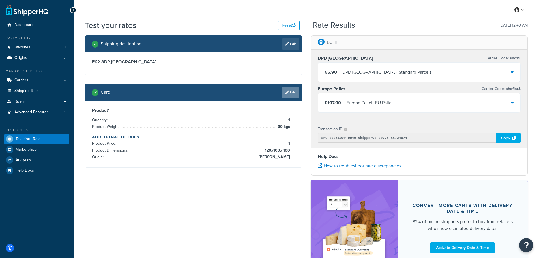
click at [289, 95] on link "Edit" at bounding box center [290, 92] width 17 height 11
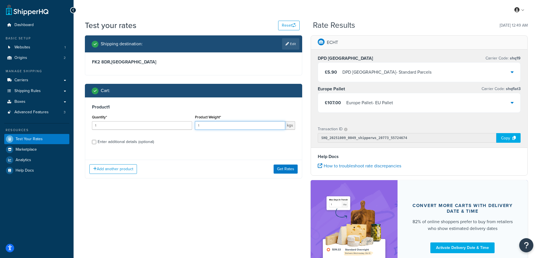
click at [213, 127] on input "1" at bounding box center [240, 125] width 90 height 8
type input "10000"
click at [284, 168] on button "Get Rates" at bounding box center [286, 169] width 24 height 9
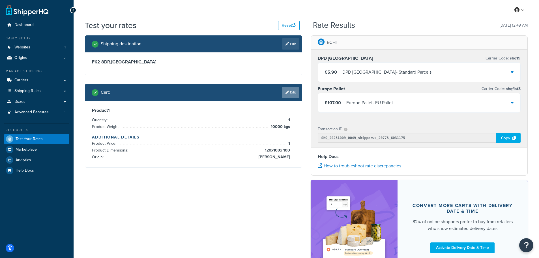
click at [289, 95] on link "Edit" at bounding box center [290, 92] width 17 height 11
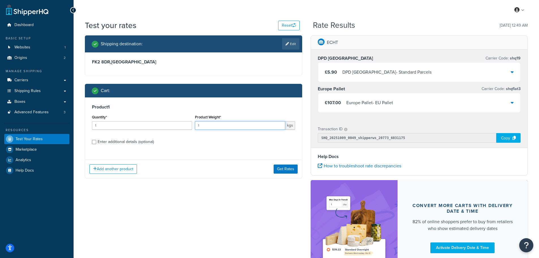
click at [217, 127] on input "1" at bounding box center [240, 125] width 90 height 8
type input "1000"
click at [183, 131] on div "Quantity* 1" at bounding box center [142, 123] width 103 height 21
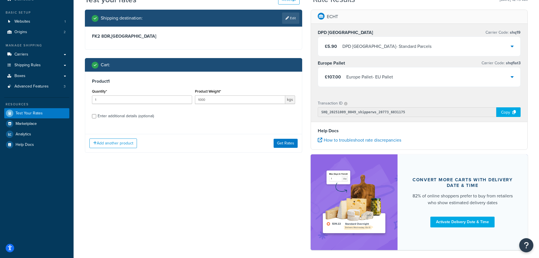
scroll to position [52, 0]
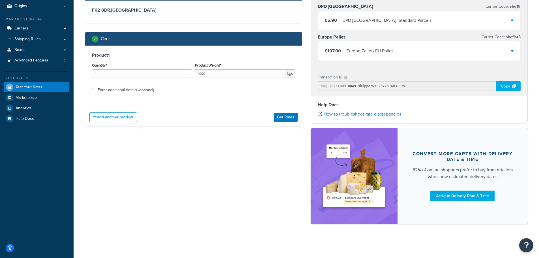
click at [138, 89] on div "Enter additional details (optional)" at bounding box center [126, 90] width 56 height 8
click at [96, 89] on input "Enter additional details (optional)" at bounding box center [94, 90] width 4 height 4
checkbox input "true"
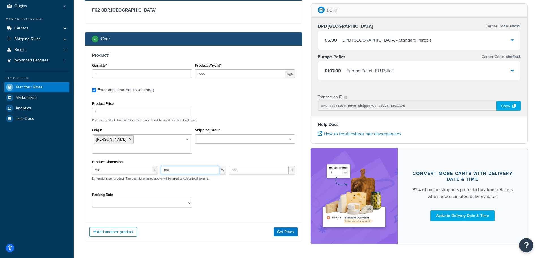
drag, startPoint x: 181, startPoint y: 161, endPoint x: 164, endPoint y: 161, distance: 17.3
click at [164, 166] on input "100" at bounding box center [190, 170] width 59 height 8
type input "90"
click at [219, 191] on div "Packing Rule Separate" at bounding box center [194, 201] width 206 height 21
click at [281, 227] on button "Get Rates" at bounding box center [286, 231] width 24 height 9
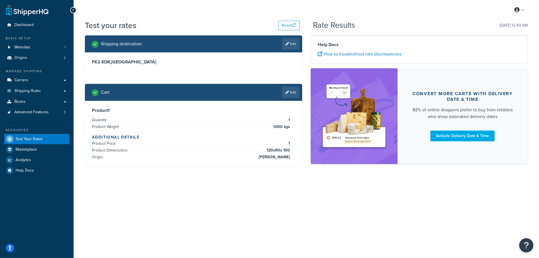
scroll to position [0, 0]
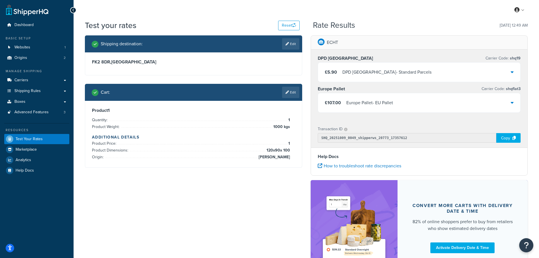
click at [409, 104] on div "£107.00 Europe Pallet - EU Pallet" at bounding box center [419, 102] width 203 height 19
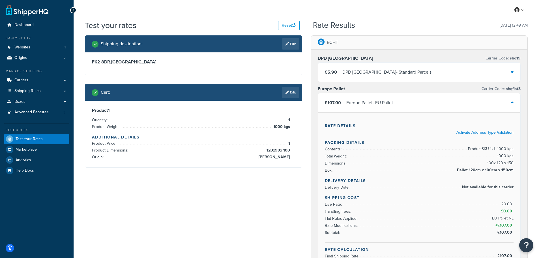
click at [409, 104] on div "£107.00 Europe Pallet - EU Pallet" at bounding box center [419, 102] width 203 height 19
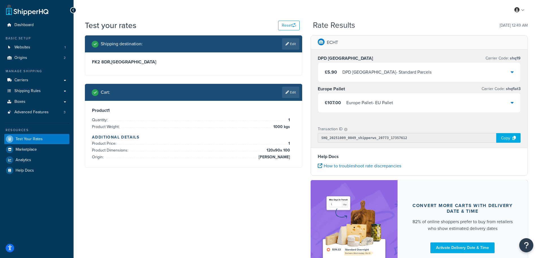
click at [416, 71] on div "£5.90 DPD Europe - Standard Parcels" at bounding box center [419, 72] width 203 height 19
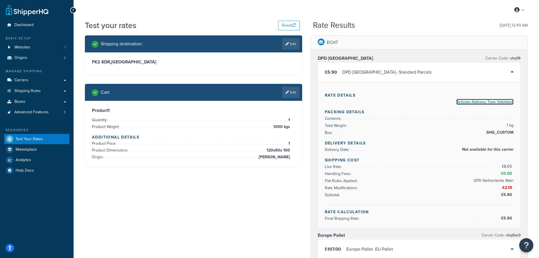
click at [474, 102] on link "Activate Address Type Validation" at bounding box center [485, 102] width 57 height 6
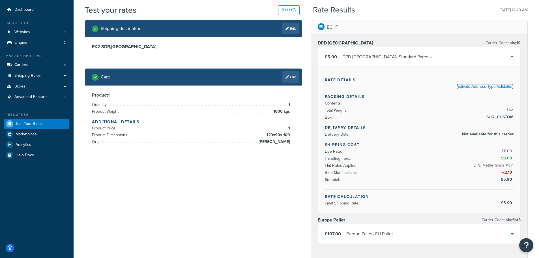
scroll to position [15, 0]
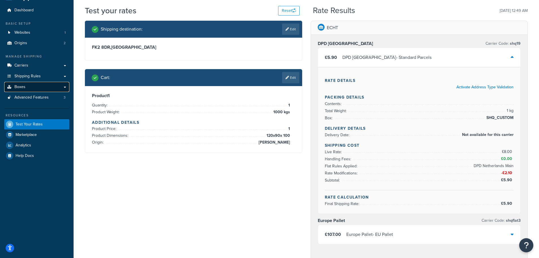
click at [28, 87] on link "Boxes" at bounding box center [36, 87] width 65 height 10
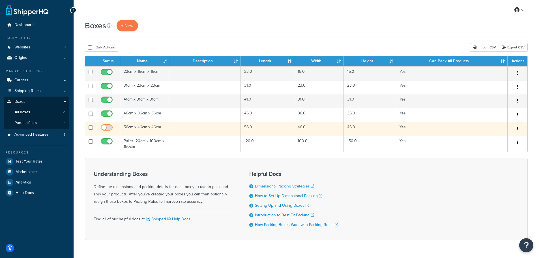
click at [106, 127] on input "checkbox" at bounding box center [108, 128] width 16 height 7
checkbox input "true"
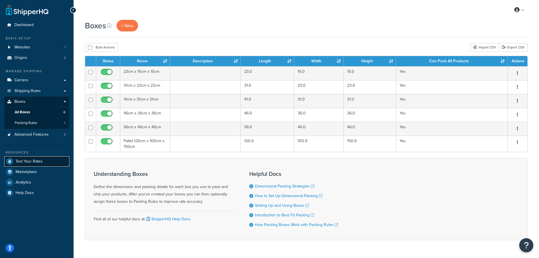
click at [22, 161] on span "Test Your Rates" at bounding box center [29, 161] width 27 height 5
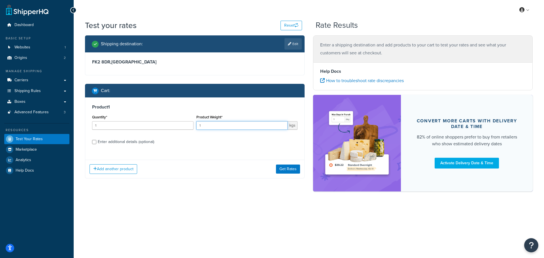
click at [208, 121] on input "1" at bounding box center [241, 125] width 91 height 8
type input "1000"
click at [287, 166] on button "Get Rates" at bounding box center [288, 169] width 24 height 9
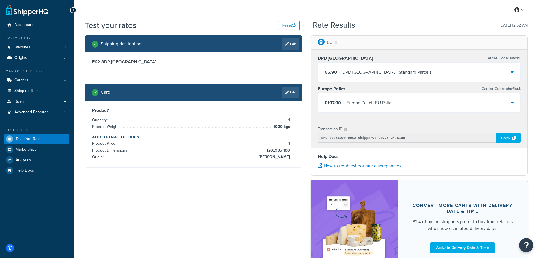
click at [396, 70] on div "DPD Europe - Standard Parcels" at bounding box center [387, 72] width 89 height 8
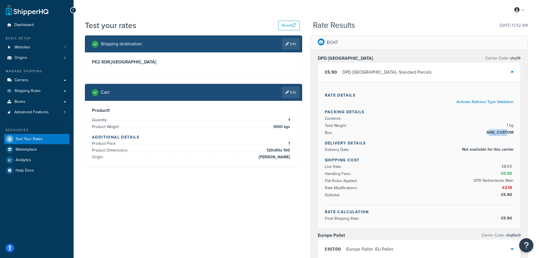
drag, startPoint x: 488, startPoint y: 133, endPoint x: 508, endPoint y: 133, distance: 19.3
click at [508, 133] on span "SHQ_CUSTOM" at bounding box center [499, 132] width 29 height 7
click at [26, 81] on span "Carriers" at bounding box center [21, 80] width 14 height 5
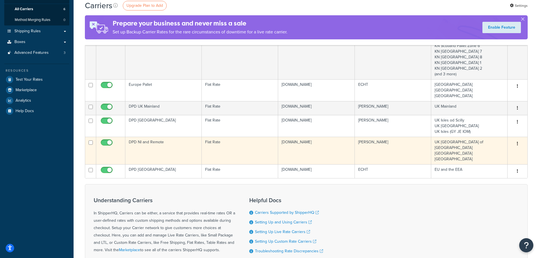
scroll to position [85, 0]
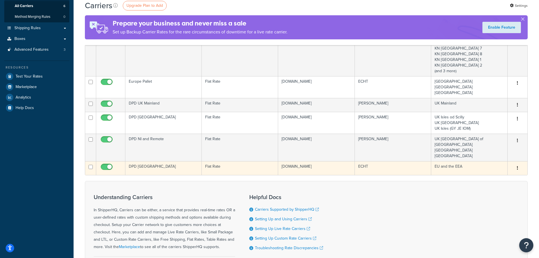
click at [149, 161] on td "DPD [GEOGRAPHIC_DATA]" at bounding box center [163, 168] width 76 height 14
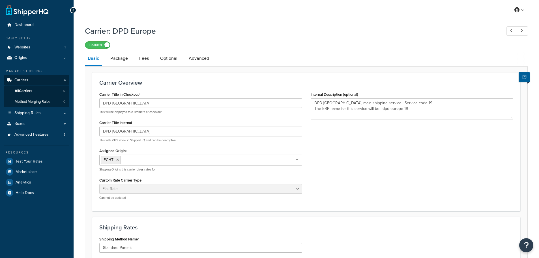
select select "flat"
select select "package"
click at [210, 53] on link "Advanced" at bounding box center [199, 59] width 26 height 14
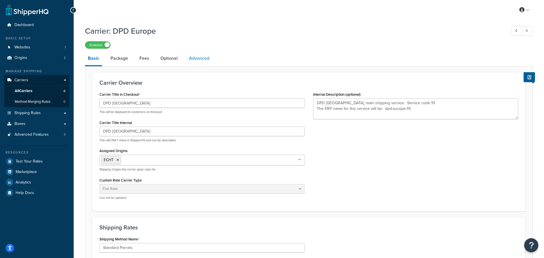
select select "false"
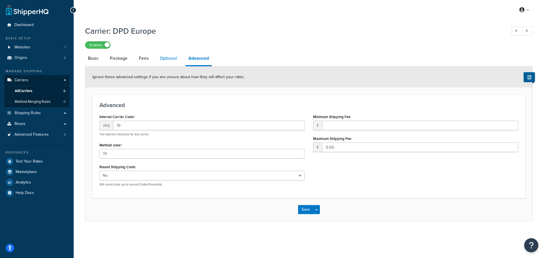
click at [167, 60] on link "Optional" at bounding box center [168, 59] width 23 height 14
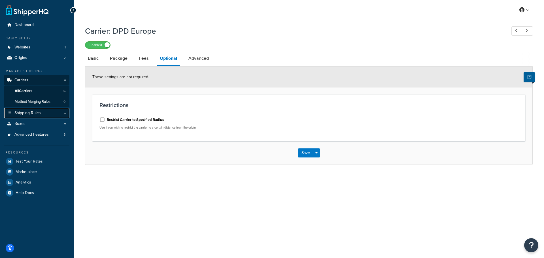
click at [27, 112] on span "Shipping Rules" at bounding box center [27, 113] width 26 height 5
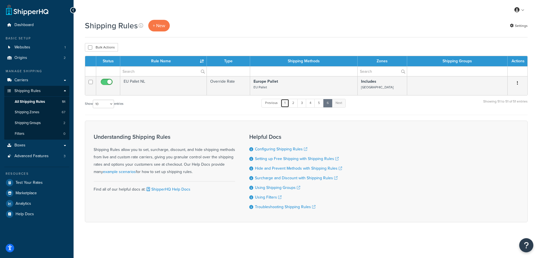
click at [288, 103] on link "1" at bounding box center [285, 103] width 8 height 8
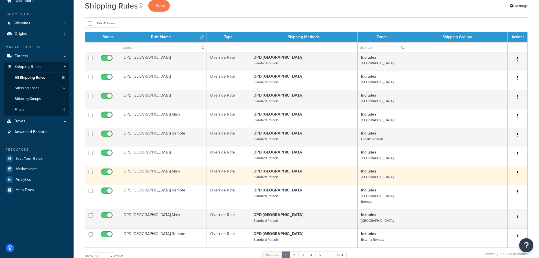
scroll to position [113, 0]
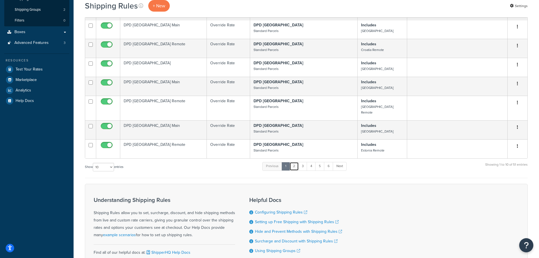
click at [295, 162] on link "2" at bounding box center [294, 166] width 9 height 8
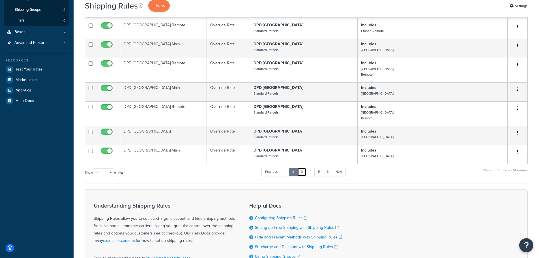
click at [305, 168] on link "3" at bounding box center [302, 172] width 9 height 8
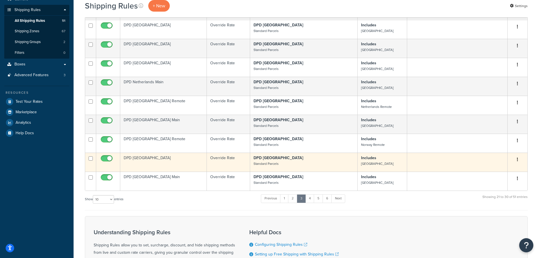
scroll to position [57, 0]
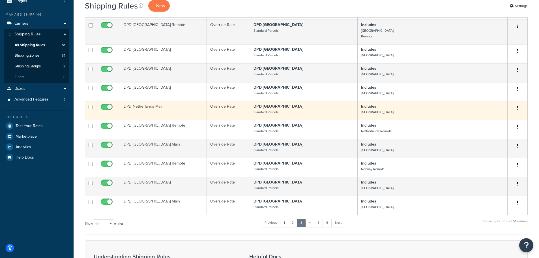
click at [167, 101] on td "DPD Netherlands Main" at bounding box center [163, 110] width 87 height 19
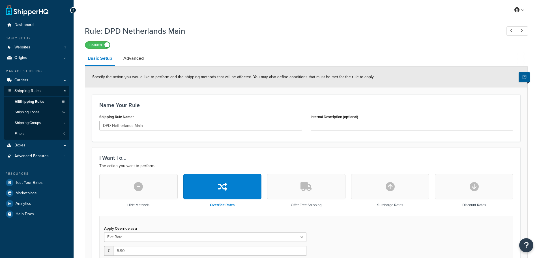
select select "BOX"
click at [142, 61] on link "Advanced" at bounding box center [134, 59] width 26 height 14
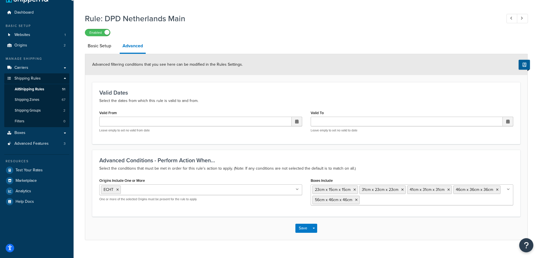
scroll to position [24, 0]
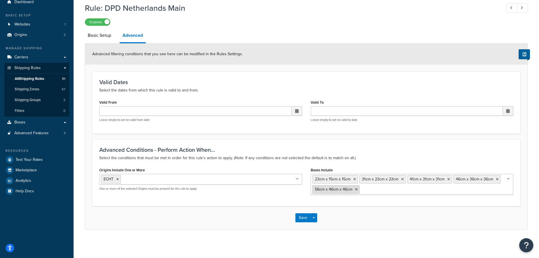
click at [358, 191] on li "56cm x 46cm x 46cm" at bounding box center [336, 189] width 47 height 8
click at [356, 188] on icon at bounding box center [356, 189] width 3 height 3
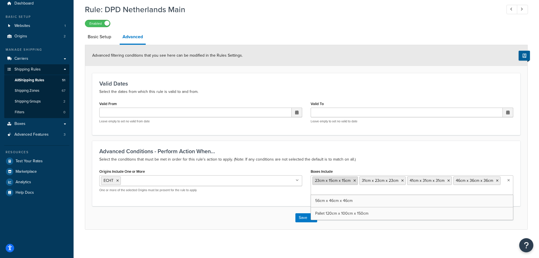
click at [355, 180] on icon at bounding box center [355, 180] width 3 height 3
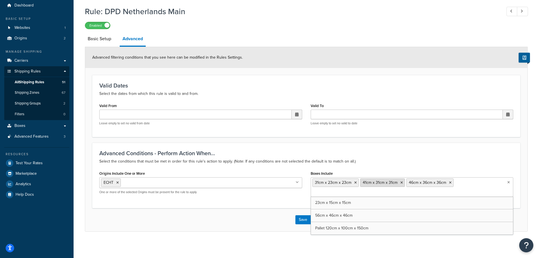
click at [402, 183] on li "41cm x 31cm x 31cm" at bounding box center [382, 182] width 45 height 8
click at [398, 184] on li "41cm x 31cm x 31cm" at bounding box center [382, 182] width 45 height 8
click at [401, 183] on icon at bounding box center [402, 182] width 3 height 3
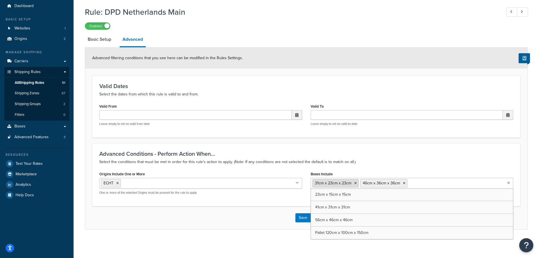
click at [353, 182] on li "31cm x 23cm x 23cm" at bounding box center [336, 183] width 46 height 8
click at [355, 183] on icon at bounding box center [356, 183] width 3 height 3
click at [357, 183] on icon at bounding box center [356, 183] width 3 height 3
click at [116, 183] on li "ECHT" at bounding box center [111, 183] width 20 height 8
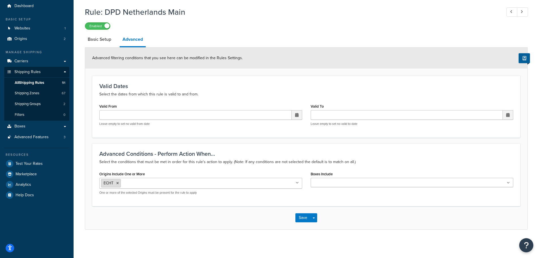
click at [117, 183] on icon at bounding box center [117, 183] width 3 height 3
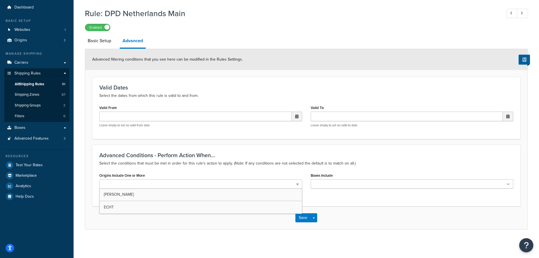
scroll to position [18, 0]
click at [295, 174] on div "Origins Include One or More CARRON ECHT One or more of the selected Origins mus…" at bounding box center [200, 183] width 203 height 24
click at [302, 217] on button "Save" at bounding box center [303, 217] width 15 height 9
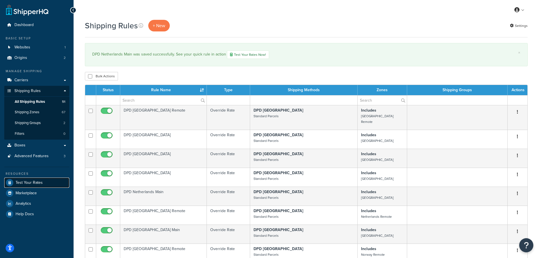
click at [24, 180] on span "Test Your Rates" at bounding box center [29, 182] width 27 height 5
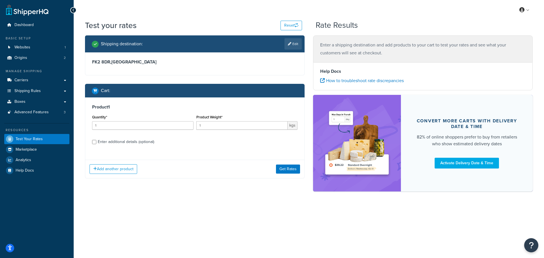
click at [114, 133] on div "Product 1 Quantity* 1 Product Weight* 1 kgs Enter additional details (optional)" at bounding box center [194, 126] width 219 height 58
click at [117, 143] on div "Enter additional details (optional)" at bounding box center [126, 142] width 56 height 8
click at [96, 143] on input "Enter additional details (optional)" at bounding box center [94, 142] width 4 height 4
checkbox input "true"
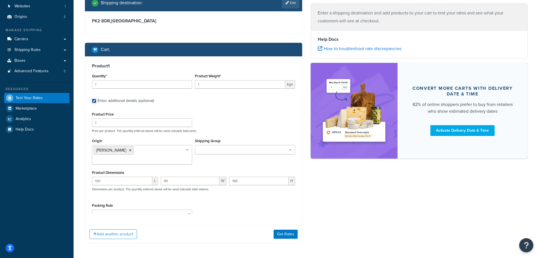
scroll to position [44, 0]
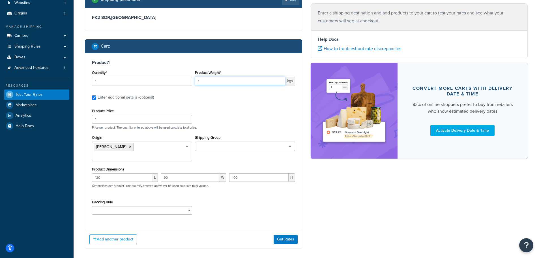
click at [218, 85] on input "1" at bounding box center [240, 81] width 90 height 8
type input "1000"
click at [279, 235] on button "Get Rates" at bounding box center [286, 239] width 24 height 9
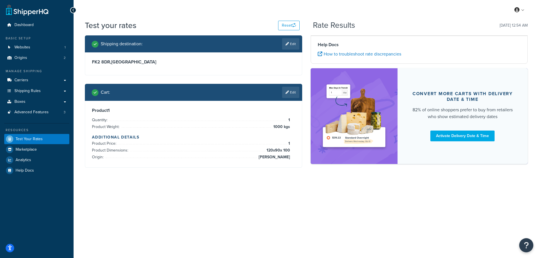
scroll to position [0, 0]
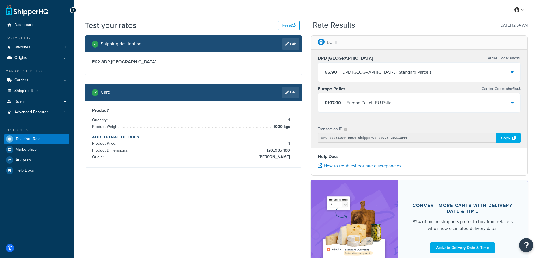
click at [393, 74] on div "DPD Europe - Standard Parcels" at bounding box center [387, 72] width 89 height 8
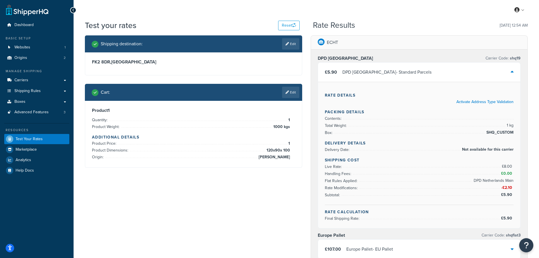
click at [394, 74] on div "DPD Europe - Standard Parcels" at bounding box center [387, 72] width 89 height 8
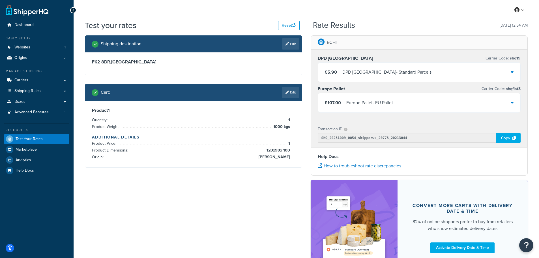
click at [398, 102] on div "£107.00 Europe Pallet - EU Pallet" at bounding box center [419, 102] width 203 height 19
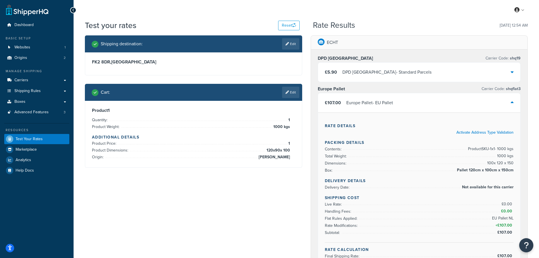
click at [398, 102] on div "£107.00 Europe Pallet - EU Pallet" at bounding box center [419, 102] width 203 height 19
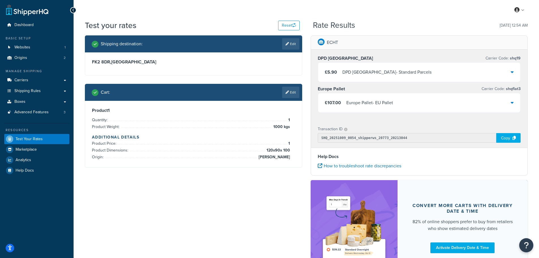
click at [395, 75] on div "DPD Europe - Standard Parcels" at bounding box center [387, 72] width 89 height 8
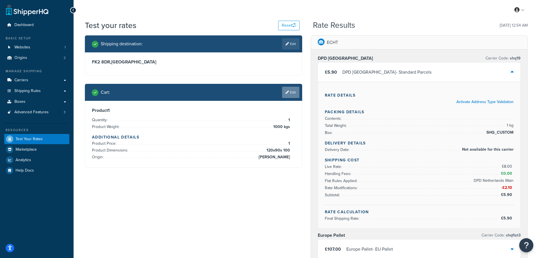
click at [296, 92] on link "Edit" at bounding box center [290, 92] width 17 height 11
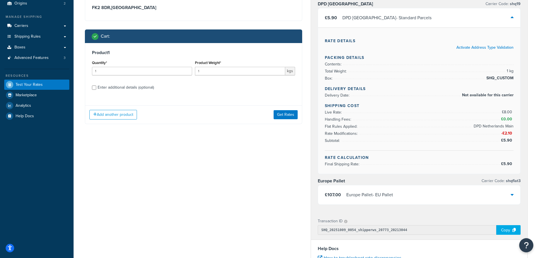
scroll to position [57, 0]
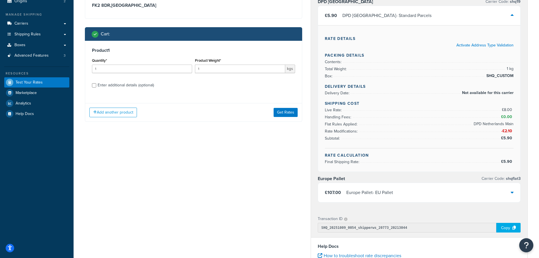
click at [116, 84] on div "Enter additional details (optional)" at bounding box center [126, 85] width 56 height 8
click at [96, 84] on input "Enter additional details (optional)" at bounding box center [94, 85] width 4 height 4
checkbox input "true"
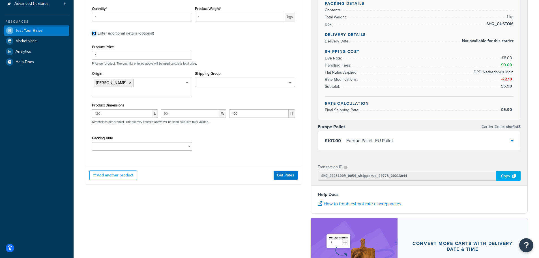
scroll to position [113, 0]
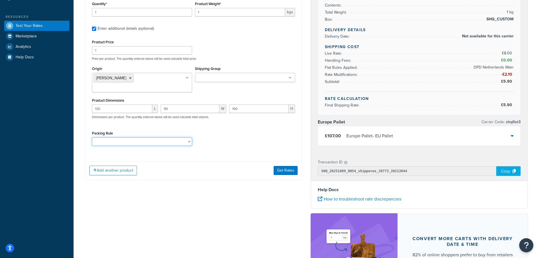
click at [168, 137] on select "Separate" at bounding box center [142, 141] width 100 height 8
click at [235, 139] on div "Packing Rule Separate" at bounding box center [194, 139] width 206 height 21
click at [232, 78] on input "Shipping Group" at bounding box center [222, 78] width 50 height 6
click at [235, 63] on div "Product Price 1 Price per product. The quantity entered above will be used calc…" at bounding box center [193, 94] width 203 height 112
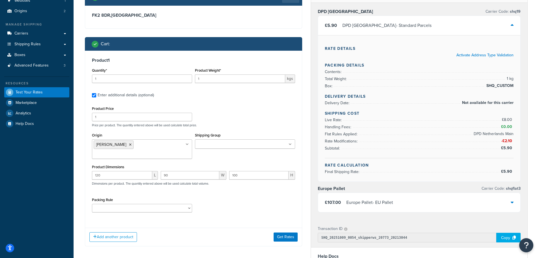
scroll to position [57, 0]
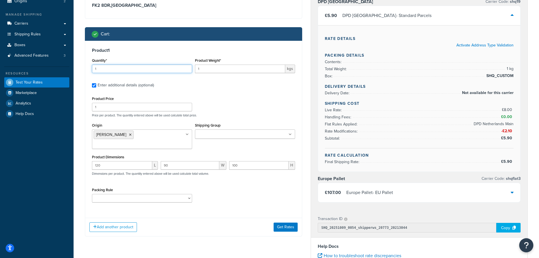
drag, startPoint x: 104, startPoint y: 69, endPoint x: 81, endPoint y: 69, distance: 23.2
click at [81, 69] on div "Shipping destination : Edit FK2 8DR , Netherlands Cart : Product 1 Quantity* 1 …" at bounding box center [194, 112] width 226 height 266
type input "2"
click at [204, 69] on input "1" at bounding box center [240, 69] width 90 height 8
type input "1000"
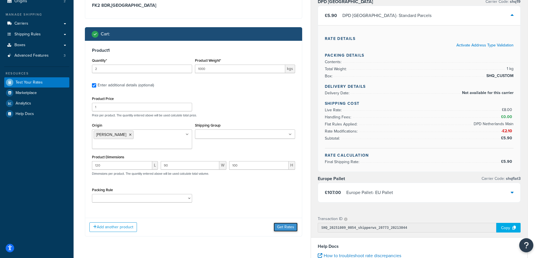
click at [283, 223] on button "Get Rates" at bounding box center [286, 227] width 24 height 9
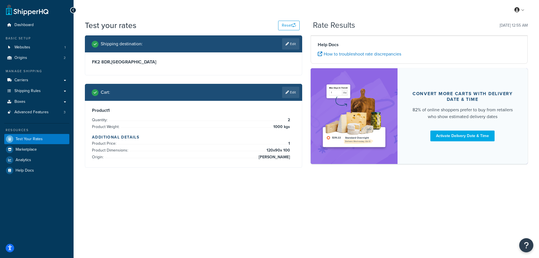
scroll to position [0, 0]
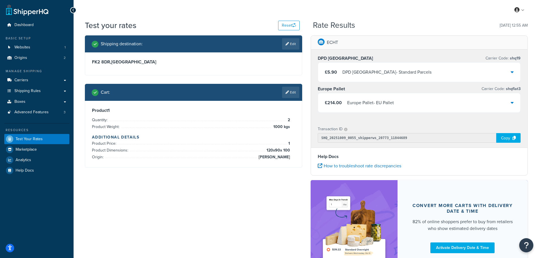
click at [396, 73] on div "DPD Europe - Standard Parcels" at bounding box center [387, 72] width 89 height 8
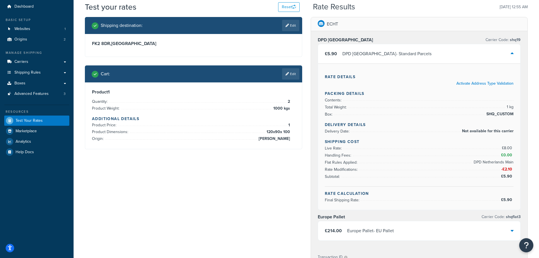
scroll to position [28, 0]
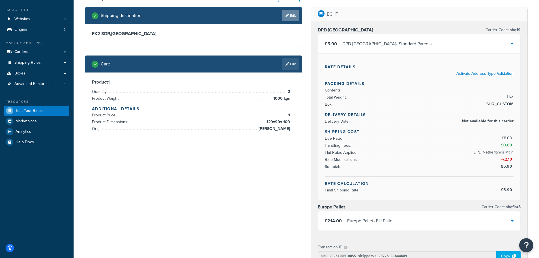
click at [291, 18] on link "Edit" at bounding box center [290, 15] width 17 height 11
select select "NL"
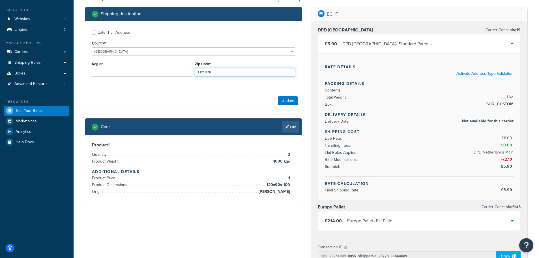
drag, startPoint x: 218, startPoint y: 72, endPoint x: 189, endPoint y: 71, distance: 29.5
click at [189, 71] on div "Region Zip Code* FK2 8DR" at bounding box center [194, 70] width 206 height 21
type input "6101 XJ"
click at [289, 101] on button "Update" at bounding box center [288, 100] width 20 height 9
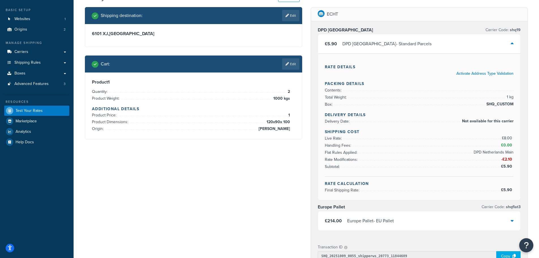
scroll to position [0, 0]
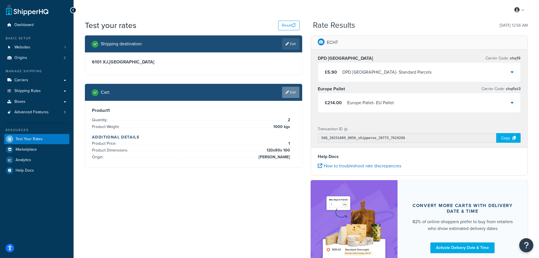
click at [283, 92] on link "Edit" at bounding box center [290, 92] width 17 height 11
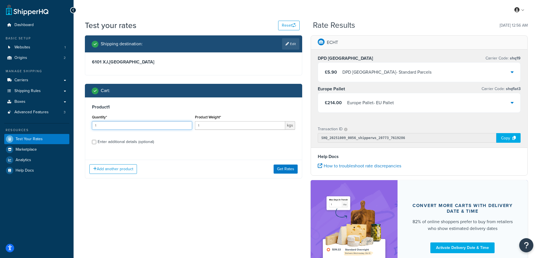
drag, startPoint x: 99, startPoint y: 123, endPoint x: 93, endPoint y: 124, distance: 6.6
click at [93, 124] on input "1" at bounding box center [142, 125] width 100 height 8
type input "5"
drag, startPoint x: 201, startPoint y: 127, endPoint x: 194, endPoint y: 127, distance: 7.1
click at [194, 127] on div "Product Weight* 1 kgs" at bounding box center [245, 123] width 103 height 21
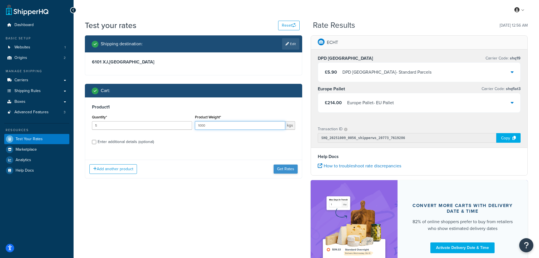
type input "1000"
click at [283, 170] on button "Get Rates" at bounding box center [286, 169] width 24 height 9
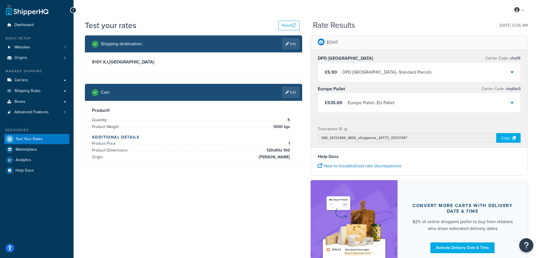
click at [383, 71] on div "DPD Europe - Standard Parcels" at bounding box center [387, 72] width 89 height 8
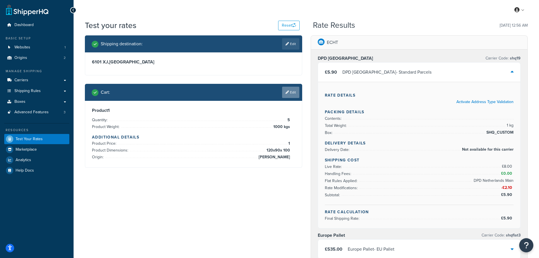
click at [292, 94] on link "Edit" at bounding box center [290, 92] width 17 height 11
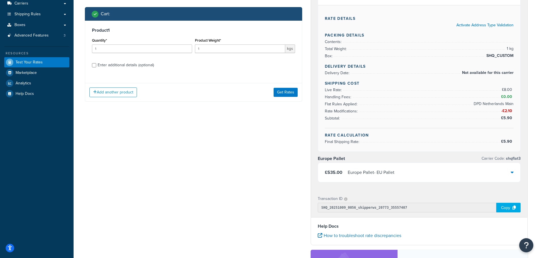
scroll to position [85, 0]
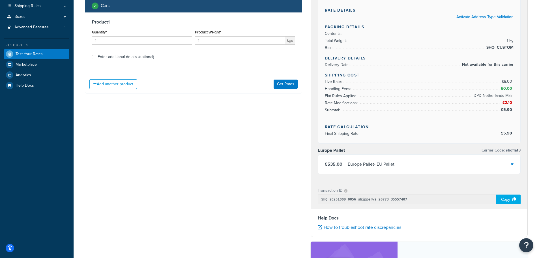
click at [118, 58] on div "Enter additional details (optional)" at bounding box center [126, 57] width 56 height 8
click at [96, 58] on input "Enter additional details (optional)" at bounding box center [94, 57] width 4 height 4
checkbox input "true"
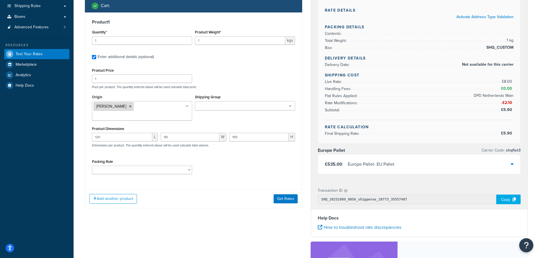
click at [129, 106] on icon at bounding box center [130, 106] width 3 height 3
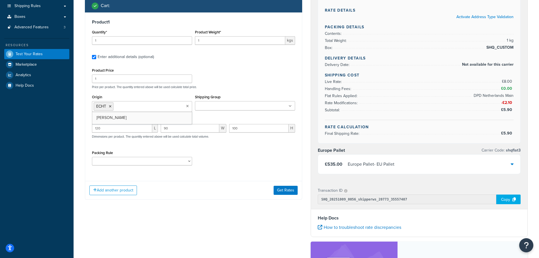
click at [135, 92] on div "Product Price 1 Price per product. The quantity entered above will be used calc…" at bounding box center [193, 118] width 203 height 103
click at [283, 189] on button "Get Rates" at bounding box center [286, 189] width 24 height 9
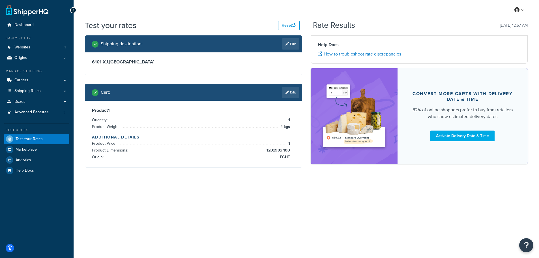
scroll to position [0, 0]
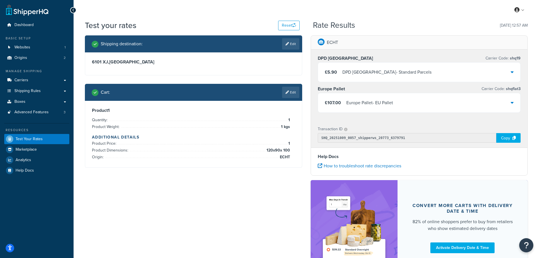
click at [365, 74] on div "DPD Europe - Standard Parcels" at bounding box center [387, 72] width 89 height 8
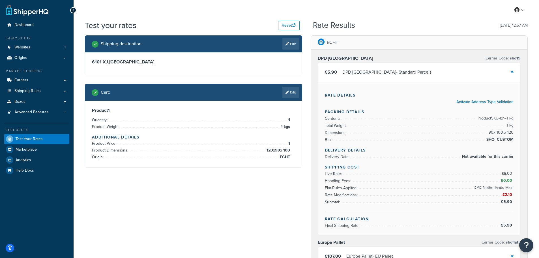
click at [367, 72] on div "DPD Europe - Standard Parcels" at bounding box center [387, 72] width 89 height 8
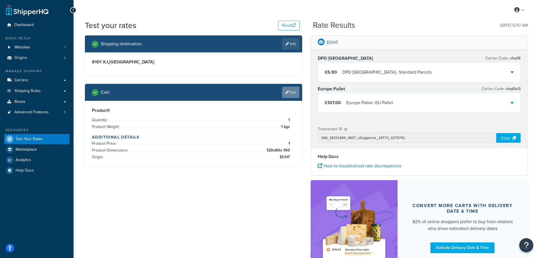
click at [297, 95] on link "Edit" at bounding box center [290, 92] width 17 height 11
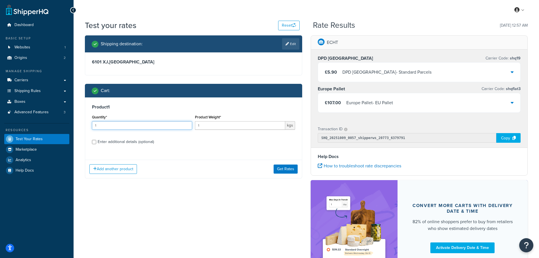
drag, startPoint x: 101, startPoint y: 124, endPoint x: 86, endPoint y: 126, distance: 15.1
click at [86, 126] on div "Product 1 Quantity* 1 Product Weight* 1 kgs Enter additional details (optional)" at bounding box center [193, 126] width 217 height 58
type input "5"
drag, startPoint x: 219, startPoint y: 127, endPoint x: 191, endPoint y: 127, distance: 27.5
click at [191, 127] on div "Quantity* 5 Product Weight* 1 kgs" at bounding box center [194, 123] width 206 height 21
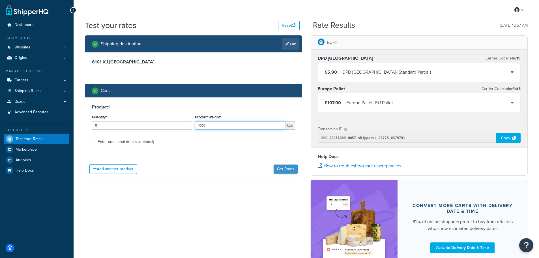
type input "1000"
click at [282, 170] on button "Get Rates" at bounding box center [286, 169] width 24 height 9
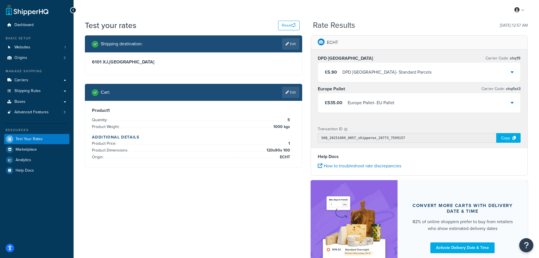
click at [402, 74] on div "DPD Europe - Standard Parcels" at bounding box center [387, 72] width 89 height 8
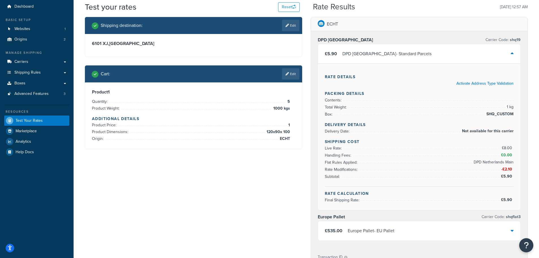
scroll to position [28, 0]
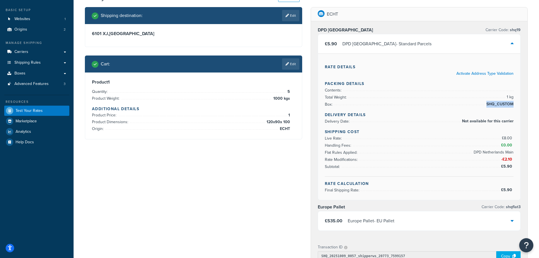
drag, startPoint x: 487, startPoint y: 104, endPoint x: 514, endPoint y: 104, distance: 26.9
click at [514, 104] on span "SHQ_CUSTOM" at bounding box center [499, 104] width 29 height 7
click at [479, 110] on div "Rate Details Activate Address Type Validation Packing Details Contents: Total W…" at bounding box center [419, 127] width 203 height 146
click at [289, 16] on link "Edit" at bounding box center [290, 15] width 17 height 11
select select "NL"
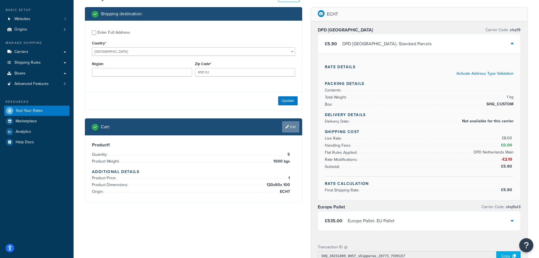
click at [289, 123] on link "Edit" at bounding box center [290, 126] width 17 height 11
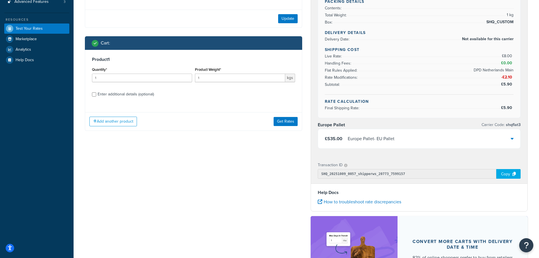
scroll to position [113, 0]
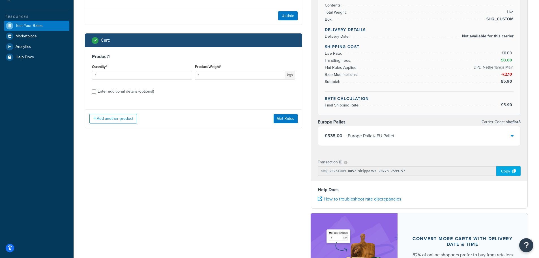
click at [110, 89] on div "Enter additional details (optional)" at bounding box center [126, 91] width 56 height 8
click at [96, 89] on input "Enter additional details (optional)" at bounding box center [94, 91] width 4 height 4
checkbox input "true"
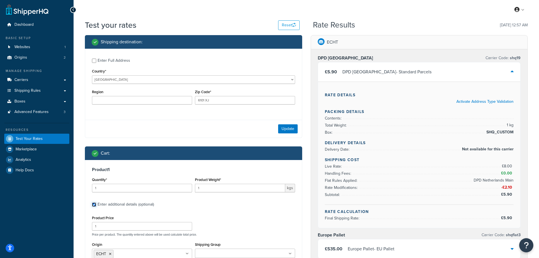
scroll to position [0, 0]
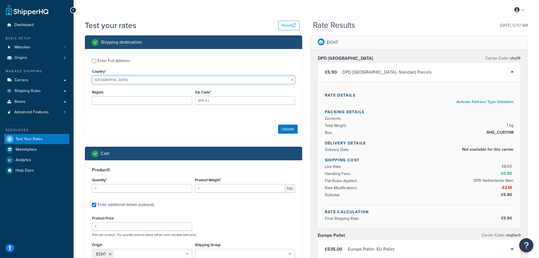
click at [122, 79] on select "United States United Kingdom Afghanistan Åland Islands Albania Algeria American…" at bounding box center [193, 80] width 203 height 8
select select "GB"
click at [92, 76] on select "United States United Kingdom Afghanistan Åland Islands Albania Algeria American…" at bounding box center [193, 80] width 203 height 8
drag, startPoint x: 216, startPoint y: 101, endPoint x: 195, endPoint y: 101, distance: 21.2
click at [195, 101] on input "6101 XJ" at bounding box center [245, 100] width 100 height 8
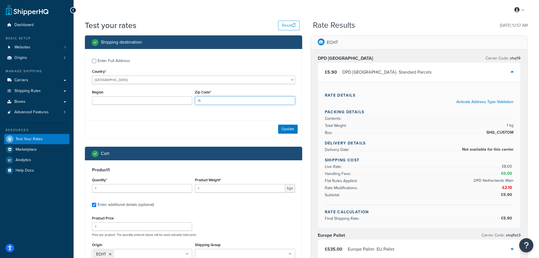
type input "FK2 8DR"
type input "Stirling"
click at [196, 117] on div "Enter Full Address Country* United States United Kingdom Afghanistan Åland Isla…" at bounding box center [193, 93] width 217 height 89
click at [287, 128] on button "Update" at bounding box center [288, 129] width 20 height 9
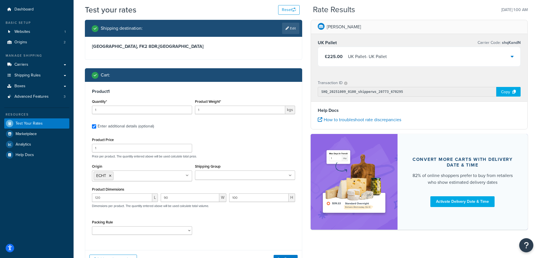
scroll to position [28, 0]
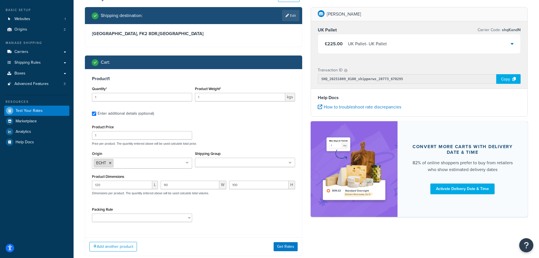
click at [111, 163] on icon at bounding box center [110, 162] width 3 height 3
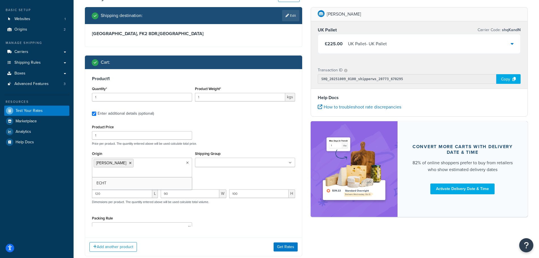
click at [118, 151] on div "Origin CARRON ECHT" at bounding box center [142, 163] width 100 height 27
click at [279, 251] on button "Get Rates" at bounding box center [286, 255] width 24 height 9
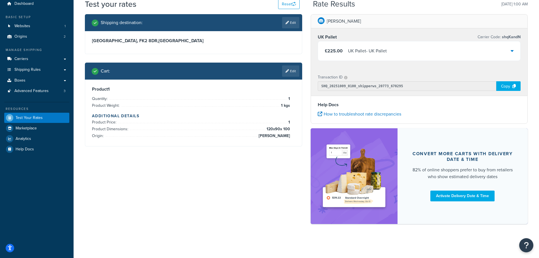
scroll to position [0, 0]
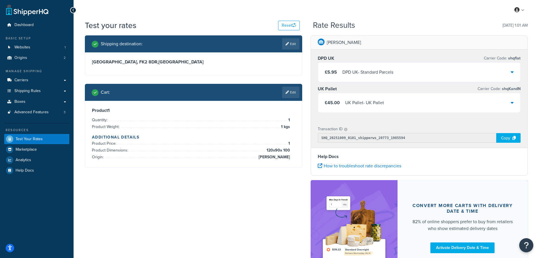
click at [391, 69] on div "DPD UK - Standard Parcels" at bounding box center [368, 72] width 51 height 8
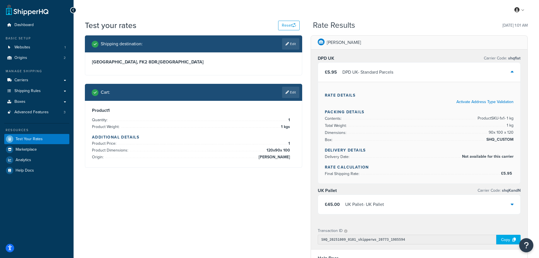
click at [391, 69] on div "DPD UK - Standard Parcels" at bounding box center [368, 72] width 51 height 8
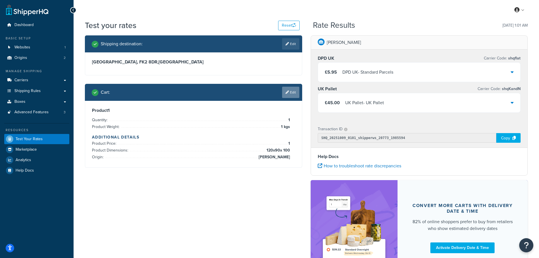
click at [291, 92] on link "Edit" at bounding box center [290, 92] width 17 height 11
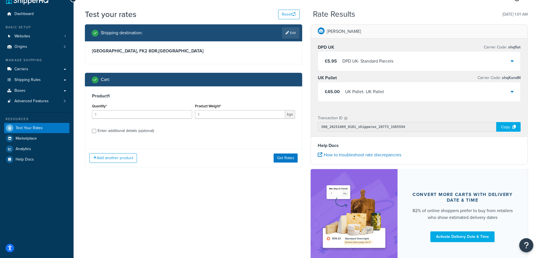
scroll to position [28, 0]
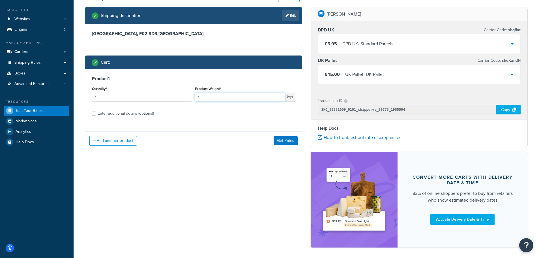
click at [207, 94] on input "1" at bounding box center [240, 97] width 90 height 8
type input "1000"
click at [137, 115] on div "Enter additional details (optional)" at bounding box center [126, 114] width 56 height 8
click at [96, 115] on input "Enter additional details (optional)" at bounding box center [94, 114] width 4 height 4
checkbox input "true"
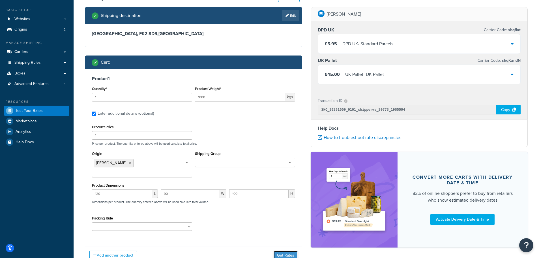
click at [288, 251] on button "Get Rates" at bounding box center [286, 255] width 24 height 9
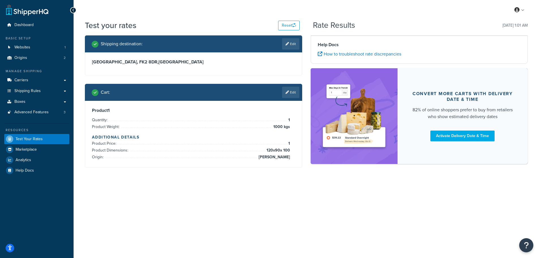
scroll to position [0, 0]
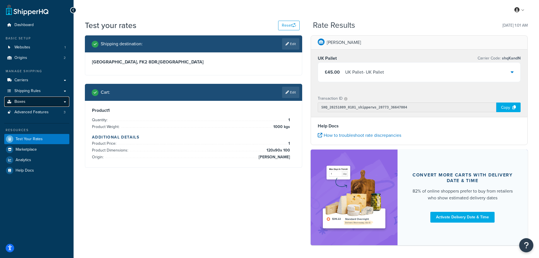
click at [20, 100] on span "Boxes" at bounding box center [19, 101] width 11 height 5
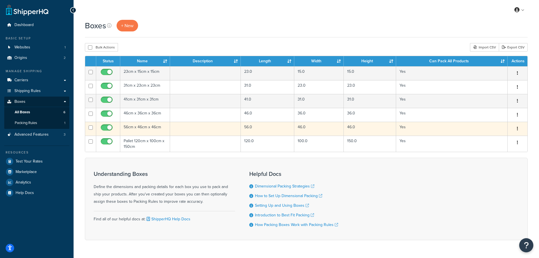
click at [134, 129] on td "56cm x 46cm x 46cm" at bounding box center [145, 129] width 50 height 14
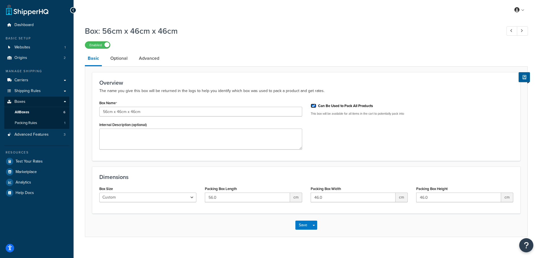
click at [313, 107] on input "Can Be Used to Pack All Products" at bounding box center [314, 106] width 6 height 4
click at [314, 107] on input "Can Be Used to Pack All Products" at bounding box center [314, 106] width 6 height 4
checkbox input "true"
click at [118, 59] on link "Optional" at bounding box center [119, 59] width 23 height 14
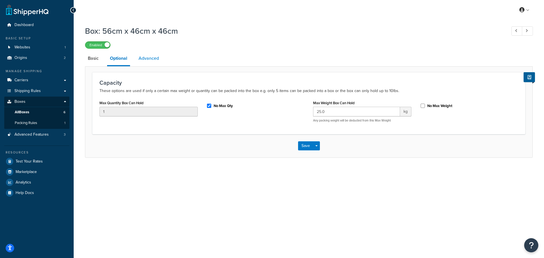
click at [149, 59] on link "Advanced" at bounding box center [149, 59] width 26 height 14
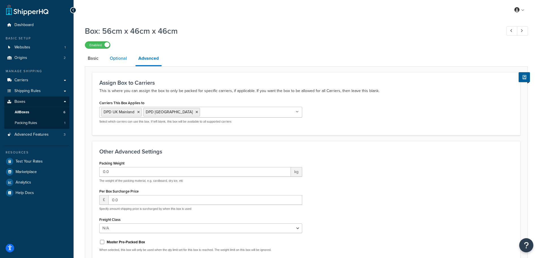
click at [123, 59] on link "Optional" at bounding box center [118, 59] width 23 height 14
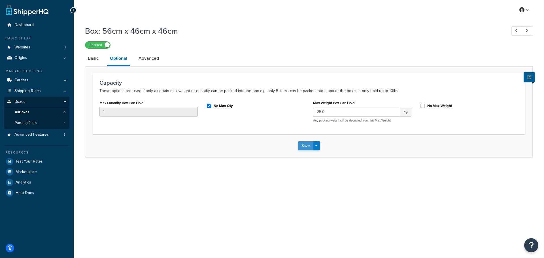
click at [304, 148] on button "Save" at bounding box center [305, 145] width 15 height 9
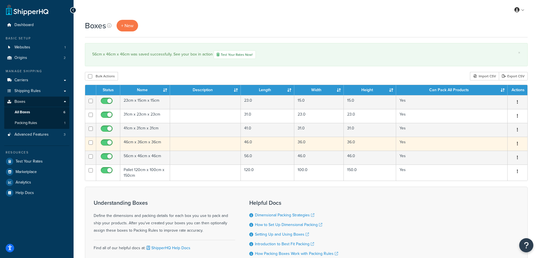
click at [139, 145] on td "46cm x 36cm x 36cm" at bounding box center [145, 144] width 50 height 14
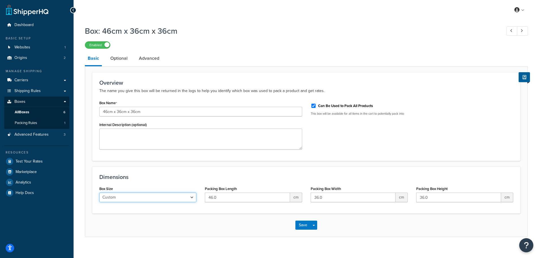
click at [180, 199] on select "Custom USPS Small Flat Box USPS Medium Flat Box USPS Large Flat Box USPS Flat E…" at bounding box center [147, 198] width 97 height 10
click at [145, 62] on link "Advanced" at bounding box center [149, 59] width 26 height 14
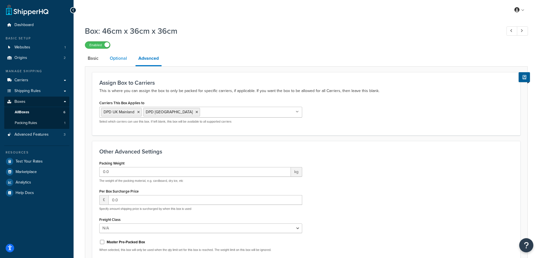
click at [123, 62] on link "Optional" at bounding box center [118, 59] width 23 height 14
click at [24, 112] on span "All Boxes" at bounding box center [22, 112] width 14 height 5
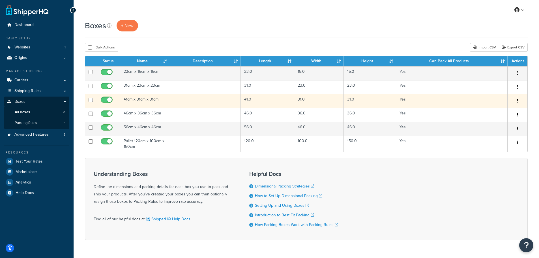
click at [138, 99] on td "41cm x 31cm x 31cm" at bounding box center [145, 101] width 50 height 14
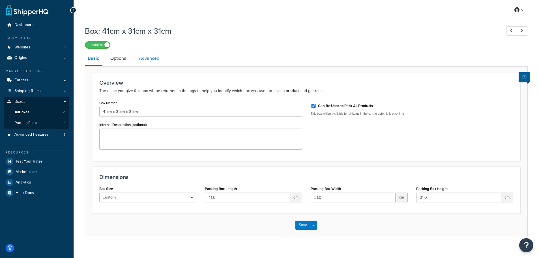
click at [144, 60] on link "Advanced" at bounding box center [149, 59] width 26 height 14
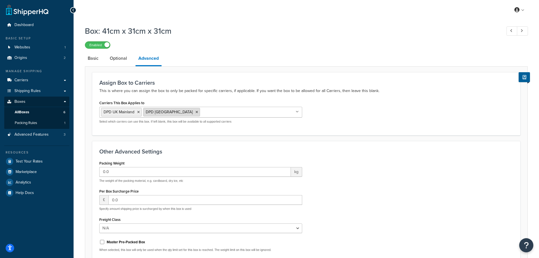
click at [196, 113] on icon at bounding box center [197, 111] width 3 height 3
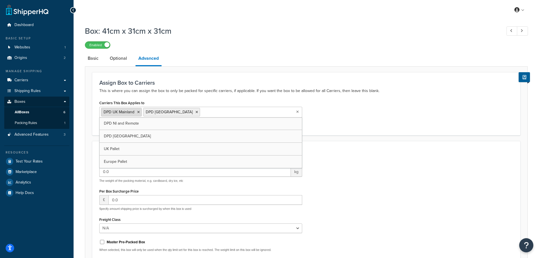
click at [138, 114] on icon at bounding box center [138, 111] width 3 height 3
click at [341, 126] on div "Carriers This Box Applies to DPD UK Mainland DPD Europe DPD NI and Remote DPD U…" at bounding box center [306, 113] width 423 height 29
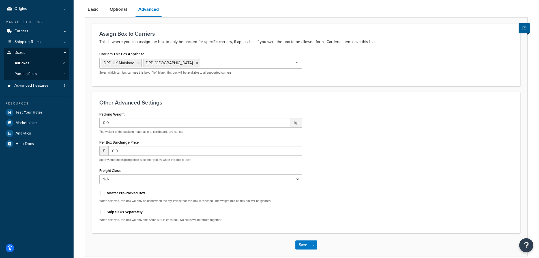
scroll to position [77, 0]
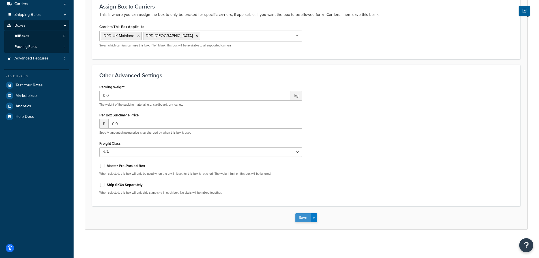
click at [301, 219] on button "Save" at bounding box center [303, 217] width 15 height 9
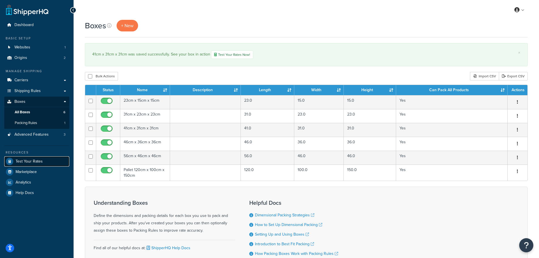
click at [28, 160] on span "Test Your Rates" at bounding box center [29, 161] width 27 height 5
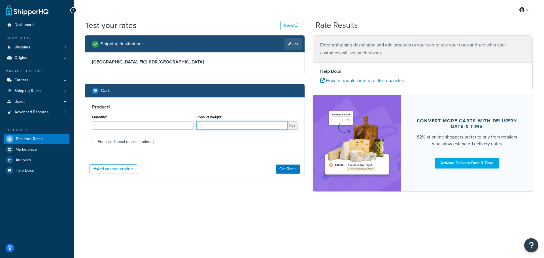
click at [206, 127] on input "1" at bounding box center [241, 125] width 91 height 8
type input "1000"
click at [207, 131] on div "Product Weight* 1000 kgs" at bounding box center [247, 123] width 104 height 21
click at [94, 141] on input "Enter additional details (optional)" at bounding box center [94, 142] width 4 height 4
checkbox input "true"
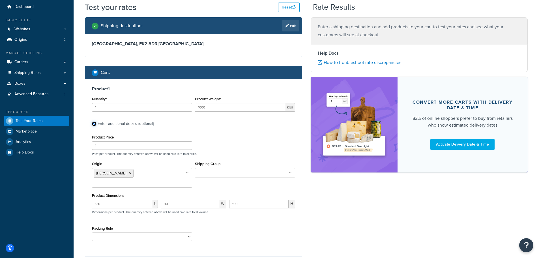
scroll to position [28, 0]
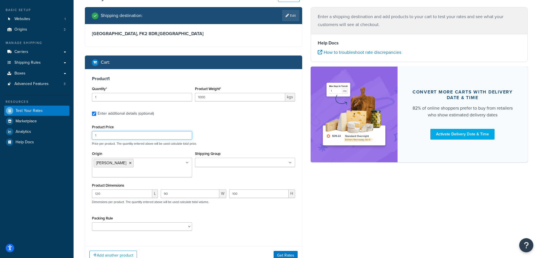
click at [110, 135] on input "1" at bounding box center [142, 135] width 100 height 8
type input "10"
click at [124, 189] on input "120" at bounding box center [122, 193] width 60 height 8
type input "120.0"
click at [286, 251] on button "Get Rates" at bounding box center [286, 255] width 24 height 9
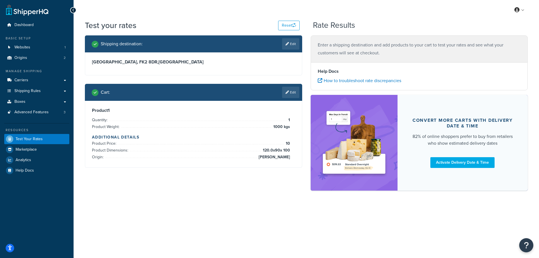
scroll to position [0, 0]
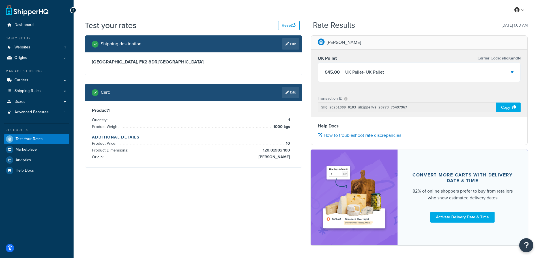
click at [426, 74] on div "£45.00 UK Pallet - UK Pallet" at bounding box center [419, 72] width 203 height 19
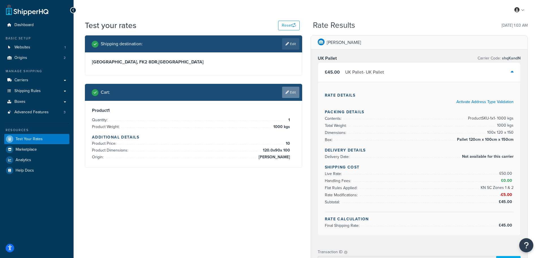
click at [293, 91] on link "Edit" at bounding box center [290, 92] width 17 height 11
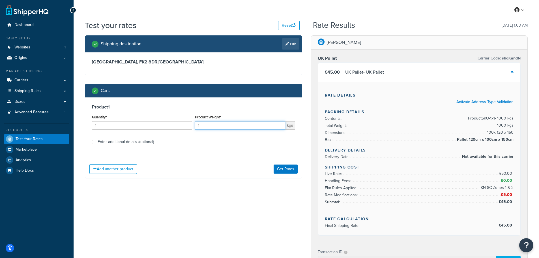
click at [203, 126] on input "1" at bounding box center [240, 125] width 90 height 8
type input "10"
click at [279, 170] on button "Get Rates" at bounding box center [286, 169] width 24 height 9
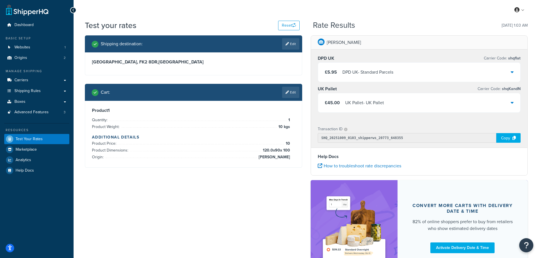
click at [433, 74] on div "£5.95 DPD UK - Standard Parcels" at bounding box center [419, 72] width 203 height 19
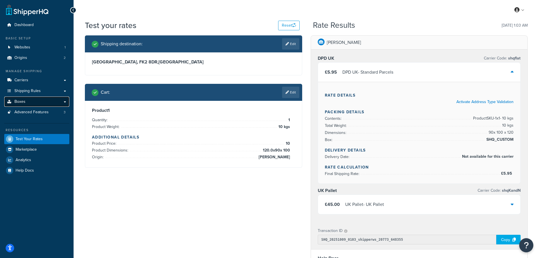
click at [20, 103] on span "Boxes" at bounding box center [19, 101] width 11 height 5
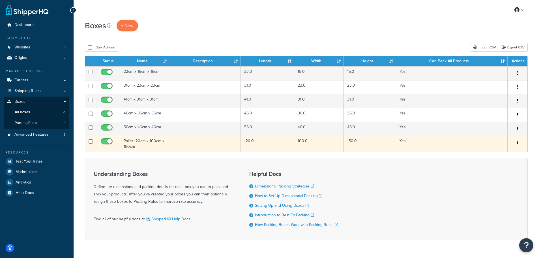
click at [137, 143] on td "Pallet 120cm x 100cm x 150cm" at bounding box center [145, 144] width 50 height 16
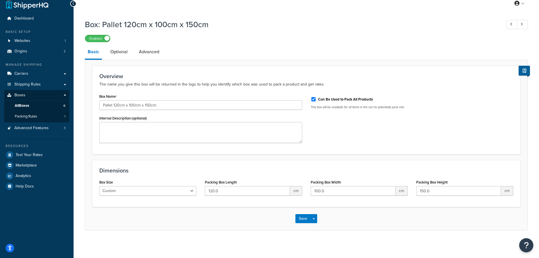
scroll to position [8, 0]
click at [116, 53] on link "Optional" at bounding box center [119, 51] width 23 height 14
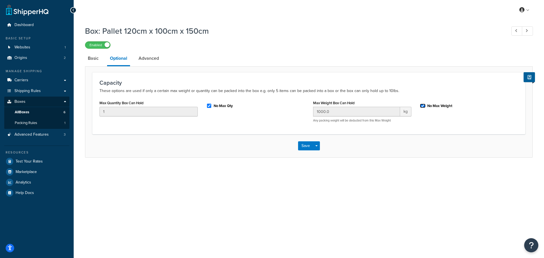
click at [422, 107] on input "No Max Weight" at bounding box center [423, 106] width 6 height 4
checkbox input "false"
drag, startPoint x: 329, startPoint y: 112, endPoint x: 311, endPoint y: 112, distance: 18.7
click at [311, 112] on div "Max Weight Box Can Hold 1000.0 kg Any packing weight will be deducted from this…" at bounding box center [362, 113] width 107 height 28
type input "1050"
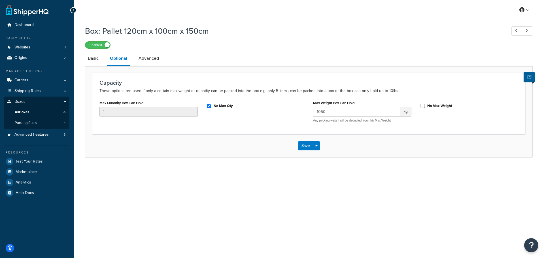
click at [292, 114] on div "No Max Qty" at bounding box center [255, 106] width 107 height 15
click at [305, 148] on button "Save" at bounding box center [305, 145] width 15 height 9
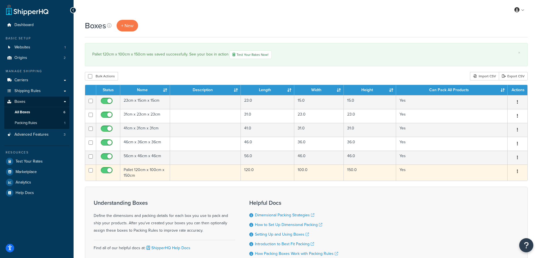
click at [135, 172] on td "Pallet 120cm x 100cm x 150cm" at bounding box center [145, 173] width 50 height 16
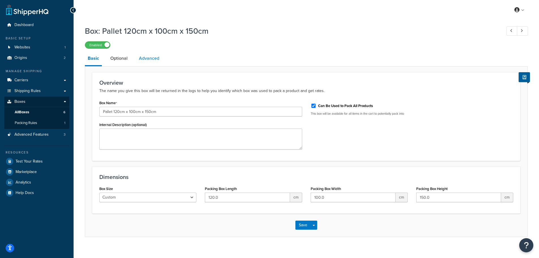
click at [145, 57] on link "Advanced" at bounding box center [149, 59] width 26 height 14
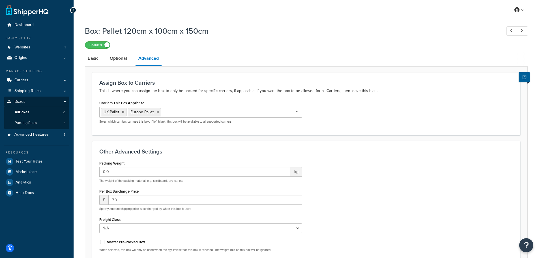
click at [176, 90] on p "This is where you can assign the box to only be packed for specific carriers, i…" at bounding box center [306, 90] width 414 height 7
click at [186, 96] on div "Assign Box to Carriers This is where you can assign the box to only be packed f…" at bounding box center [306, 103] width 428 height 63
click at [173, 123] on p "Select which carriers can use this box. If left blank, this box will be availab…" at bounding box center [200, 121] width 203 height 4
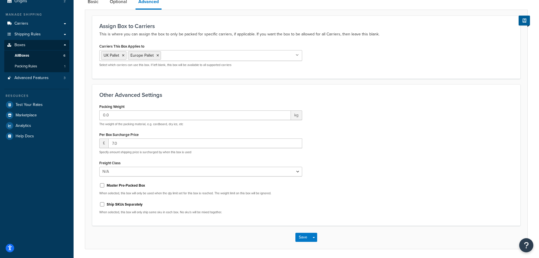
scroll to position [77, 0]
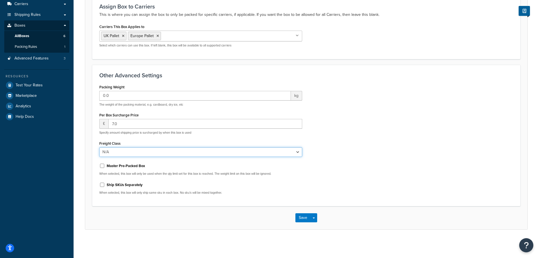
click at [201, 150] on select "N/A 50 55 60 65 70 77.5 85 92.5 100 110 125 150 175 200 250 300 400 500" at bounding box center [200, 152] width 203 height 10
click at [322, 134] on div "Packing Weight 0.0 kg The weight of the packing material, e.g. cardboard, dry i…" at bounding box center [306, 141] width 423 height 116
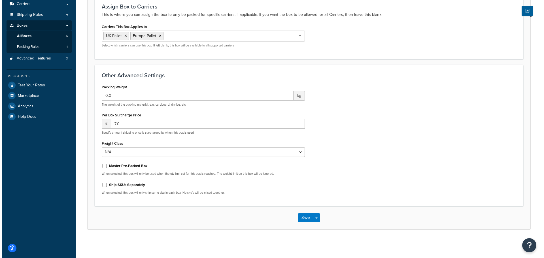
scroll to position [0, 0]
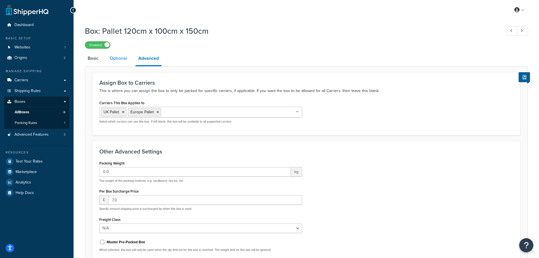
click at [121, 63] on link "Optional" at bounding box center [118, 59] width 23 height 14
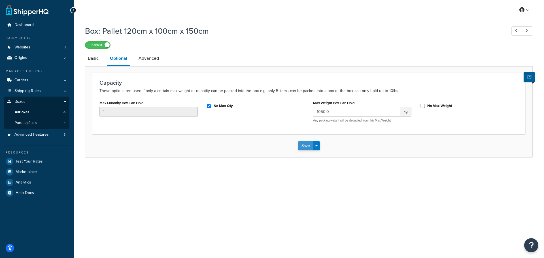
click at [303, 148] on button "Save" at bounding box center [305, 145] width 15 height 9
click at [27, 162] on span "Test Your Rates" at bounding box center [29, 161] width 27 height 5
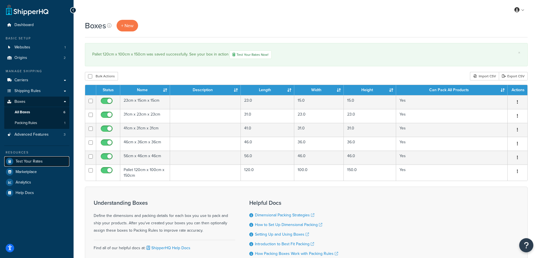
click at [22, 159] on span "Test Your Rates" at bounding box center [29, 161] width 27 height 5
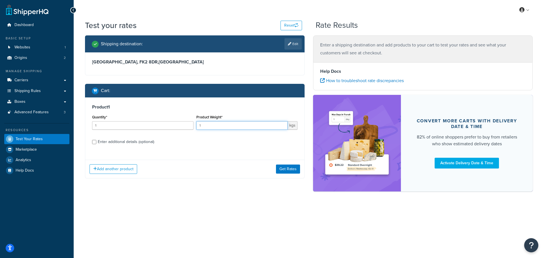
click at [209, 122] on input "1" at bounding box center [241, 125] width 91 height 8
type input "1000"
click at [283, 168] on button "Get Rates" at bounding box center [288, 169] width 24 height 9
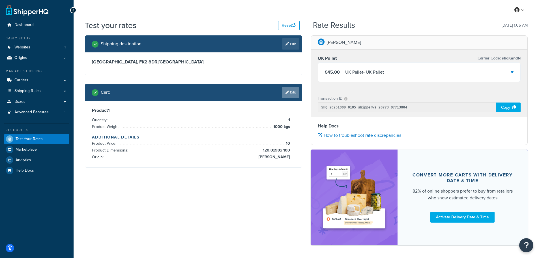
click at [288, 94] on icon at bounding box center [287, 92] width 3 height 3
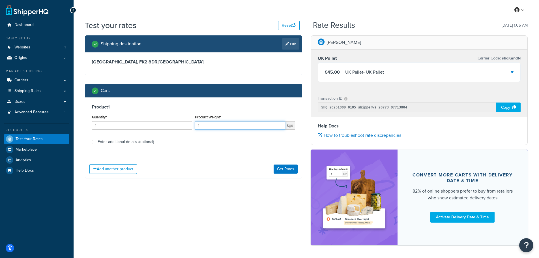
click at [206, 126] on input "1" at bounding box center [240, 125] width 90 height 8
type input "1080"
click at [282, 168] on button "Get Rates" at bounding box center [286, 169] width 24 height 9
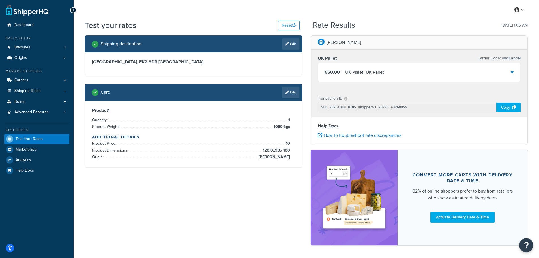
click at [441, 78] on div "£50.00 UK Pallet - UK Pallet" at bounding box center [419, 72] width 203 height 19
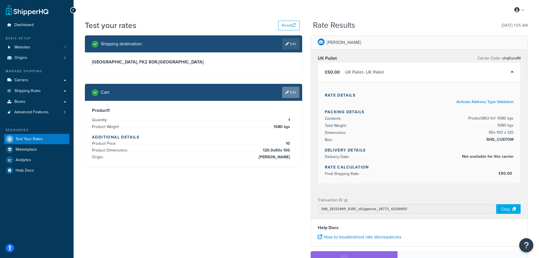
click at [287, 93] on icon at bounding box center [287, 92] width 3 height 3
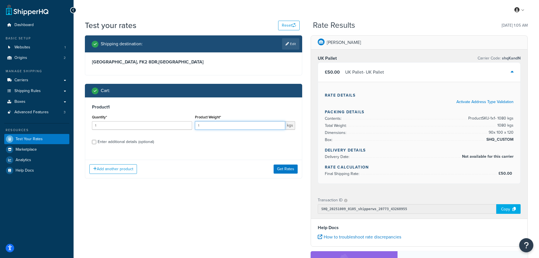
drag, startPoint x: 209, startPoint y: 125, endPoint x: 190, endPoint y: 127, distance: 19.6
click at [190, 127] on div "Quantity* 1 Product Weight* 1 kgs" at bounding box center [194, 123] width 206 height 21
type input "2000"
click at [288, 169] on button "Get Rates" at bounding box center [286, 169] width 24 height 9
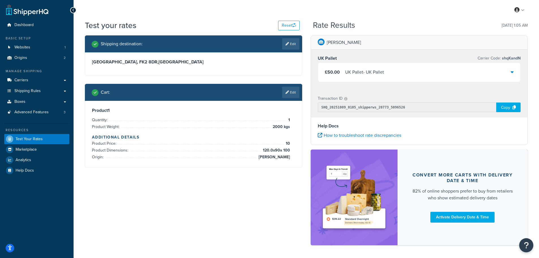
click at [399, 71] on div "£50.00 UK Pallet - UK Pallet" at bounding box center [419, 72] width 203 height 19
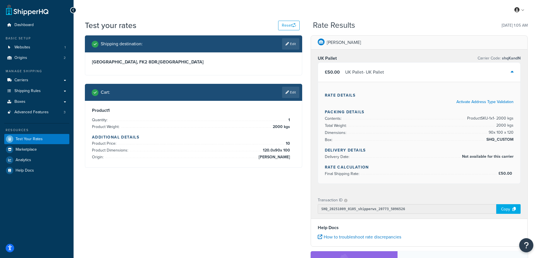
click at [399, 71] on div "£50.00 UK Pallet - UK Pallet" at bounding box center [419, 72] width 203 height 19
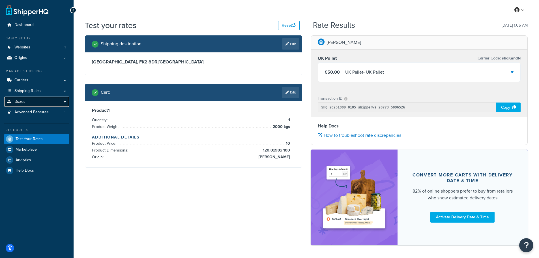
click at [23, 101] on span "Boxes" at bounding box center [19, 101] width 11 height 5
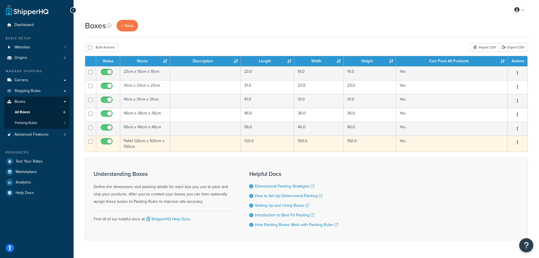
click at [135, 140] on td "Pallet 120cm x 100cm x 150cm" at bounding box center [145, 144] width 50 height 16
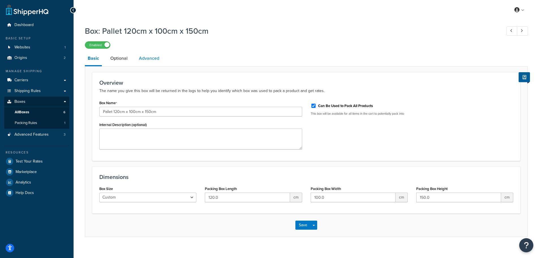
click at [145, 56] on link "Advanced" at bounding box center [149, 59] width 26 height 14
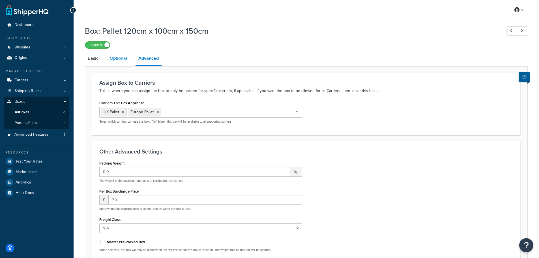
click at [116, 59] on link "Optional" at bounding box center [118, 59] width 23 height 14
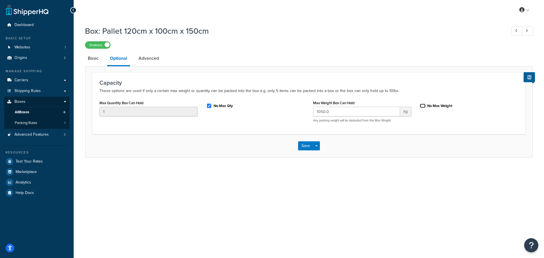
click at [424, 105] on input "No Max Weight" at bounding box center [423, 106] width 6 height 4
checkbox input "true"
click at [304, 144] on button "Save" at bounding box center [305, 145] width 15 height 9
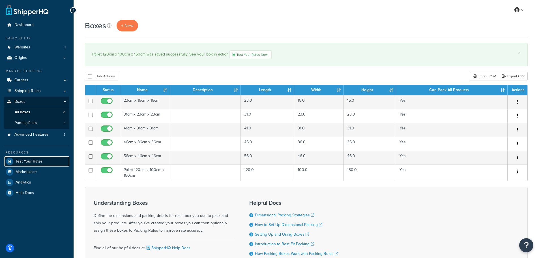
click at [22, 161] on span "Test Your Rates" at bounding box center [29, 161] width 27 height 5
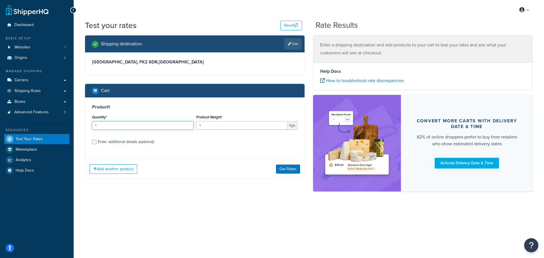
drag, startPoint x: 101, startPoint y: 127, endPoint x: 91, endPoint y: 127, distance: 10.2
click at [91, 127] on div "Quantity* 1" at bounding box center [143, 123] width 104 height 21
type input "2"
click at [210, 127] on input "1" at bounding box center [241, 125] width 91 height 8
type input "100"
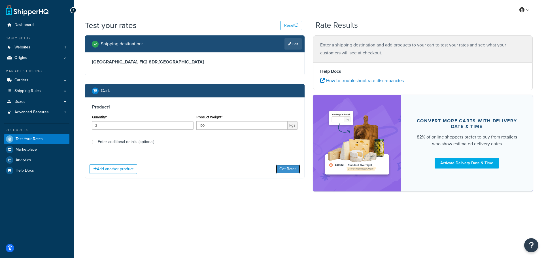
click at [283, 169] on button "Get Rates" at bounding box center [288, 169] width 24 height 9
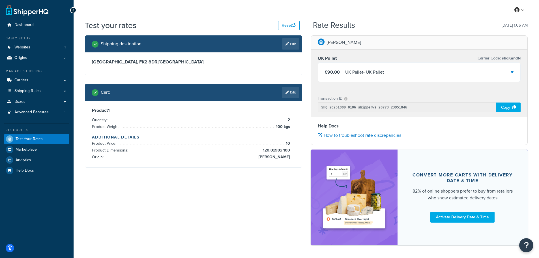
click at [437, 74] on div "£90.00 UK Pallet - UK Pallet" at bounding box center [419, 72] width 203 height 19
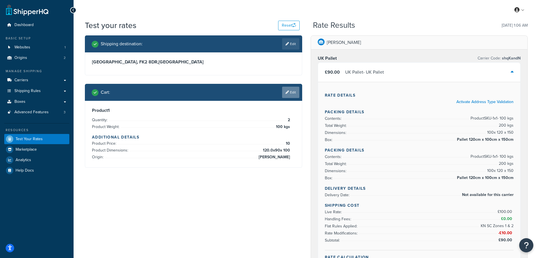
click at [287, 89] on link "Edit" at bounding box center [290, 92] width 17 height 11
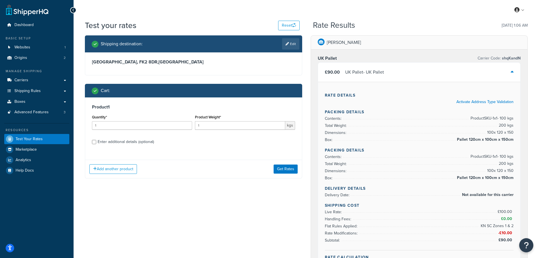
click at [103, 144] on div "Enter additional details (optional)" at bounding box center [126, 142] width 56 height 8
click at [96, 144] on input "Enter additional details (optional)" at bounding box center [94, 142] width 4 height 4
checkbox input "true"
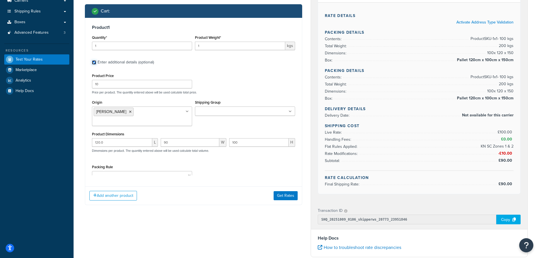
scroll to position [85, 0]
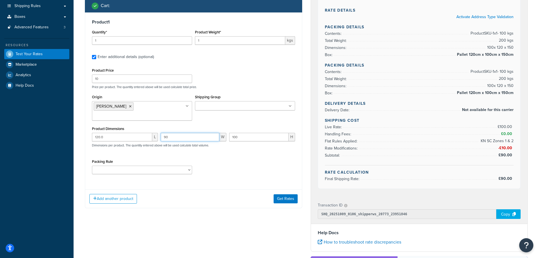
drag, startPoint x: 172, startPoint y: 128, endPoint x: 158, endPoint y: 131, distance: 14.5
click at [158, 133] on div "120.0 L 90 W 100 H Dimensions per product. The quantity entered above will be u…" at bounding box center [194, 143] width 206 height 21
type input "120"
drag, startPoint x: 241, startPoint y: 129, endPoint x: 235, endPoint y: 128, distance: 5.7
click at [236, 133] on input "100" at bounding box center [258, 137] width 59 height 8
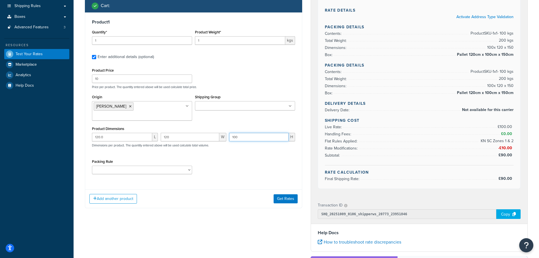
click at [244, 133] on input "100" at bounding box center [258, 137] width 59 height 8
drag, startPoint x: 242, startPoint y: 129, endPoint x: 234, endPoint y: 129, distance: 7.1
click at [234, 133] on input "100" at bounding box center [258, 137] width 59 height 8
type input "150"
click at [282, 194] on button "Get Rates" at bounding box center [286, 198] width 24 height 9
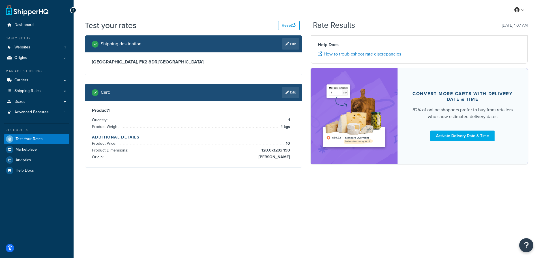
scroll to position [0, 0]
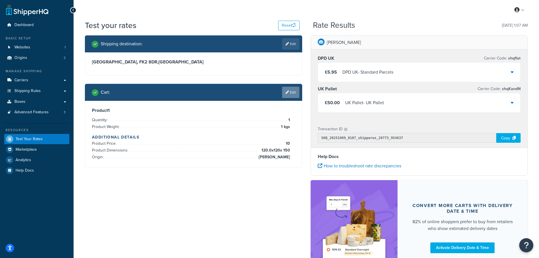
click at [294, 93] on link "Edit" at bounding box center [290, 92] width 17 height 11
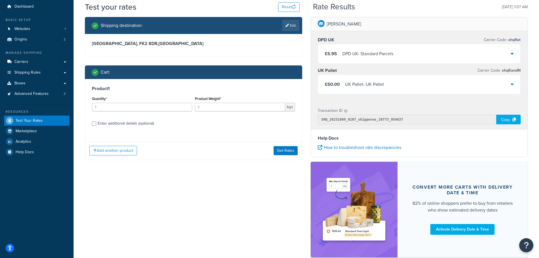
scroll to position [28, 0]
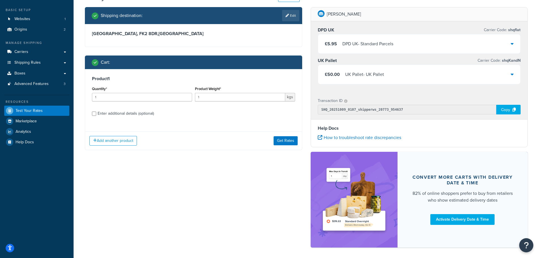
click at [151, 114] on div "Enter additional details (optional)" at bounding box center [126, 114] width 56 height 8
click at [96, 114] on input "Enter additional details (optional)" at bounding box center [94, 114] width 4 height 4
checkbox input "true"
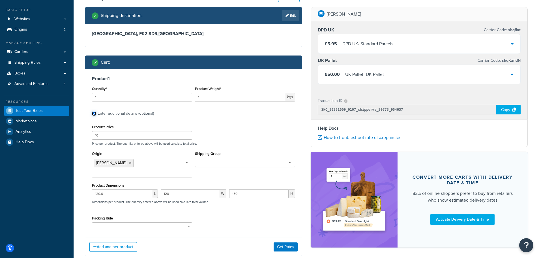
scroll to position [52, 0]
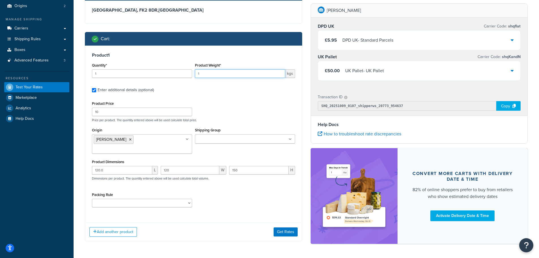
drag, startPoint x: 203, startPoint y: 74, endPoint x: 195, endPoint y: 76, distance: 7.6
click at [195, 76] on input "1" at bounding box center [240, 73] width 90 height 8
type input "100"
drag, startPoint x: 105, startPoint y: 77, endPoint x: 91, endPoint y: 77, distance: 13.9
click at [91, 77] on div "Quantity* 1" at bounding box center [142, 71] width 103 height 21
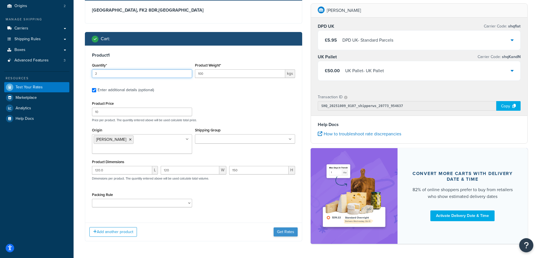
type input "2"
click at [283, 227] on button "Get Rates" at bounding box center [286, 231] width 24 height 9
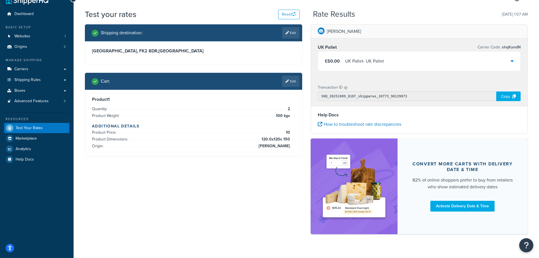
scroll to position [21, 0]
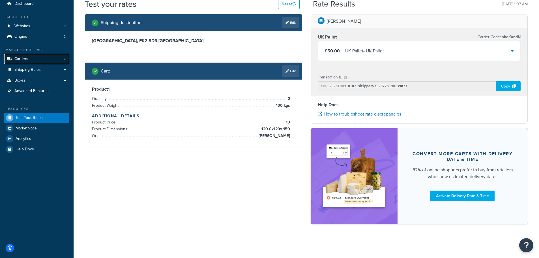
click at [23, 60] on span "Carriers" at bounding box center [21, 59] width 14 height 5
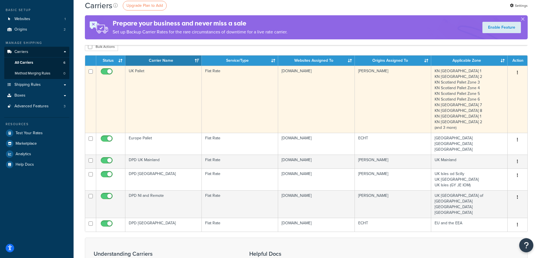
click at [156, 93] on td "UK Pallet" at bounding box center [163, 99] width 76 height 67
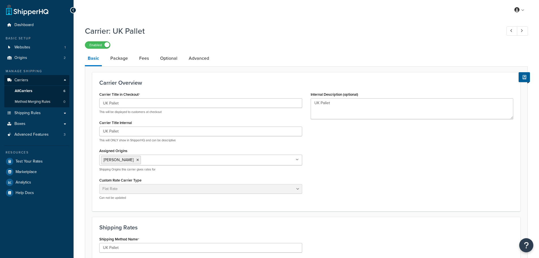
select select "flat"
select select "package"
click at [122, 59] on link "Package" at bounding box center [119, 59] width 23 height 14
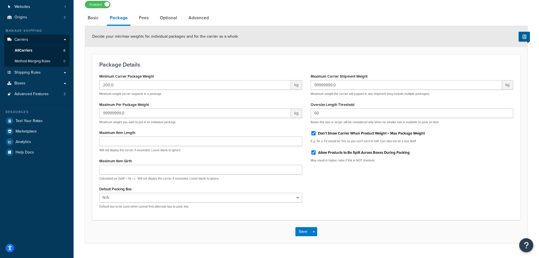
scroll to position [27, 0]
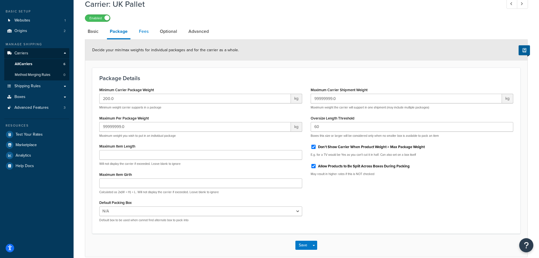
click at [142, 31] on link "Fees" at bounding box center [143, 32] width 15 height 14
select select "AFTER"
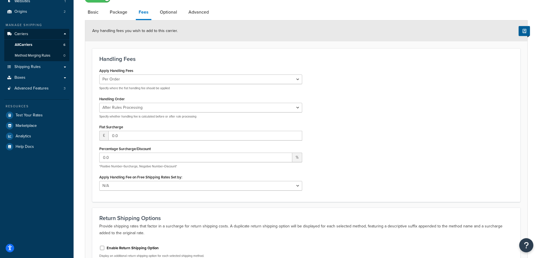
scroll to position [25, 0]
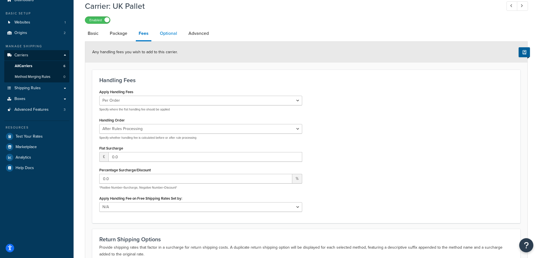
click at [163, 33] on link "Optional" at bounding box center [168, 34] width 23 height 14
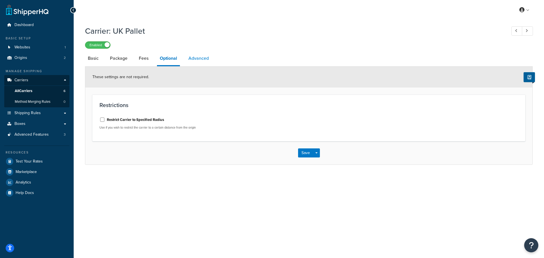
click at [203, 56] on link "Advanced" at bounding box center [198, 59] width 26 height 14
select select "false"
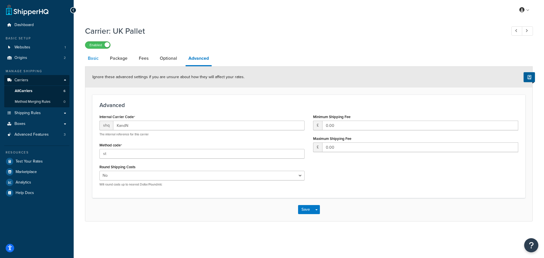
click at [89, 57] on link "Basic" at bounding box center [93, 59] width 16 height 14
select select "flat"
select select "package"
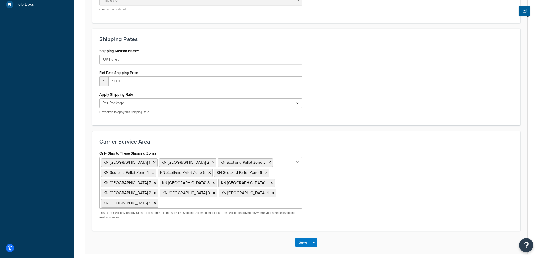
scroll to position [214, 0]
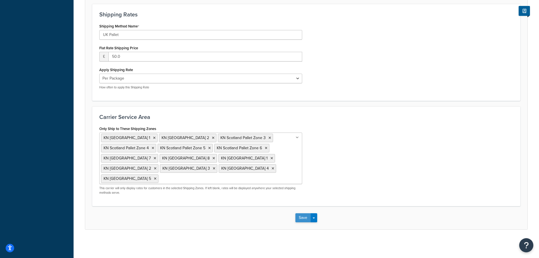
click at [302, 219] on button "Save" at bounding box center [303, 217] width 15 height 9
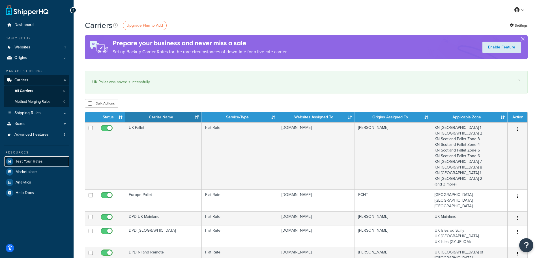
click at [31, 159] on span "Test Your Rates" at bounding box center [29, 161] width 27 height 5
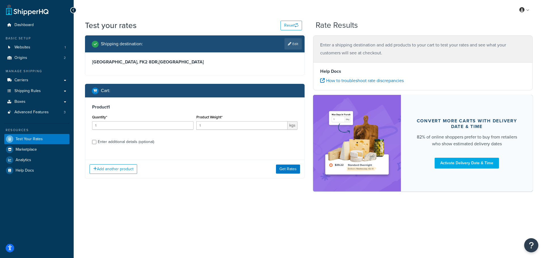
click at [131, 143] on div "Enter additional details (optional)" at bounding box center [126, 142] width 56 height 8
click at [96, 143] on input "Enter additional details (optional)" at bounding box center [94, 142] width 4 height 4
checkbox input "true"
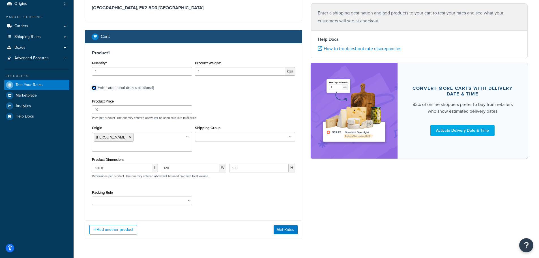
scroll to position [57, 0]
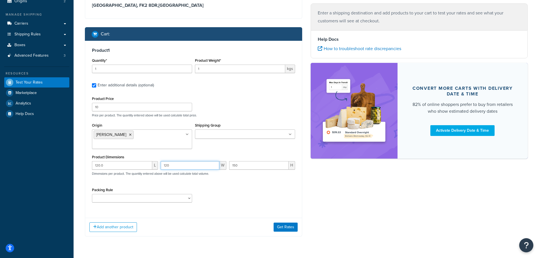
drag, startPoint x: 174, startPoint y: 158, endPoint x: 159, endPoint y: 158, distance: 15.6
click at [159, 161] on div "120.0 L 120 W 150 H Dimensions per product. The quantity entered above will be …" at bounding box center [194, 171] width 206 height 21
type input "100"
click at [223, 186] on div "Packing Rule Separate" at bounding box center [194, 196] width 206 height 21
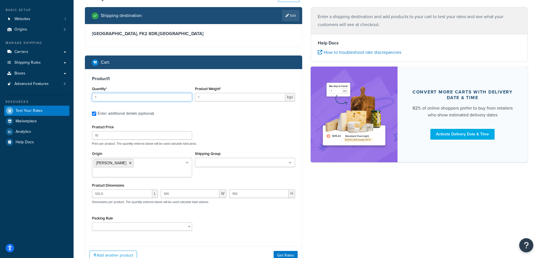
drag, startPoint x: 99, startPoint y: 98, endPoint x: 93, endPoint y: 97, distance: 6.1
click at [94, 98] on input "1" at bounding box center [142, 97] width 100 height 8
type input "4"
click at [209, 121] on div "Product 1 Quantity* 4 Product Weight* 1 kgs Enter additional details (optional)…" at bounding box center [193, 155] width 217 height 173
click at [211, 99] on input "1" at bounding box center [240, 97] width 90 height 8
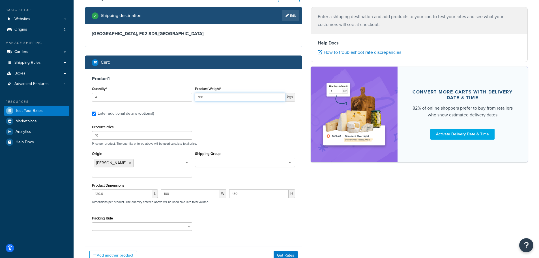
type input "100"
click at [216, 108] on label "Enter additional details (optional)" at bounding box center [197, 112] width 198 height 9
click at [96, 112] on input "Enter additional details (optional)" at bounding box center [94, 114] width 4 height 4
checkbox input "false"
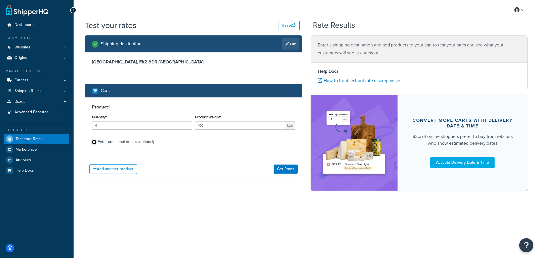
scroll to position [0, 0]
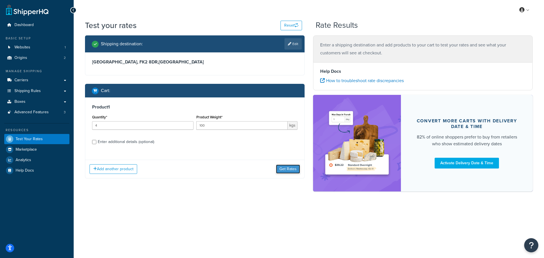
click at [278, 169] on button "Get Rates" at bounding box center [288, 169] width 24 height 9
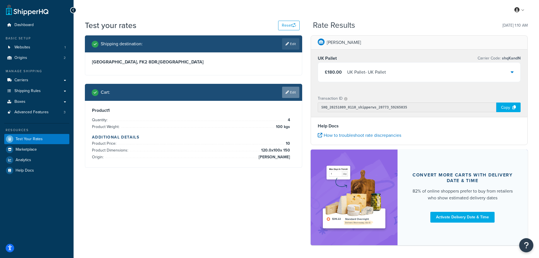
click at [290, 94] on link "Edit" at bounding box center [290, 92] width 17 height 11
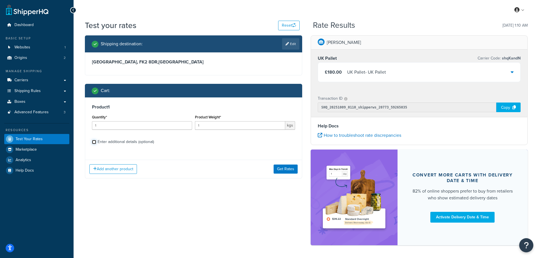
click at [93, 143] on input "Enter additional details (optional)" at bounding box center [94, 142] width 4 height 4
checkbox input "true"
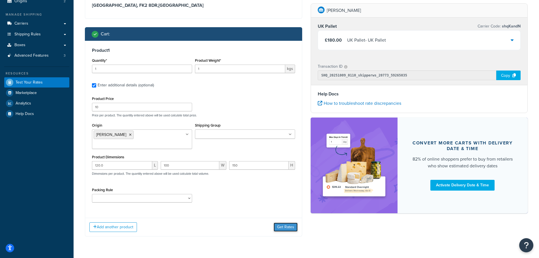
click at [281, 223] on button "Get Rates" at bounding box center [286, 227] width 24 height 9
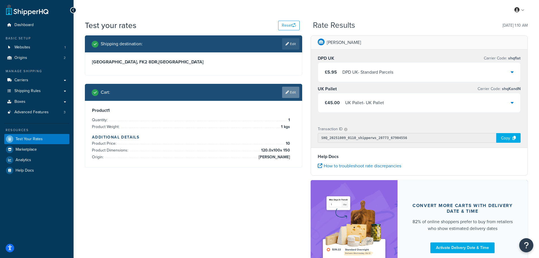
click at [289, 93] on link "Edit" at bounding box center [290, 92] width 17 height 11
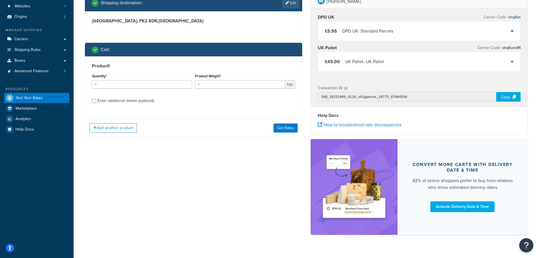
scroll to position [52, 0]
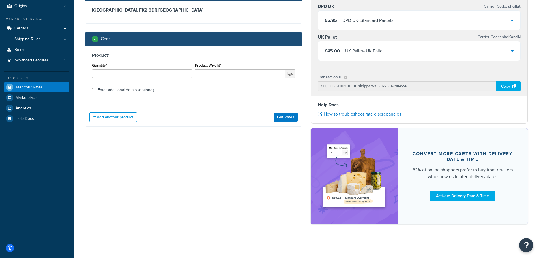
click at [130, 88] on div "Enter additional details (optional)" at bounding box center [126, 90] width 56 height 8
click at [96, 88] on input "Enter additional details (optional)" at bounding box center [94, 90] width 4 height 4
checkbox input "true"
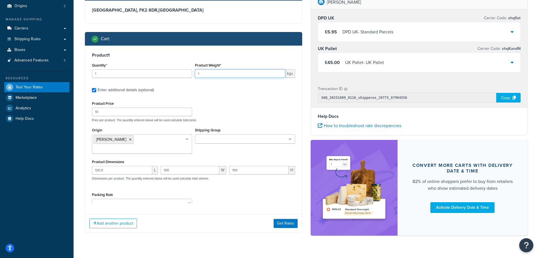
click at [207, 75] on input "1" at bounding box center [240, 73] width 90 height 8
type input "100"
click at [215, 96] on div "Product 1 Quantity* 1 Product Weight* 100 kgs Enter additional details (optiona…" at bounding box center [193, 128] width 217 height 164
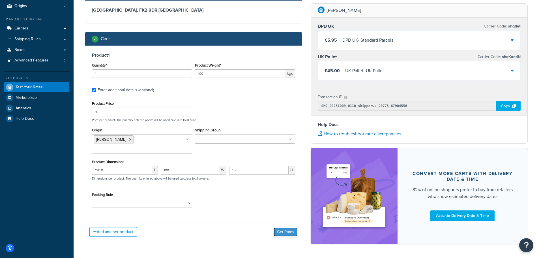
click at [284, 227] on button "Get Rates" at bounding box center [286, 231] width 24 height 9
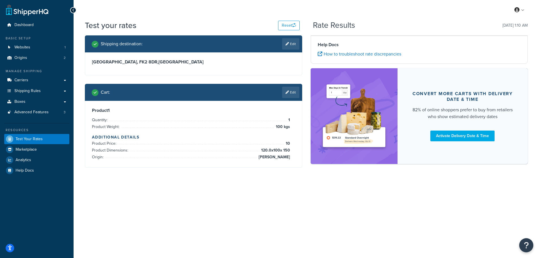
scroll to position [0, 0]
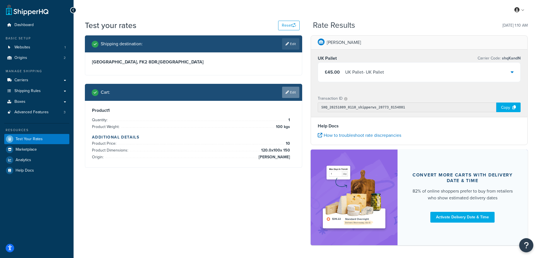
click at [288, 93] on icon at bounding box center [287, 92] width 3 height 3
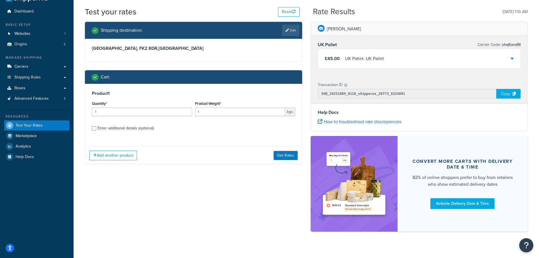
scroll to position [21, 0]
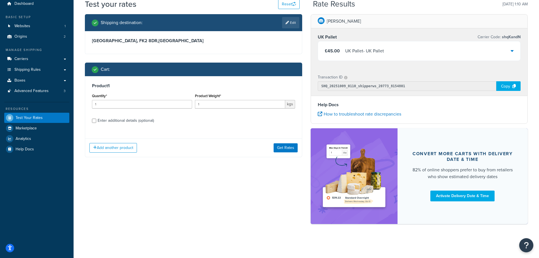
click at [93, 118] on div "Enter additional details (optional)" at bounding box center [193, 120] width 203 height 9
click at [94, 120] on input "Enter additional details (optional)" at bounding box center [94, 121] width 4 height 4
checkbox input "true"
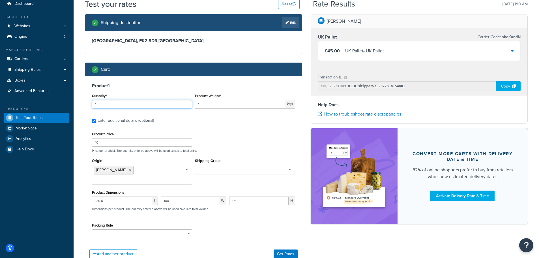
drag, startPoint x: 100, startPoint y: 104, endPoint x: 94, endPoint y: 104, distance: 5.7
click at [94, 104] on input "1" at bounding box center [142, 104] width 100 height 8
type input "4"
click at [209, 106] on input "1" at bounding box center [240, 104] width 90 height 8
type input "100"
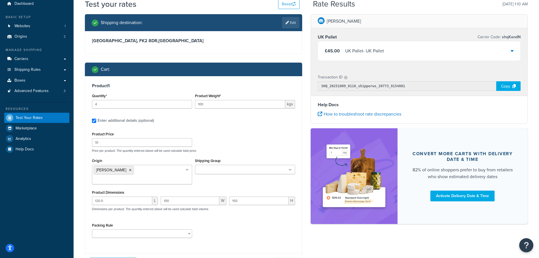
click at [284, 258] on button "Get Rates" at bounding box center [286, 262] width 24 height 9
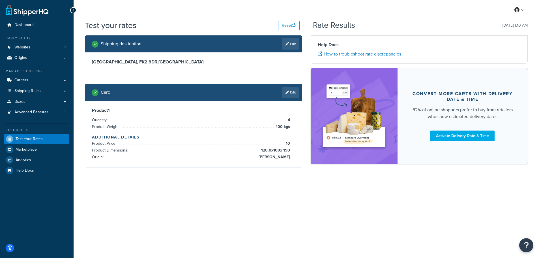
scroll to position [0, 0]
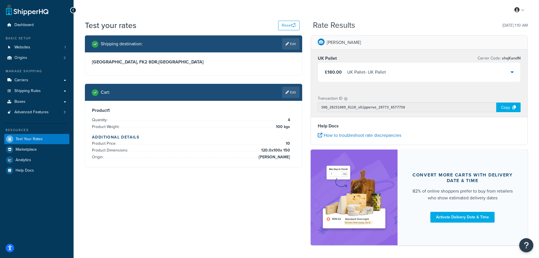
click at [424, 74] on div "£180.00 UK Pallet - UK Pallet" at bounding box center [419, 72] width 203 height 19
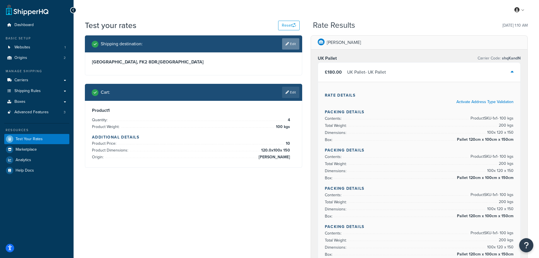
click at [290, 43] on link "Edit" at bounding box center [290, 43] width 17 height 11
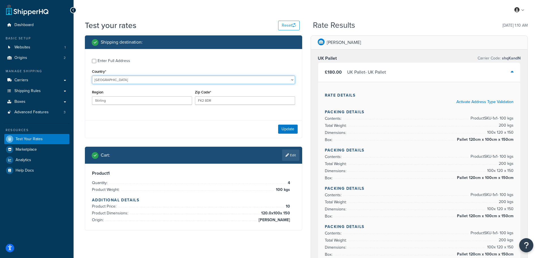
click at [110, 78] on select "[GEOGRAPHIC_DATA] [GEOGRAPHIC_DATA] [GEOGRAPHIC_DATA] [GEOGRAPHIC_DATA] [GEOGRA…" at bounding box center [193, 80] width 203 height 8
select select "FR"
click at [92, 76] on select "[GEOGRAPHIC_DATA] [GEOGRAPHIC_DATA] [GEOGRAPHIC_DATA] [GEOGRAPHIC_DATA] [GEOGRA…" at bounding box center [193, 80] width 203 height 8
click at [285, 128] on button "Update" at bounding box center [288, 129] width 20 height 9
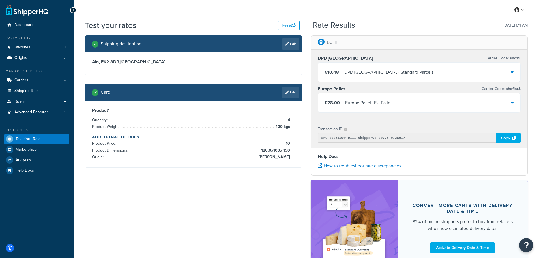
click at [387, 104] on div "Europe Pallet - EU Pallet" at bounding box center [368, 103] width 47 height 8
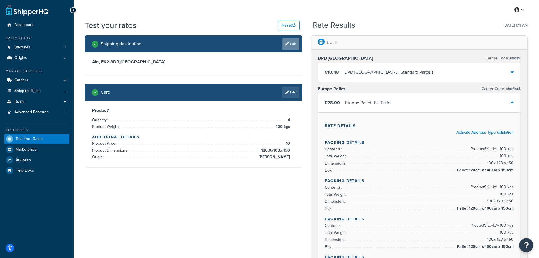
click at [289, 45] on link "Edit" at bounding box center [290, 43] width 17 height 11
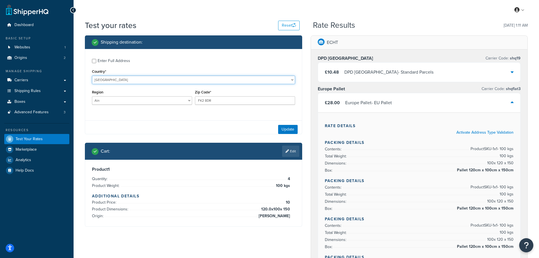
click at [110, 80] on select "[GEOGRAPHIC_DATA] [GEOGRAPHIC_DATA] [GEOGRAPHIC_DATA] [GEOGRAPHIC_DATA] [GEOGRA…" at bounding box center [193, 80] width 203 height 8
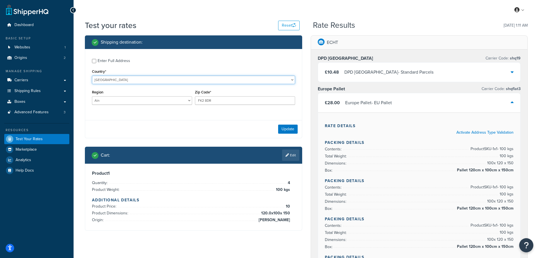
select select "NL"
click at [92, 76] on select "[GEOGRAPHIC_DATA] [GEOGRAPHIC_DATA] [GEOGRAPHIC_DATA] [GEOGRAPHIC_DATA] [GEOGRA…" at bounding box center [193, 80] width 203 height 8
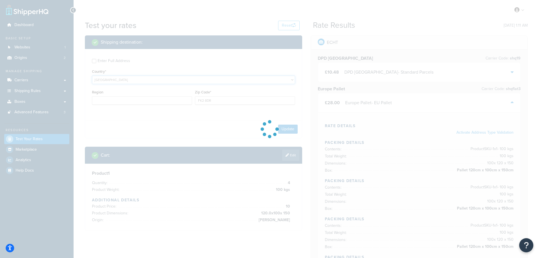
type input "1"
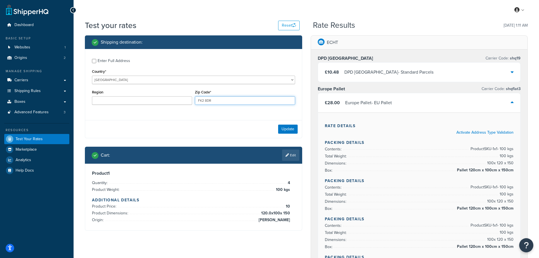
click at [214, 102] on input "FK2 8DR" at bounding box center [245, 100] width 100 height 8
click at [203, 101] on input "F8DRK2" at bounding box center [245, 100] width 100 height 8
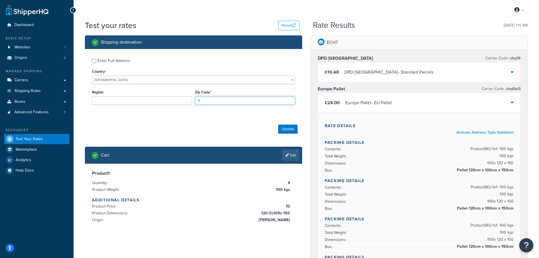
type input "6101 XJ"
click at [284, 129] on button "Update" at bounding box center [288, 129] width 20 height 9
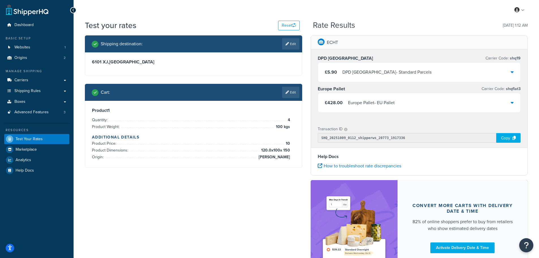
click at [435, 71] on div "£5.90 DPD Europe - Standard Parcels" at bounding box center [419, 72] width 203 height 19
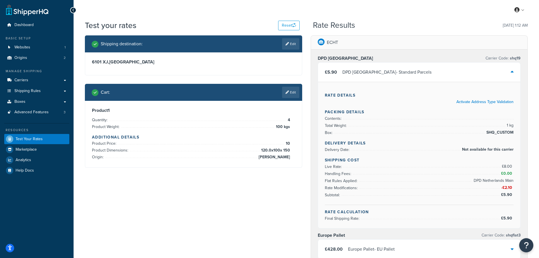
click at [435, 71] on div "£5.90 DPD Europe - Standard Parcels" at bounding box center [419, 72] width 203 height 19
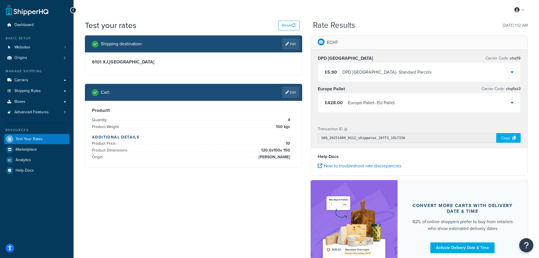
click at [397, 104] on div "£428.00 Europe Pallet - EU Pallet" at bounding box center [419, 102] width 203 height 19
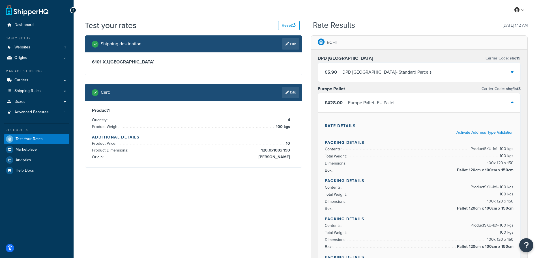
click at [513, 102] on icon at bounding box center [512, 102] width 3 height 5
